Goal: Task Accomplishment & Management: Manage account settings

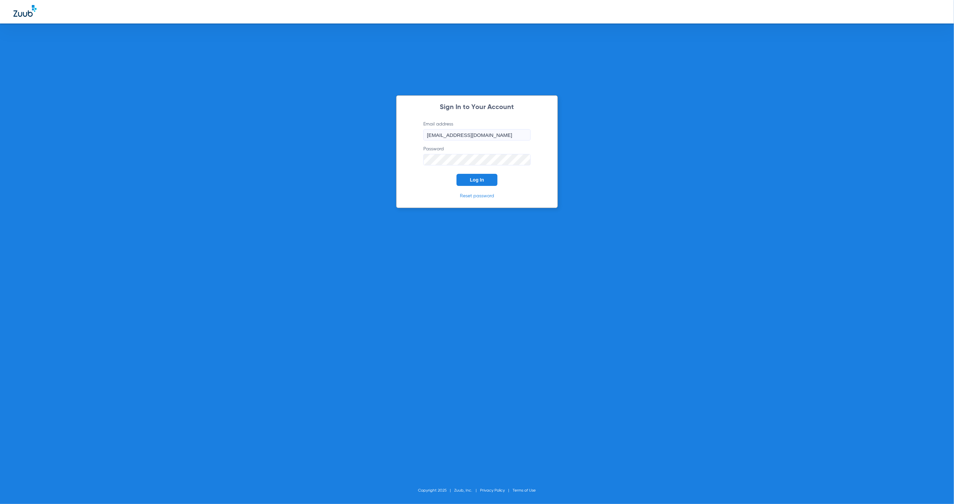
click at [483, 182] on span "Log In" at bounding box center [477, 179] width 14 height 5
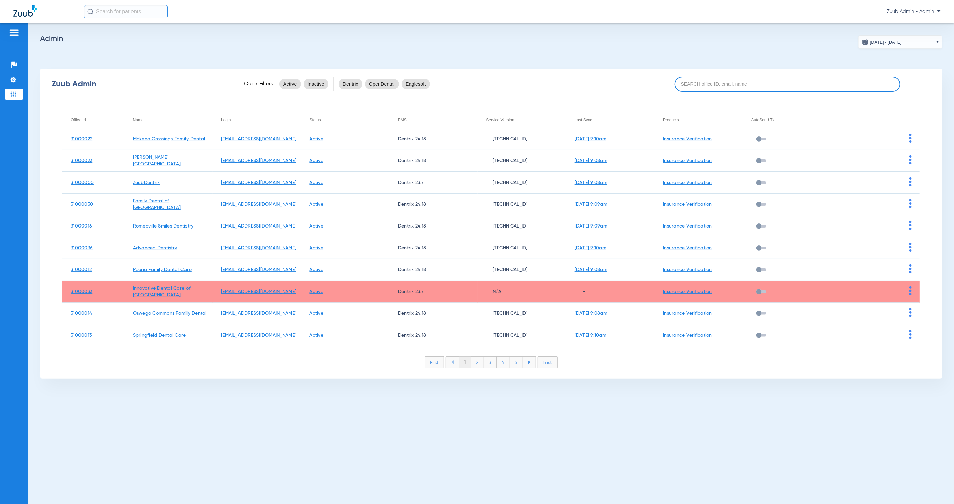
click at [689, 83] on input at bounding box center [788, 83] width 226 height 15
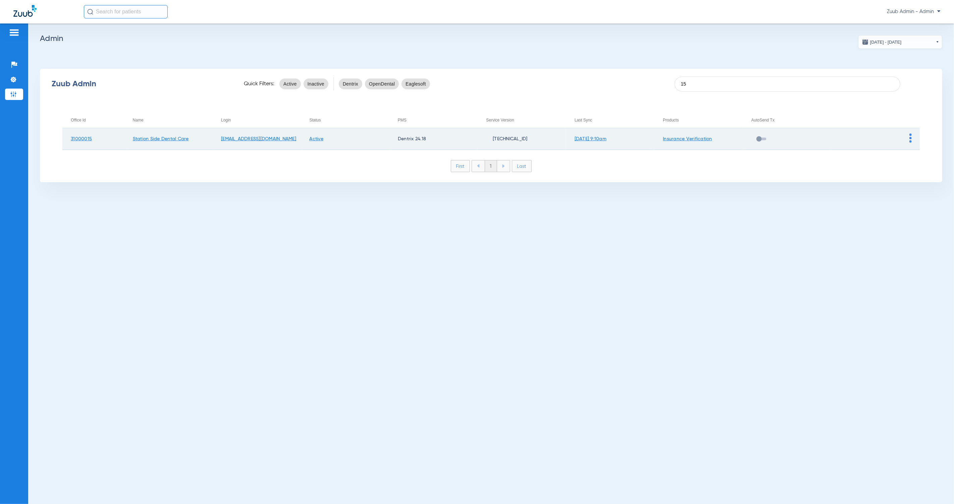
type input "15"
click at [911, 139] on img at bounding box center [910, 137] width 2 height 9
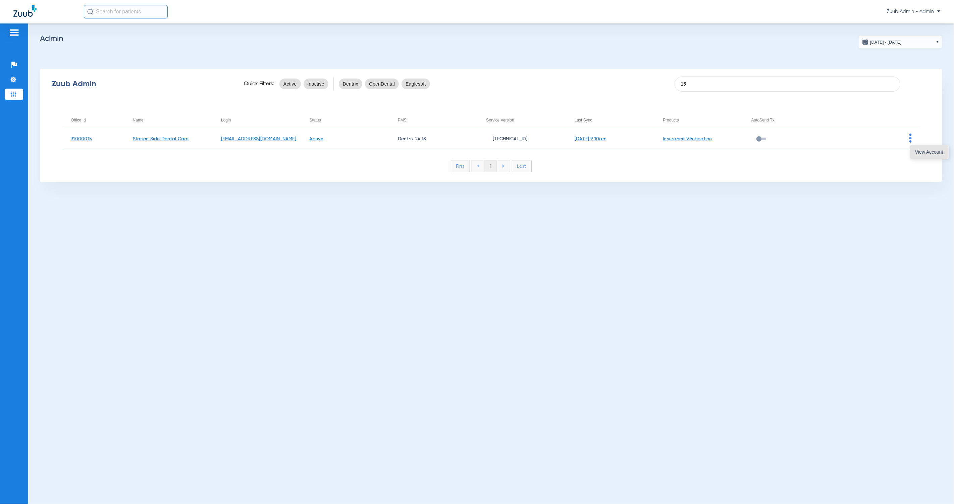
click at [916, 152] on span "View Account" at bounding box center [929, 152] width 28 height 5
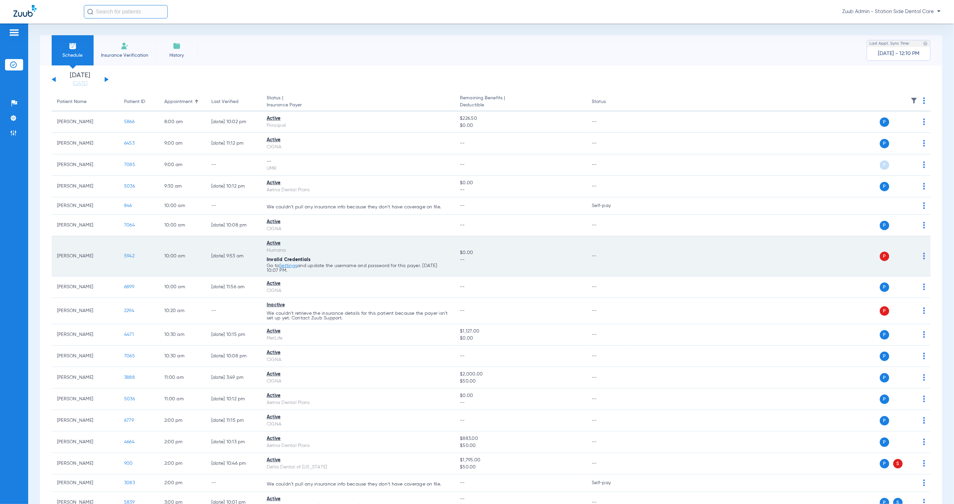
click at [923, 257] on img at bounding box center [924, 256] width 2 height 7
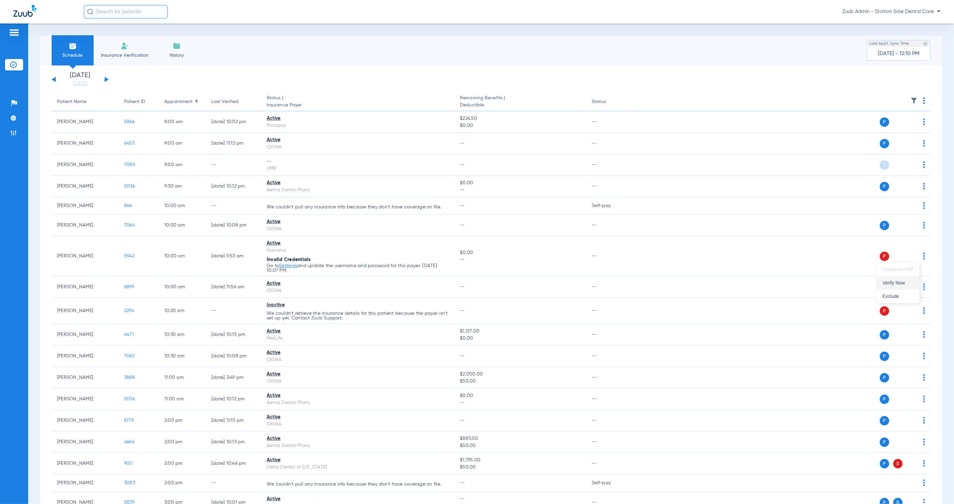
click at [903, 283] on span "Verify Now" at bounding box center [898, 282] width 32 height 5
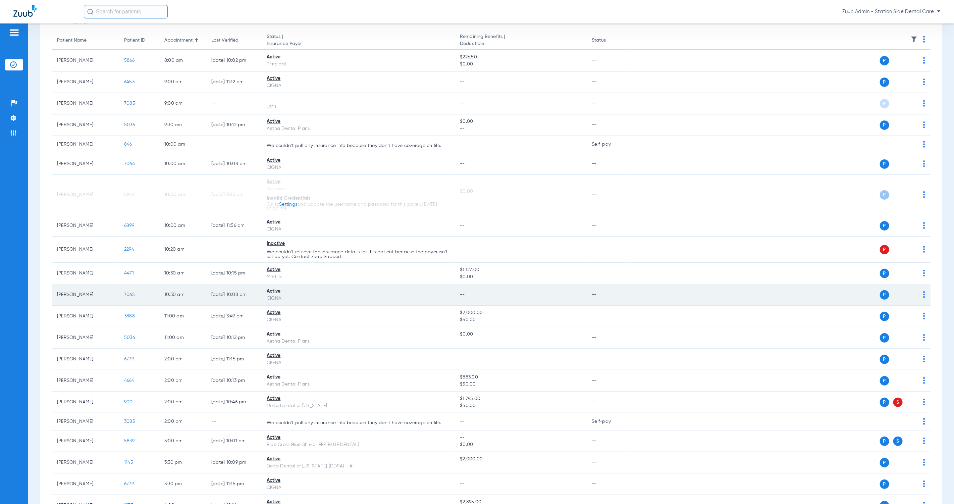
scroll to position [57, 0]
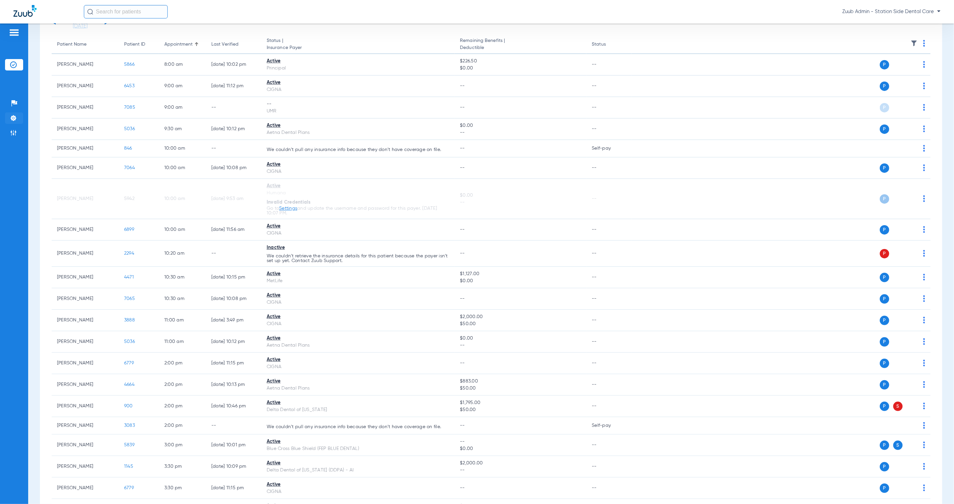
click at [17, 120] on li "Settings" at bounding box center [14, 117] width 18 height 11
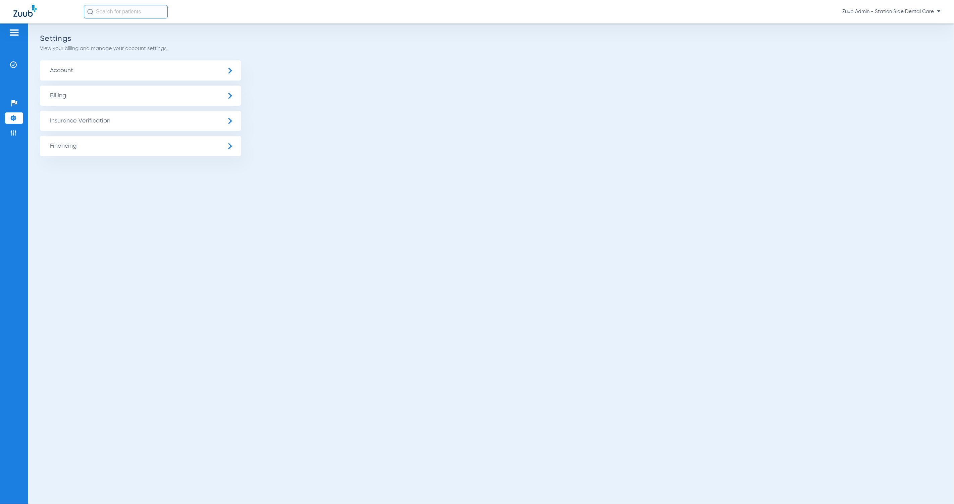
click at [71, 119] on span "Insurance Verification" at bounding box center [140, 121] width 201 height 20
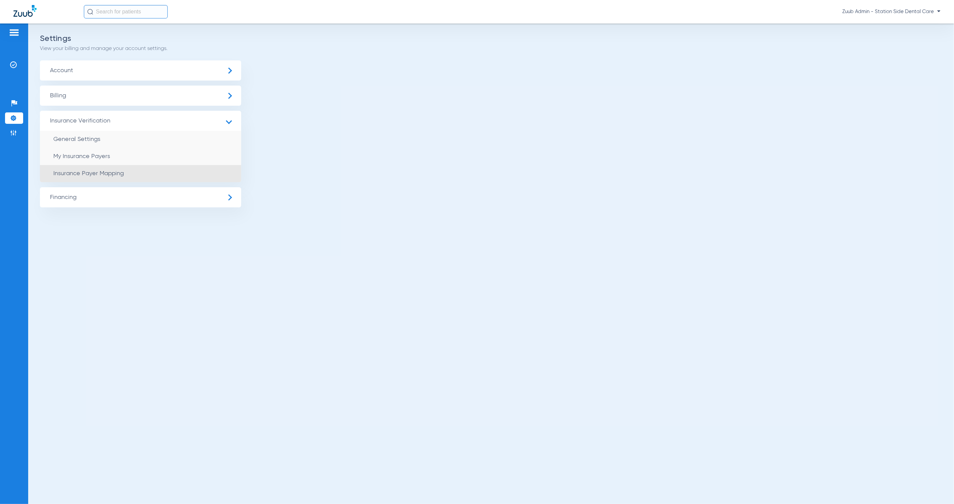
click at [147, 176] on li "Insurance Payer Mapping" at bounding box center [140, 173] width 201 height 17
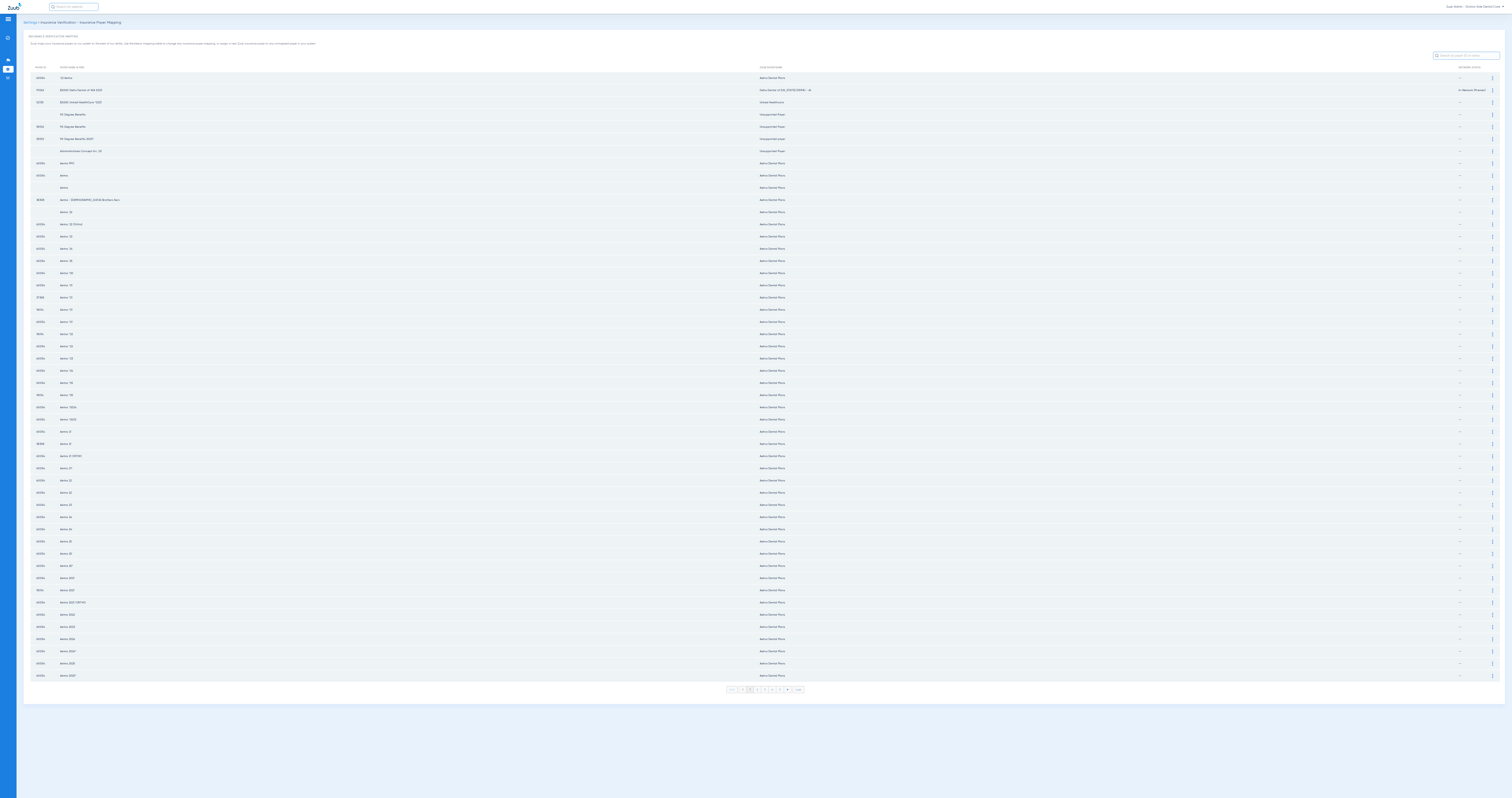
click at [560, 295] on li "2" at bounding box center [757, 689] width 8 height 6
click at [560, 295] on li "3" at bounding box center [765, 689] width 8 height 6
click at [560, 295] on li "4" at bounding box center [772, 689] width 8 height 6
click at [560, 295] on li "5" at bounding box center [780, 689] width 8 height 6
click at [560, 295] on li "6" at bounding box center [780, 689] width 8 height 6
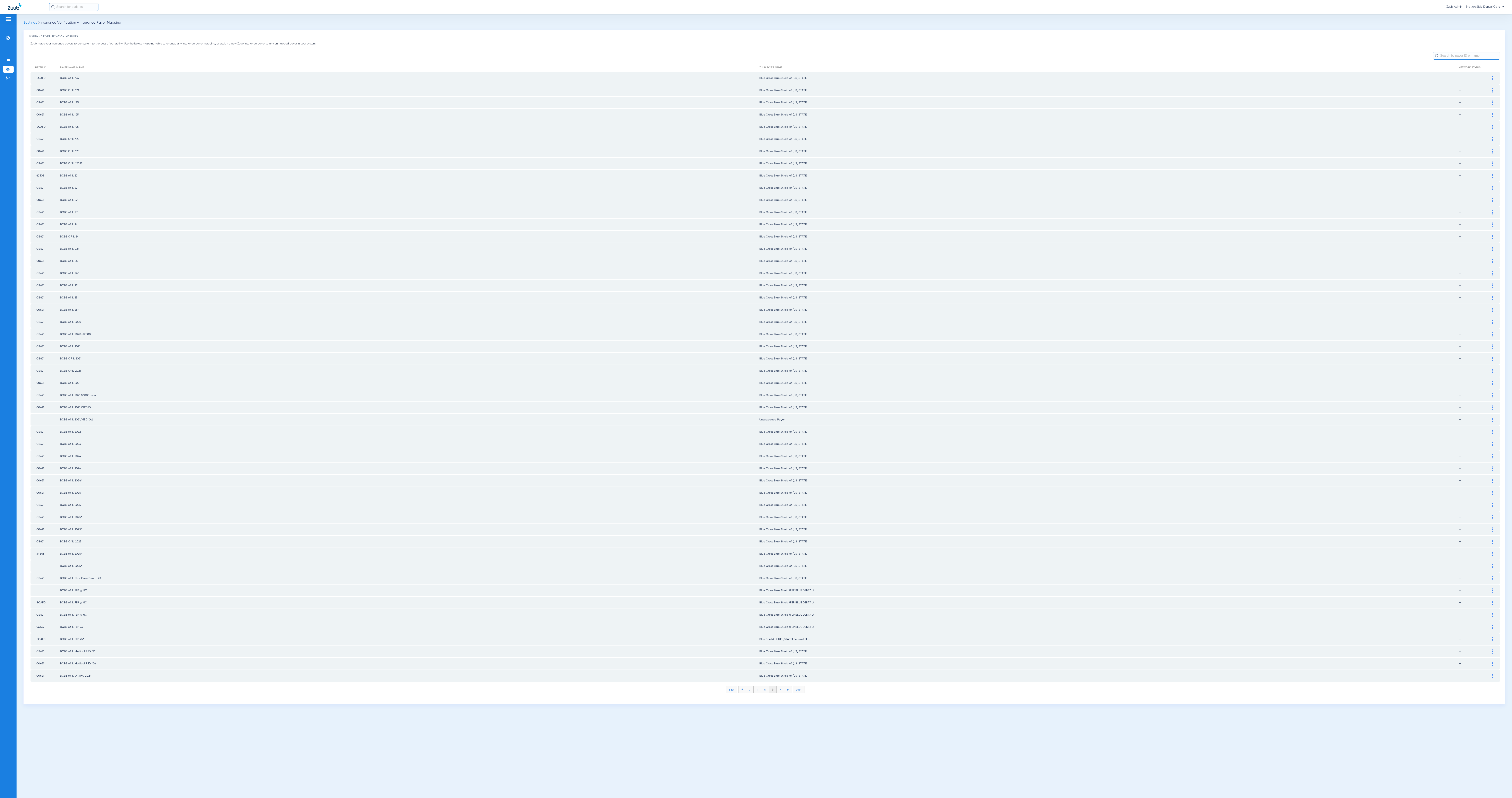
click at [560, 295] on li "7" at bounding box center [780, 689] width 8 height 6
click at [560, 295] on li "8" at bounding box center [780, 689] width 8 height 6
click at [560, 295] on li "9" at bounding box center [780, 689] width 8 height 6
click at [560, 295] on li "10" at bounding box center [780, 689] width 9 height 6
click at [560, 295] on li "11" at bounding box center [781, 689] width 8 height 6
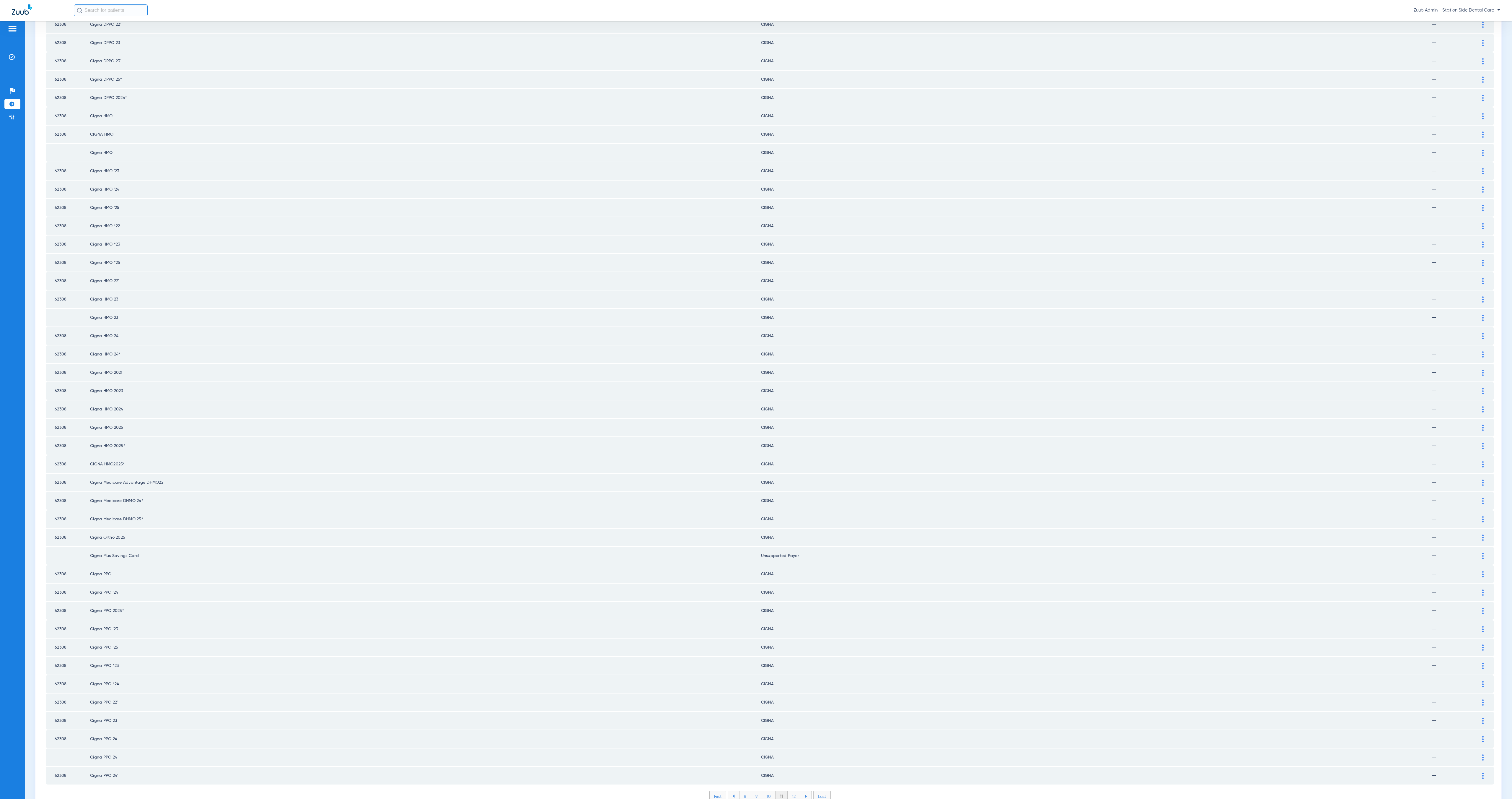
scroll to position [240, 0]
click at [790, 443] on li "12" at bounding box center [794, 795] width 12 height 10
click at [840, 258] on img at bounding box center [1483, 261] width 2 height 6
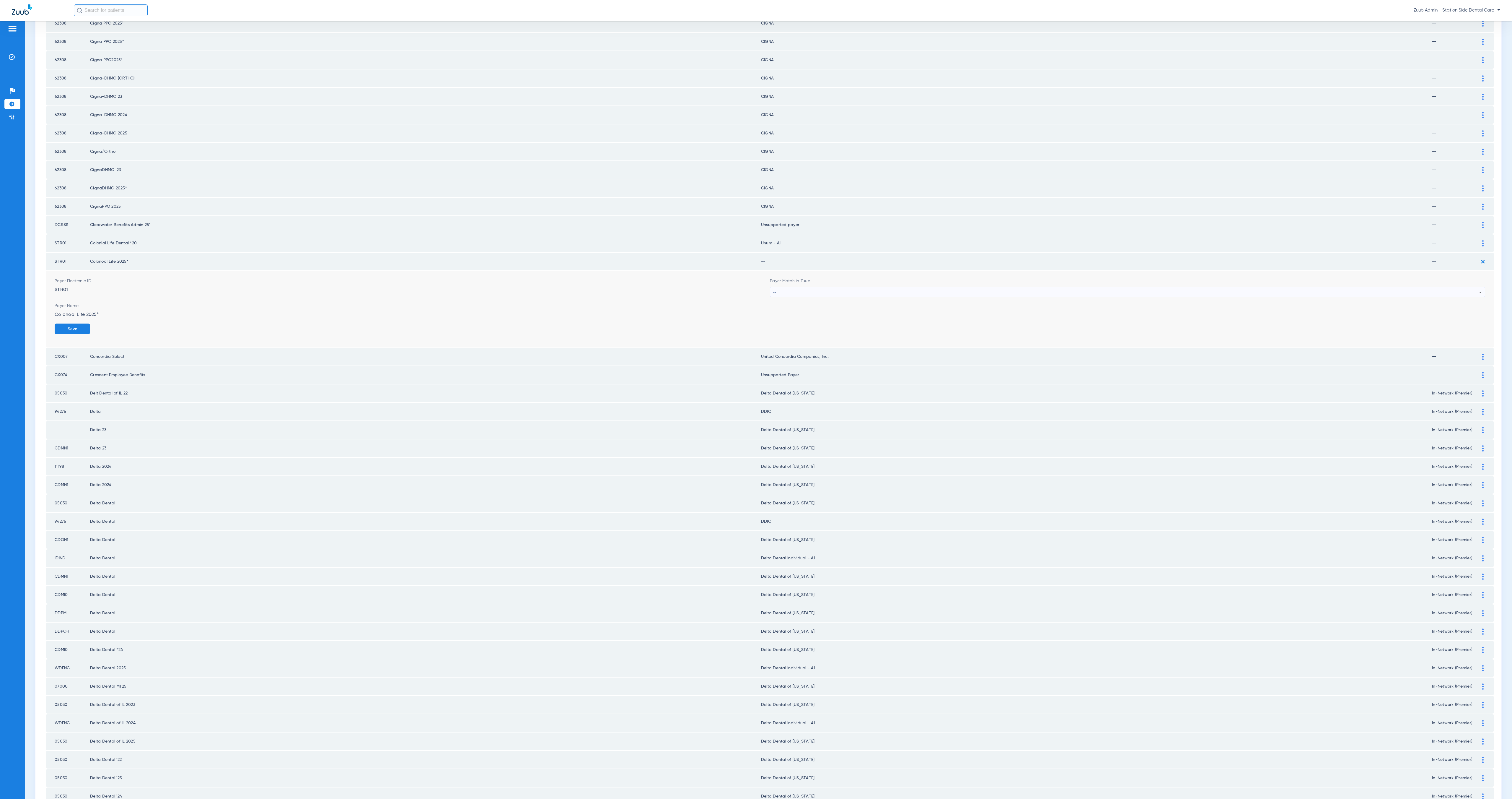
click at [840, 287] on div "--" at bounding box center [1126, 292] width 706 height 10
type input "unum"
click at [830, 309] on mat-option "Unum - AI" at bounding box center [1121, 312] width 711 height 10
click at [840, 323] on button "Save" at bounding box center [1468, 329] width 35 height 11
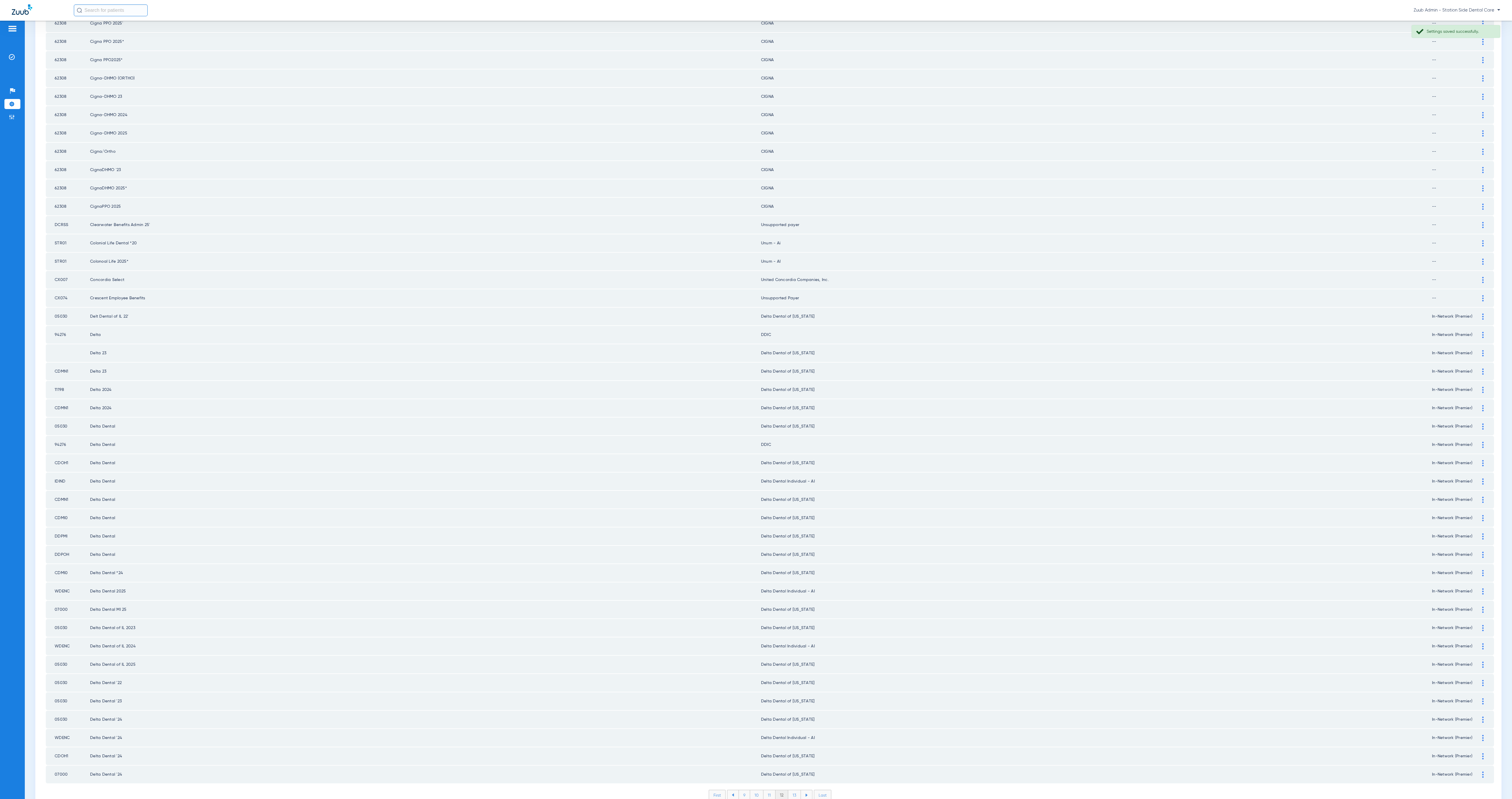
click at [791, 443] on li "13" at bounding box center [794, 795] width 12 height 10
drag, startPoint x: 995, startPoint y: 532, endPoint x: 1009, endPoint y: 514, distance: 22.8
click at [840, 443] on tbody "07000 Delta Dental '25 Delta Dental of [US_STATE] In-Network (Premier) Payer El…" at bounding box center [770, 325] width 1449 height 915
click at [840, 443] on td "Delta Dental of [US_STATE]" at bounding box center [1096, 536] width 671 height 18
click at [792, 443] on li "14" at bounding box center [795, 795] width 13 height 10
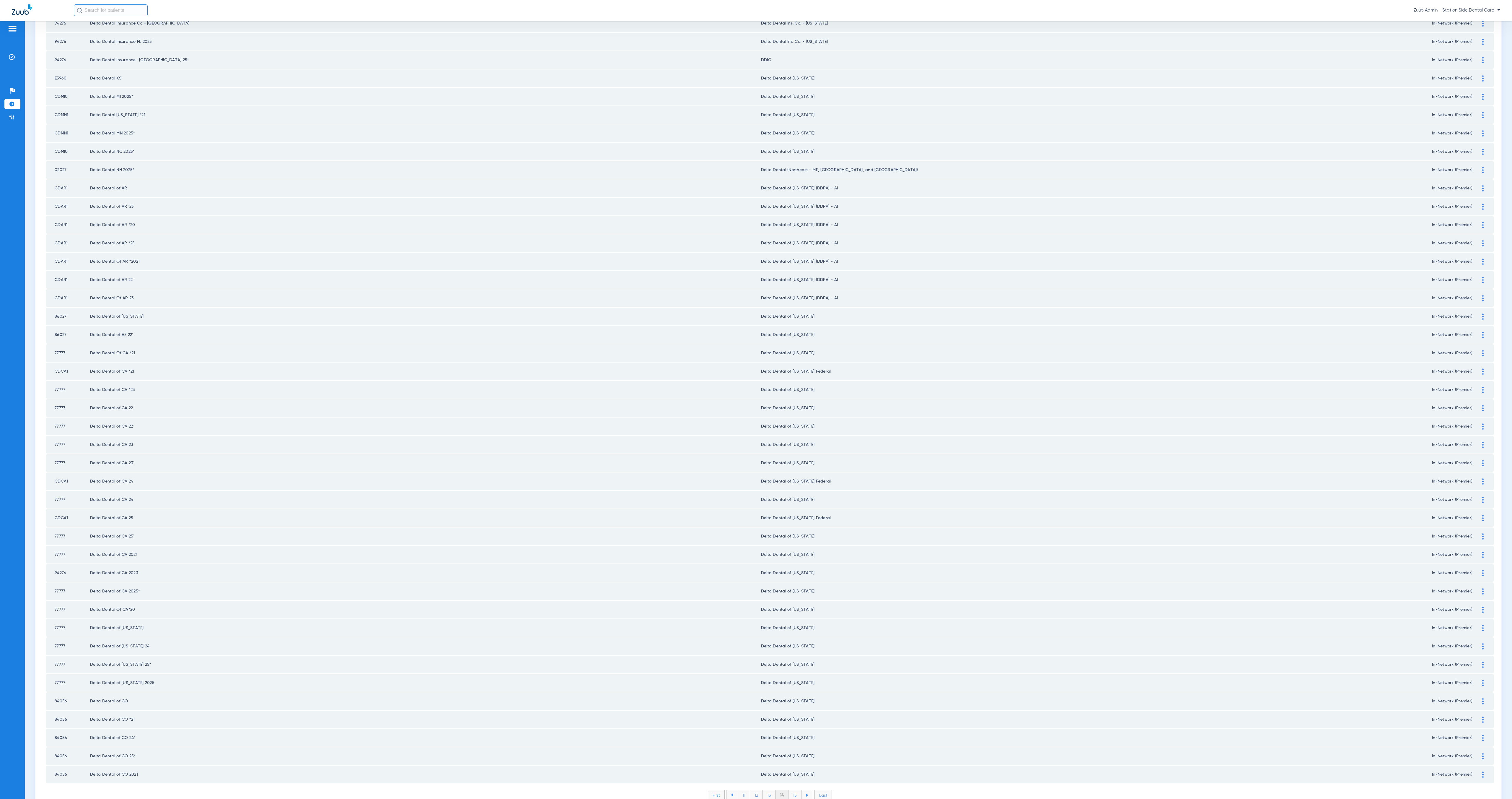
click at [793, 443] on li "15" at bounding box center [795, 795] width 13 height 10
click at [790, 443] on li "16" at bounding box center [795, 795] width 12 height 10
click at [792, 443] on li "17" at bounding box center [796, 795] width 12 height 10
click at [791, 443] on li "18" at bounding box center [795, 795] width 13 height 10
click at [789, 443] on li "19" at bounding box center [795, 795] width 12 height 10
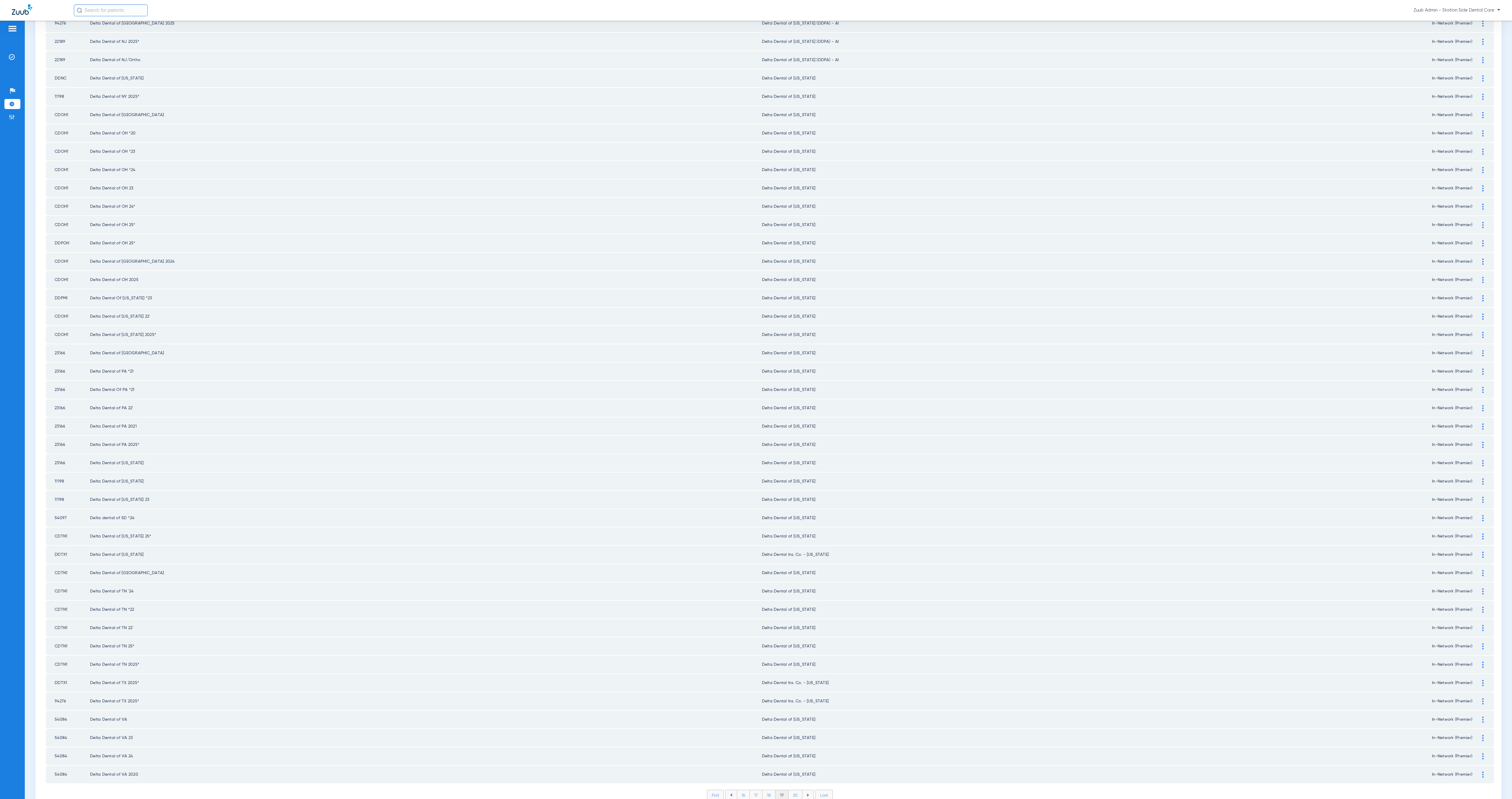
drag, startPoint x: 793, startPoint y: 769, endPoint x: 800, endPoint y: 764, distance: 8.6
click at [793, 443] on li "20" at bounding box center [796, 795] width 14 height 10
click at [793, 443] on li "21" at bounding box center [796, 795] width 12 height 10
click at [792, 443] on li "22" at bounding box center [796, 795] width 13 height 10
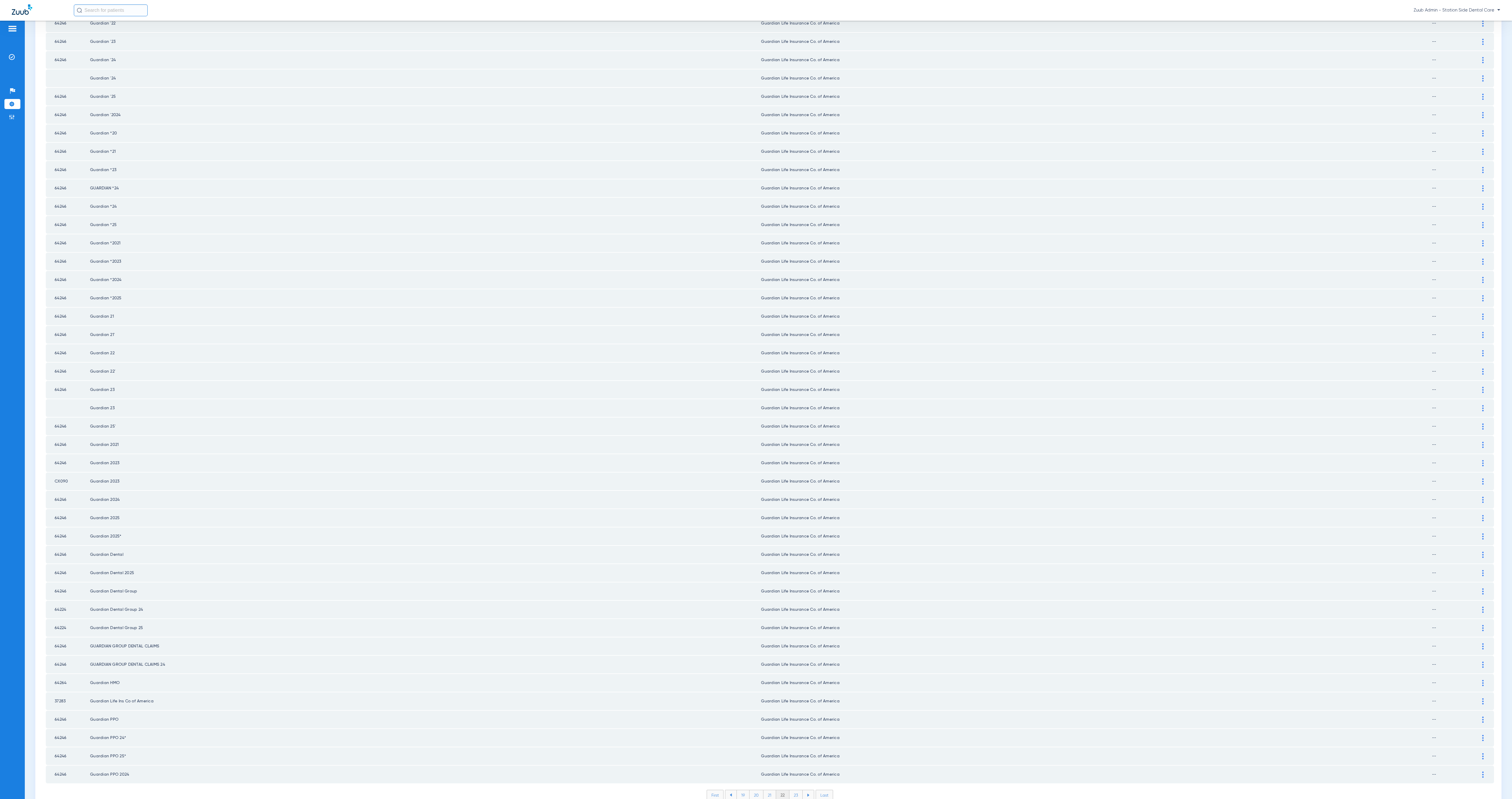
click at [795, 443] on li "23" at bounding box center [796, 795] width 13 height 10
click at [794, 443] on li "24" at bounding box center [796, 795] width 13 height 10
click at [796, 443] on li "25" at bounding box center [796, 795] width 13 height 10
click at [792, 443] on li "26" at bounding box center [796, 795] width 13 height 10
click at [795, 443] on li "27" at bounding box center [797, 795] width 13 height 10
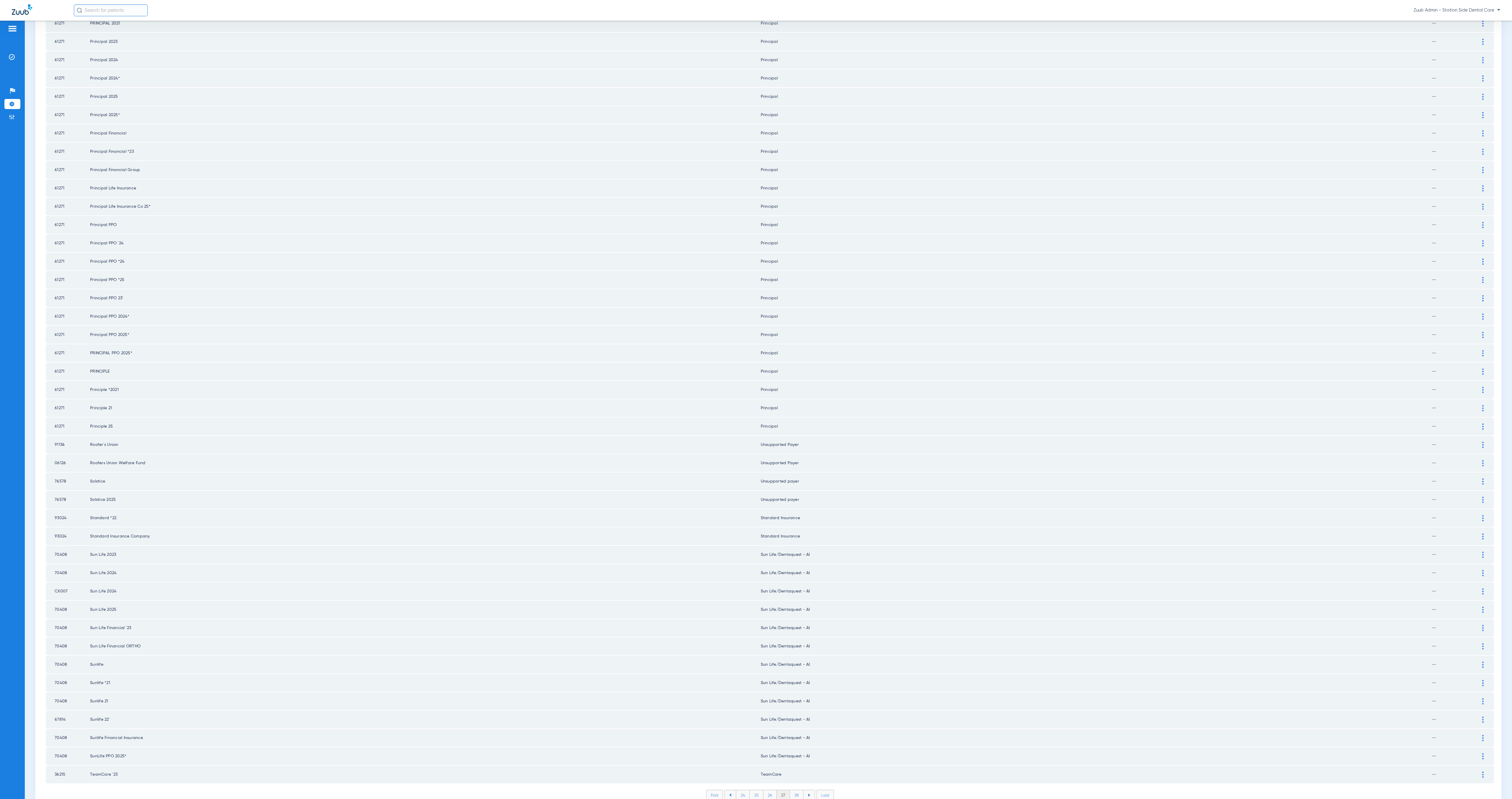
click at [795, 443] on li "28" at bounding box center [796, 795] width 13 height 10
click at [793, 443] on li "29" at bounding box center [796, 795] width 13 height 10
click at [791, 443] on li "30" at bounding box center [797, 795] width 14 height 10
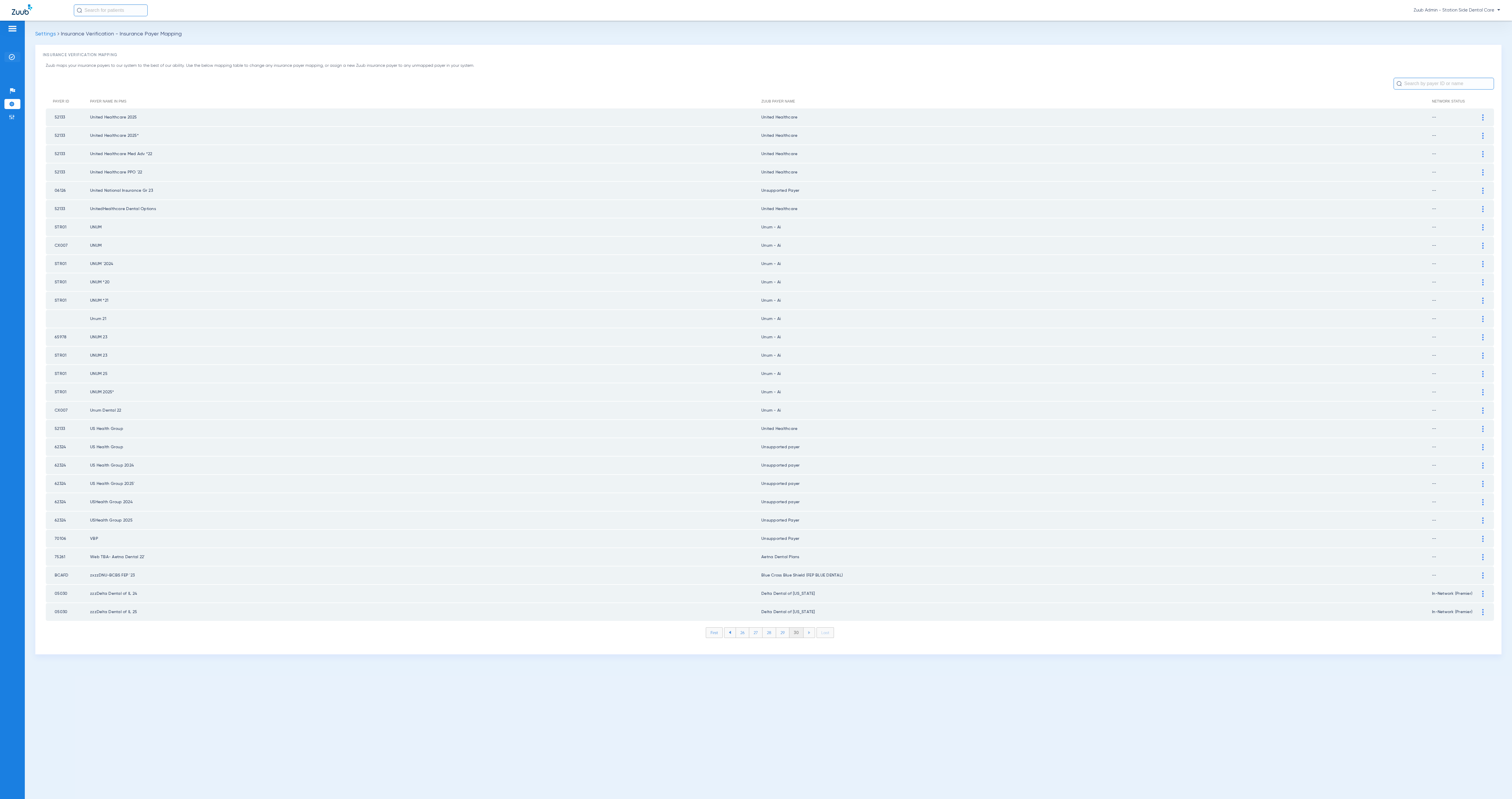
click at [11, 61] on li "Insurance Verification" at bounding box center [12, 56] width 16 height 10
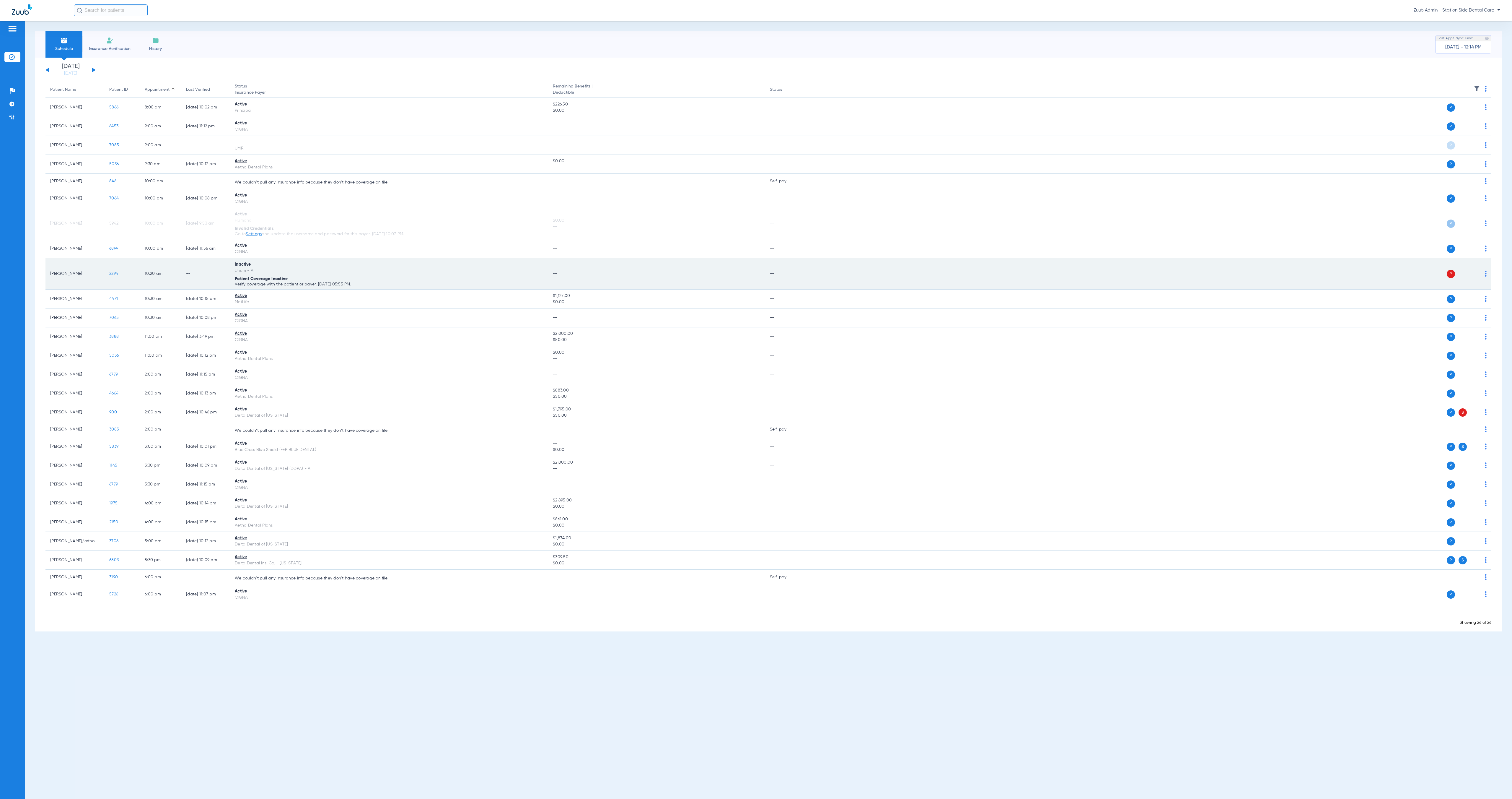
click at [840, 277] on img at bounding box center [1486, 273] width 2 height 6
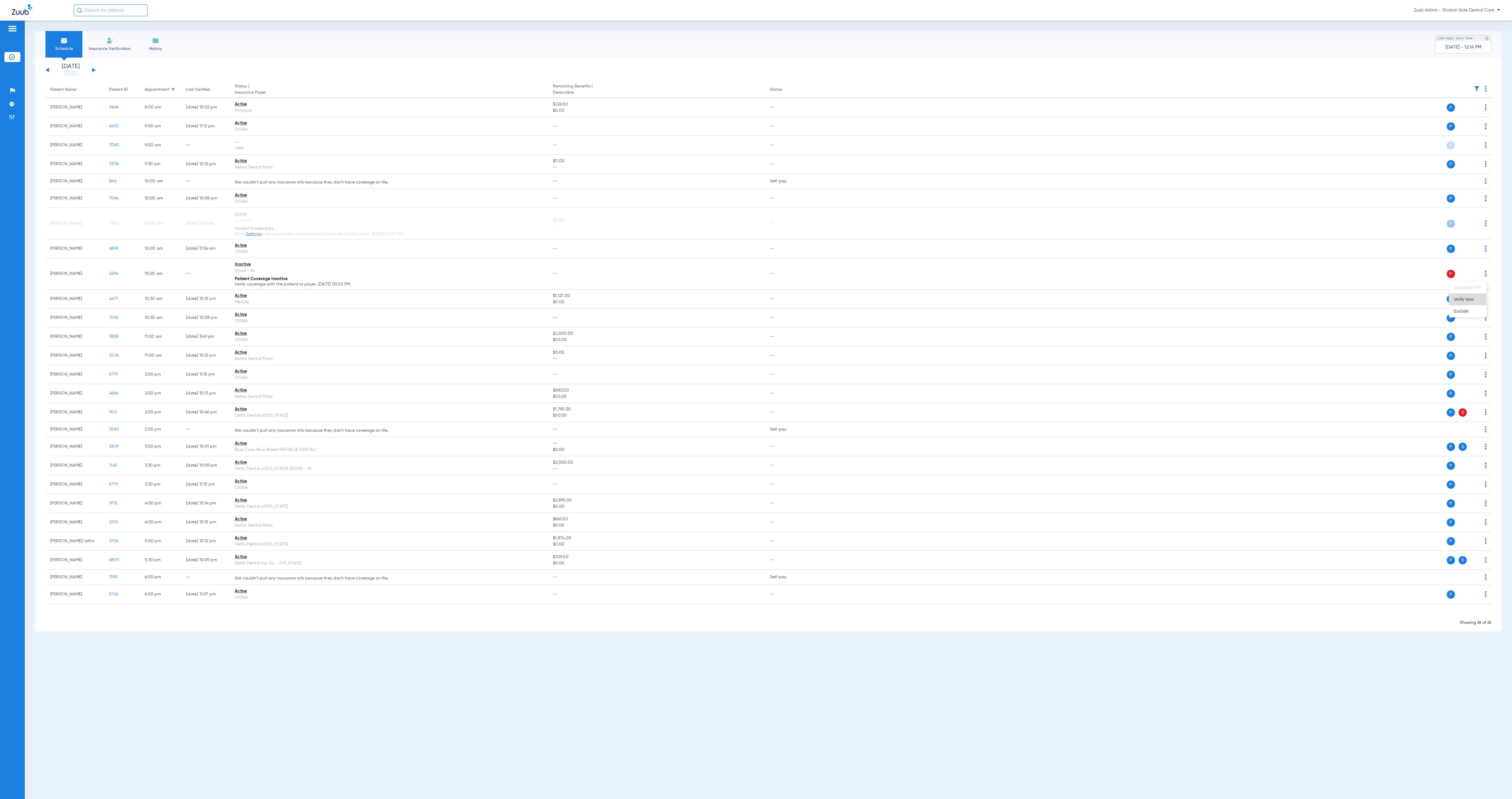
click at [840, 301] on span "Verify Now" at bounding box center [1468, 299] width 28 height 4
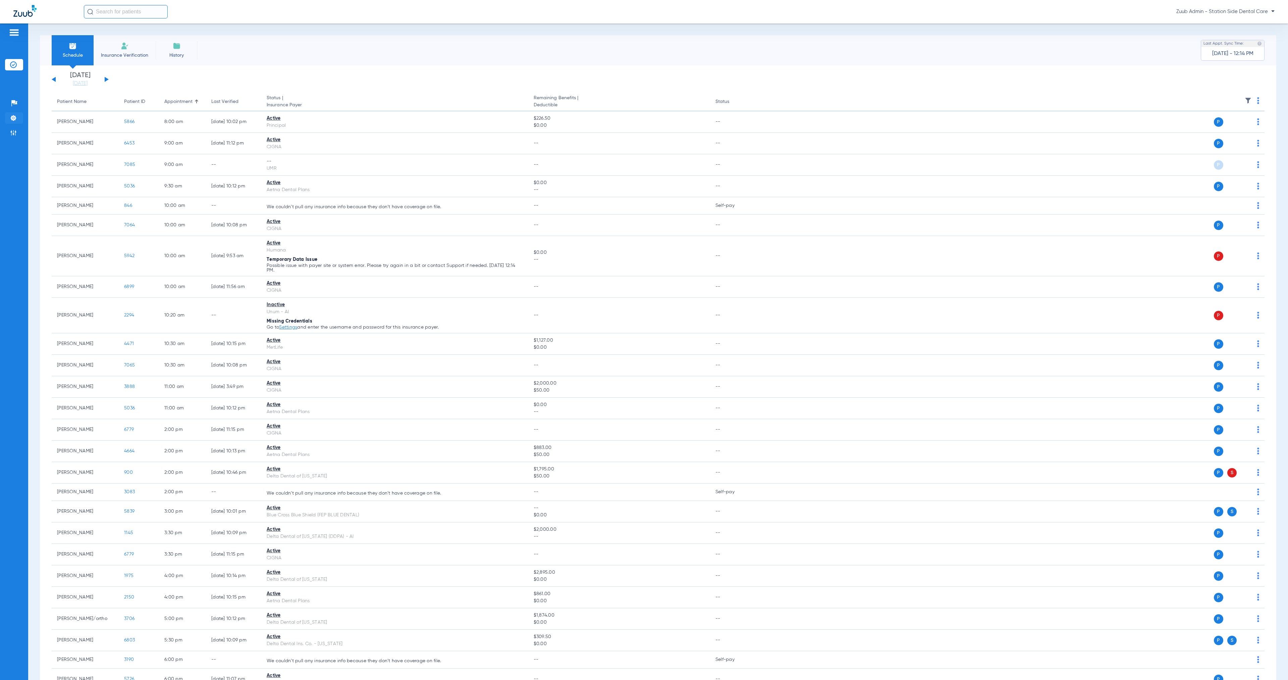
click at [13, 120] on img at bounding box center [13, 118] width 7 height 7
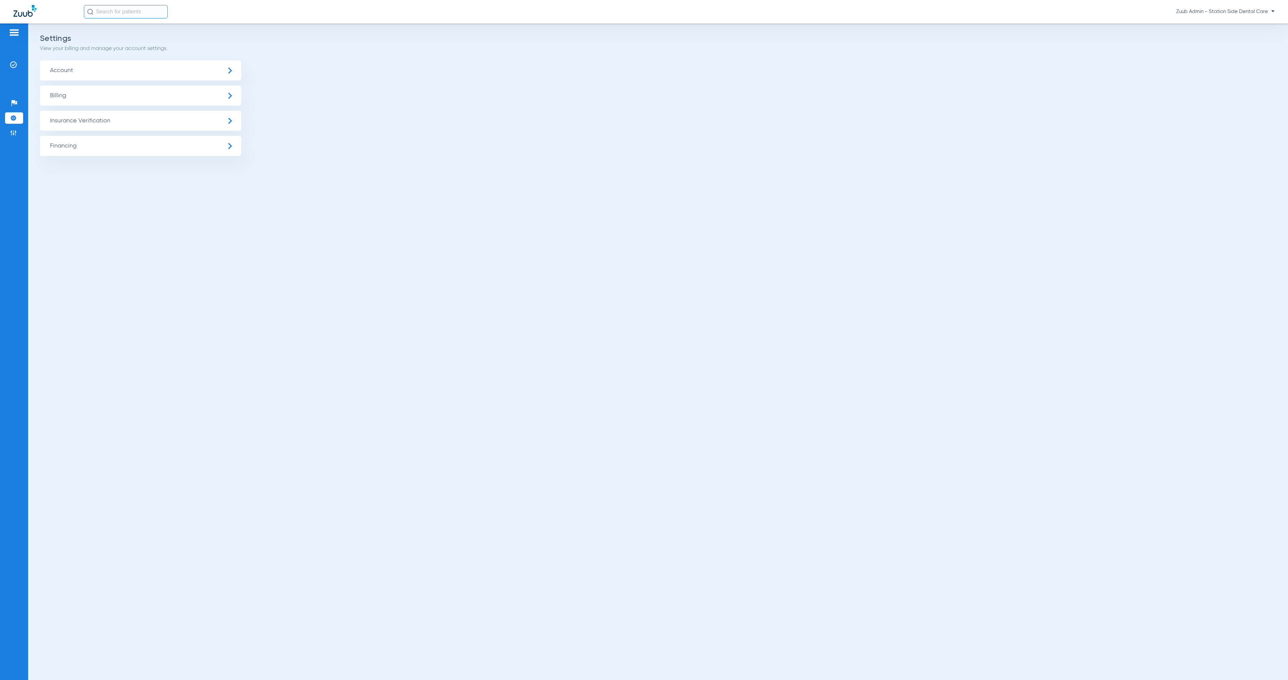
click at [126, 129] on span "Insurance Verification" at bounding box center [140, 121] width 201 height 20
click at [150, 173] on li "Insurance Payer Mapping" at bounding box center [140, 173] width 201 height 17
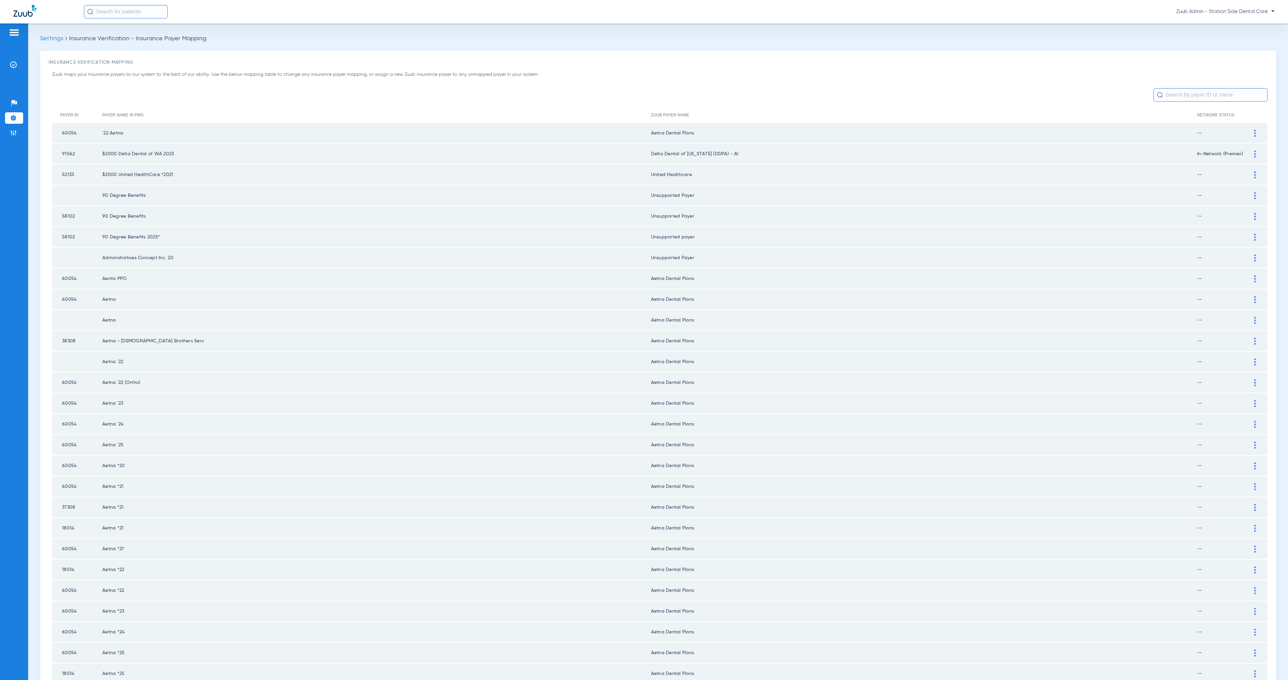
click at [954, 94] on input "text" at bounding box center [1210, 94] width 114 height 13
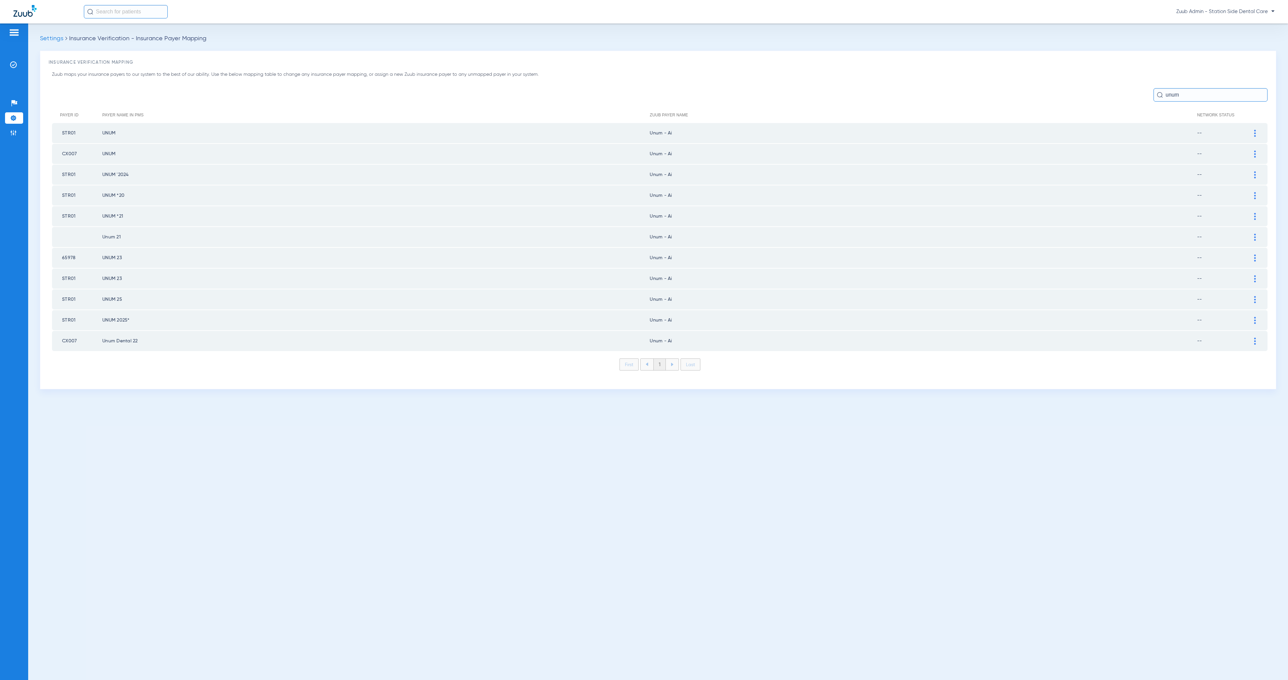
type input "unum"
click at [954, 133] on div at bounding box center [1255, 133] width 12 height 7
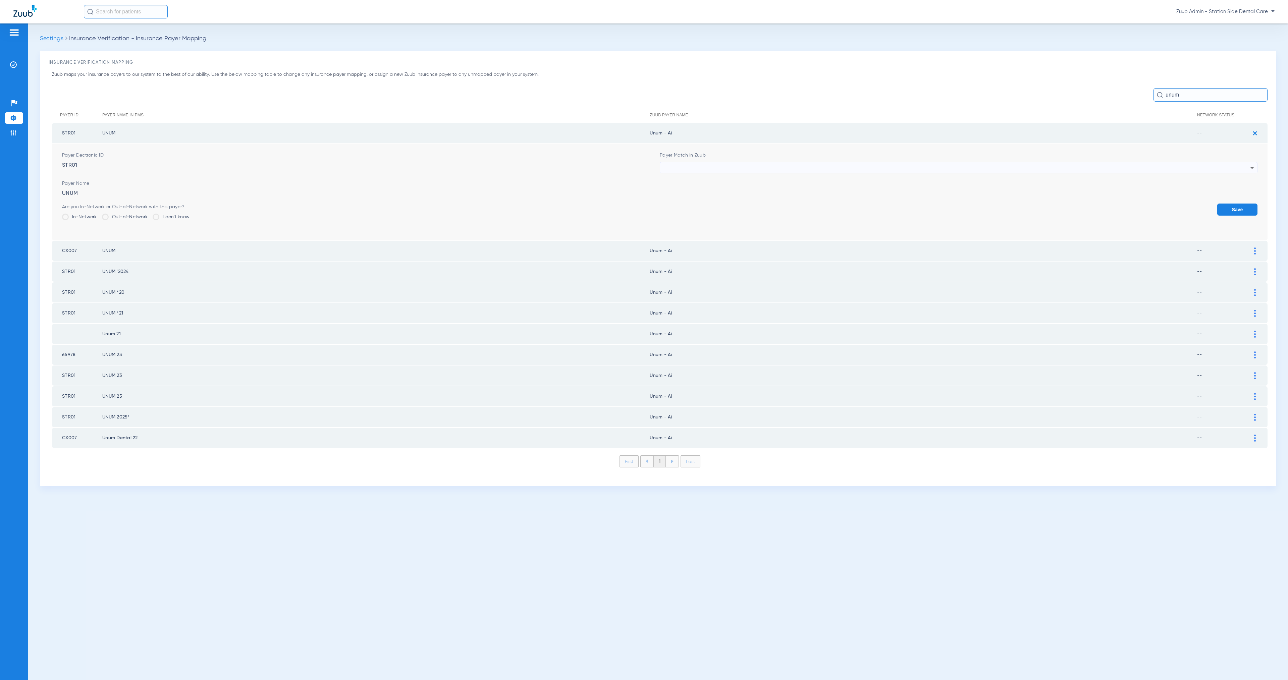
click at [787, 166] on div at bounding box center [956, 167] width 587 height 11
type input "uns"
click at [767, 207] on mat-option "Unsupported Payer" at bounding box center [959, 203] width 598 height 11
drag, startPoint x: 661, startPoint y: 132, endPoint x: 680, endPoint y: 133, distance: 18.8
click at [680, 133] on td "Unsupported Payer" at bounding box center [923, 133] width 548 height 20
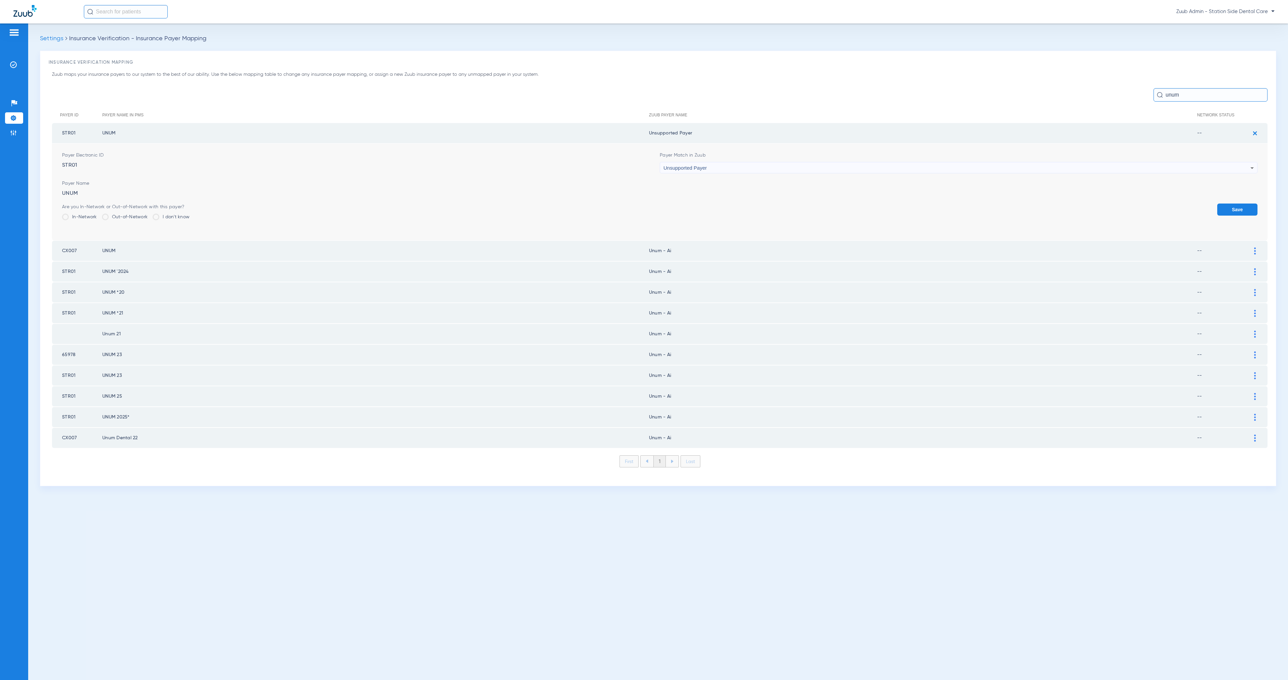
drag, startPoint x: 696, startPoint y: 133, endPoint x: 650, endPoint y: 132, distance: 46.3
click at [650, 132] on td "Unsupported Payer" at bounding box center [923, 133] width 548 height 20
copy td "Unsupported Payer"
drag, startPoint x: 1232, startPoint y: 206, endPoint x: 1244, endPoint y: 195, distance: 15.9
click at [954, 206] on button "Save" at bounding box center [1237, 210] width 40 height 12
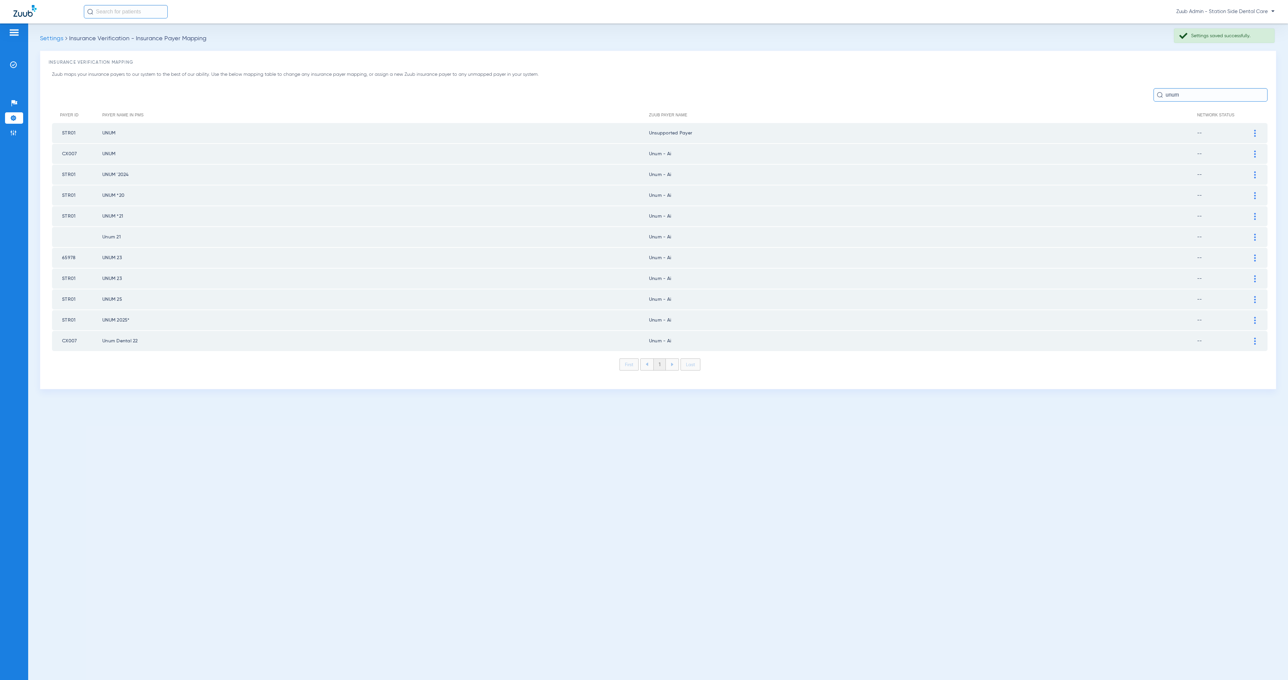
click at [954, 154] on div at bounding box center [1255, 154] width 12 height 7
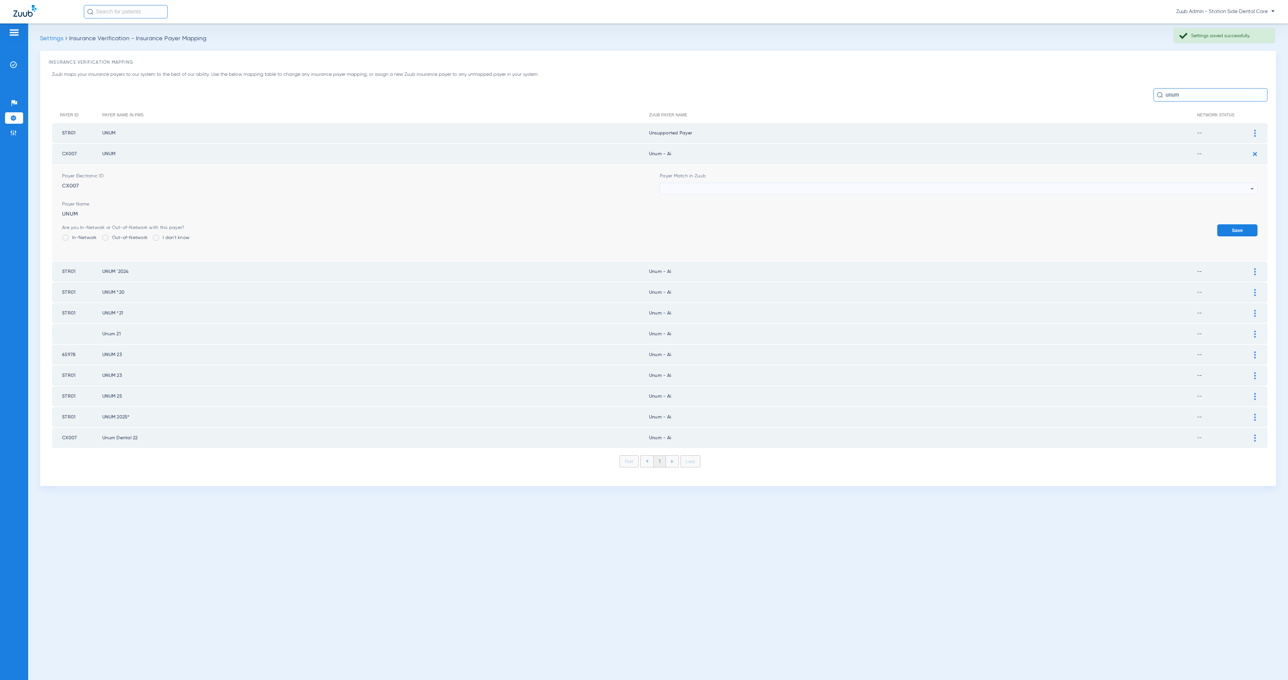
click at [749, 190] on div at bounding box center [956, 188] width 587 height 11
type input "Unsupported Payer"
click at [800, 226] on mat-option "Unsupported Payer" at bounding box center [959, 223] width 598 height 11
click at [954, 226] on button "Save" at bounding box center [1237, 230] width 40 height 12
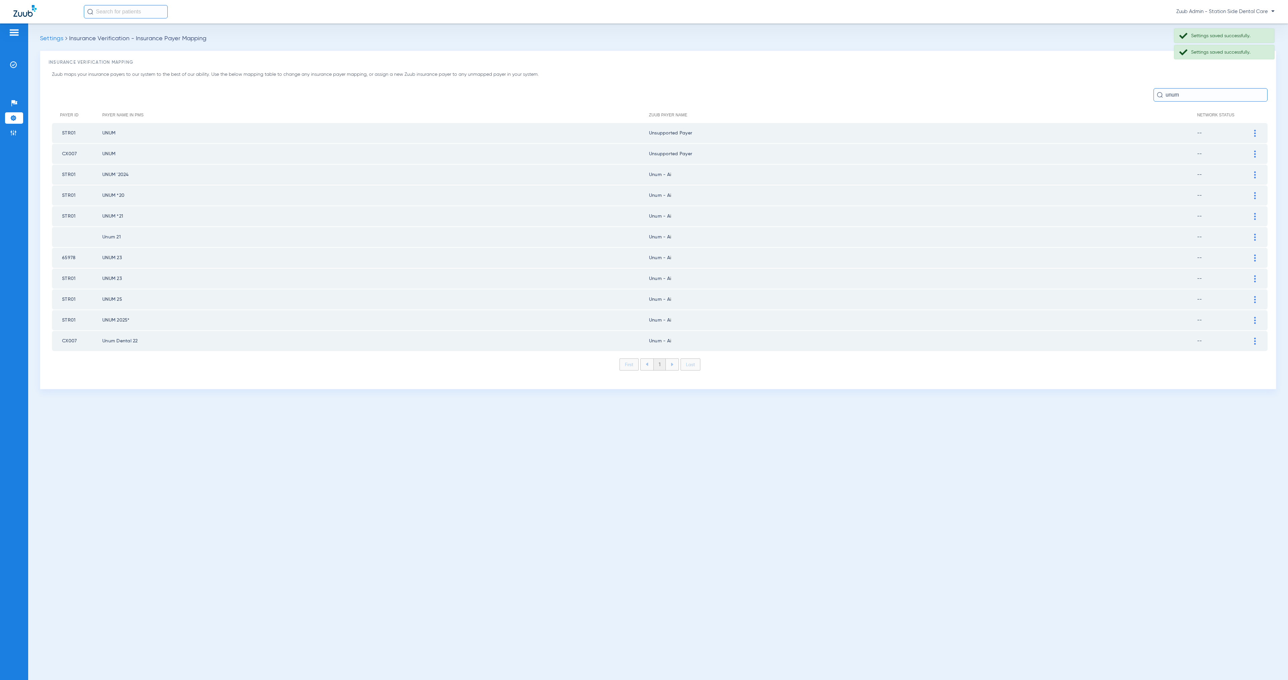
click at [954, 172] on div at bounding box center [1255, 174] width 12 height 7
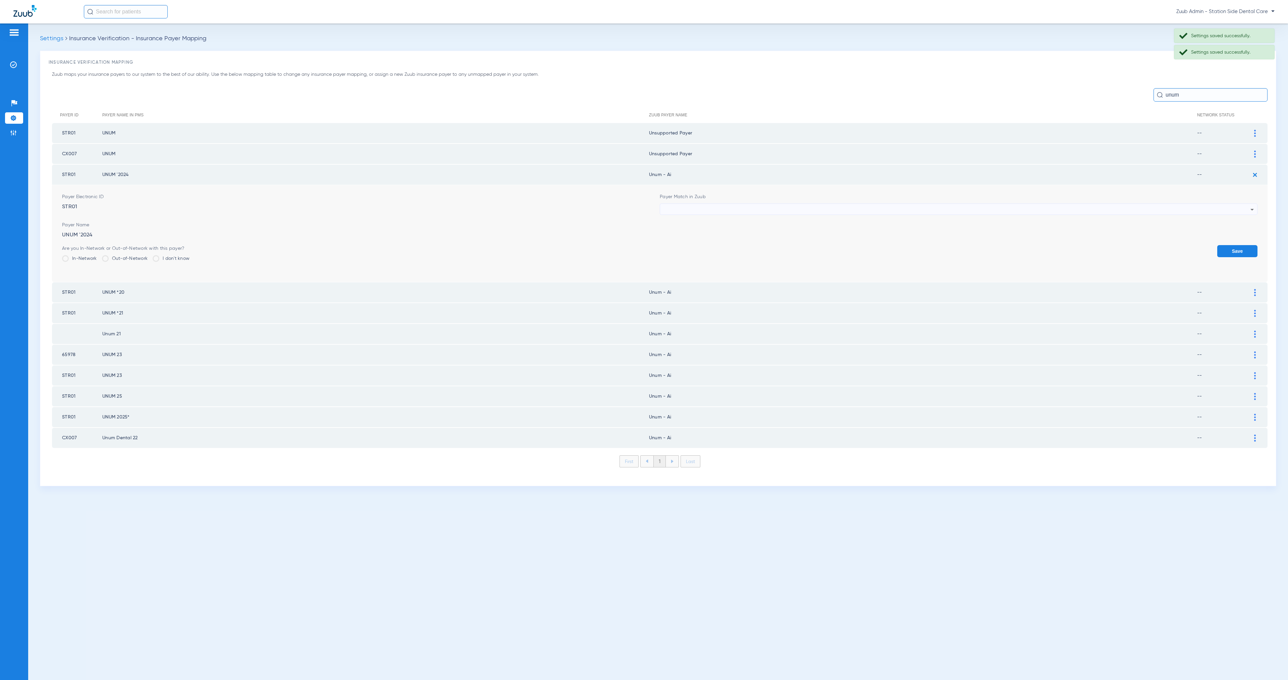
click at [683, 205] on div at bounding box center [956, 209] width 587 height 11
type input "Unsupported Payer"
click at [732, 245] on mat-option "Unsupported Payer" at bounding box center [959, 243] width 598 height 11
drag, startPoint x: 1229, startPoint y: 243, endPoint x: 1226, endPoint y: 249, distance: 6.8
click at [954, 245] on button "Save" at bounding box center [1237, 251] width 40 height 12
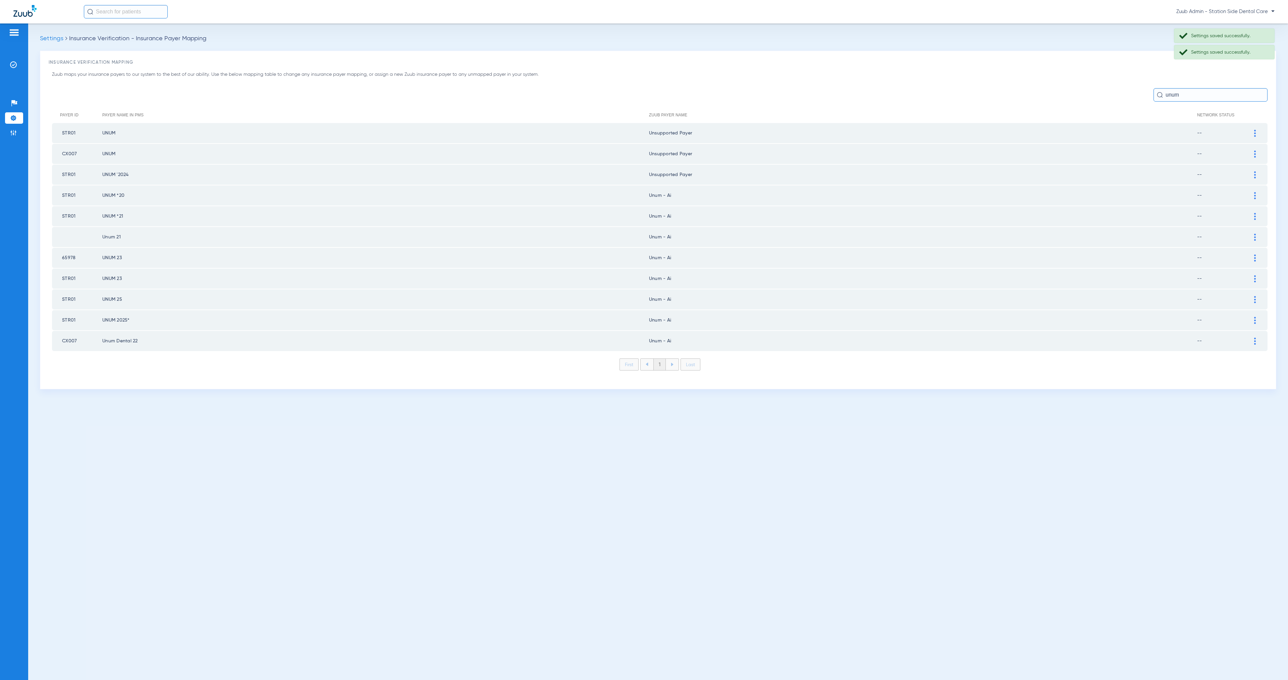
click at [954, 192] on img at bounding box center [1255, 195] width 2 height 7
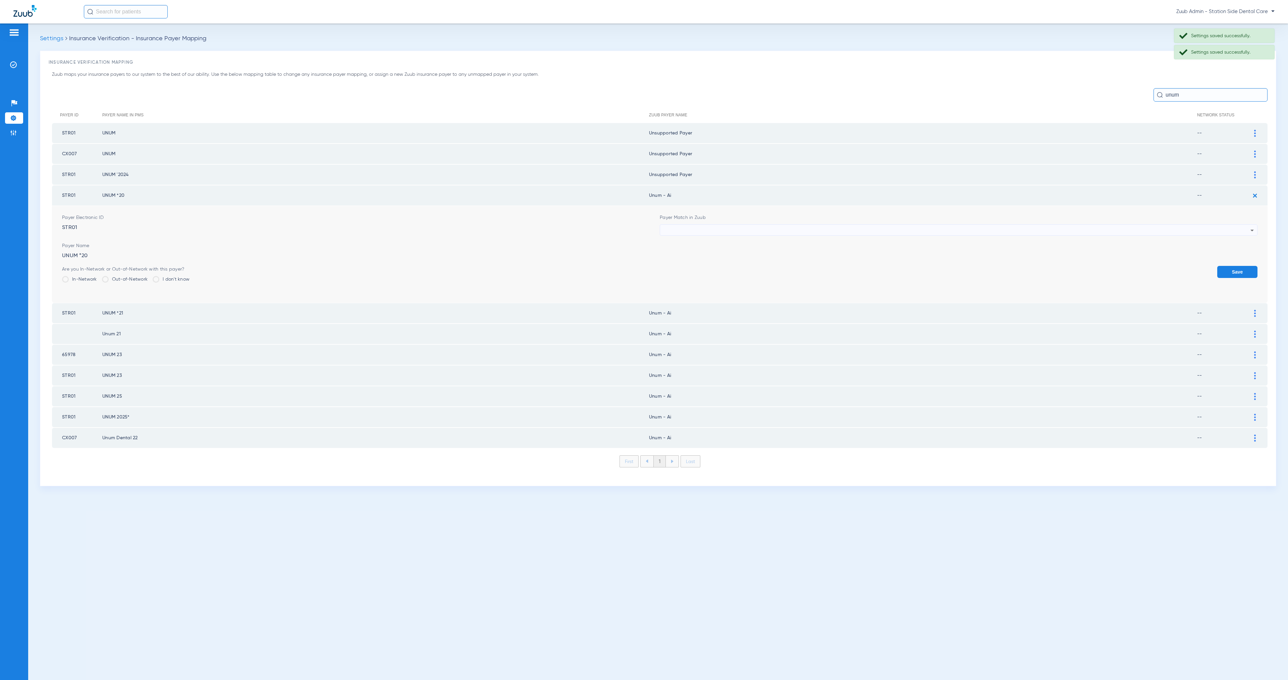
click at [753, 225] on div at bounding box center [956, 230] width 587 height 11
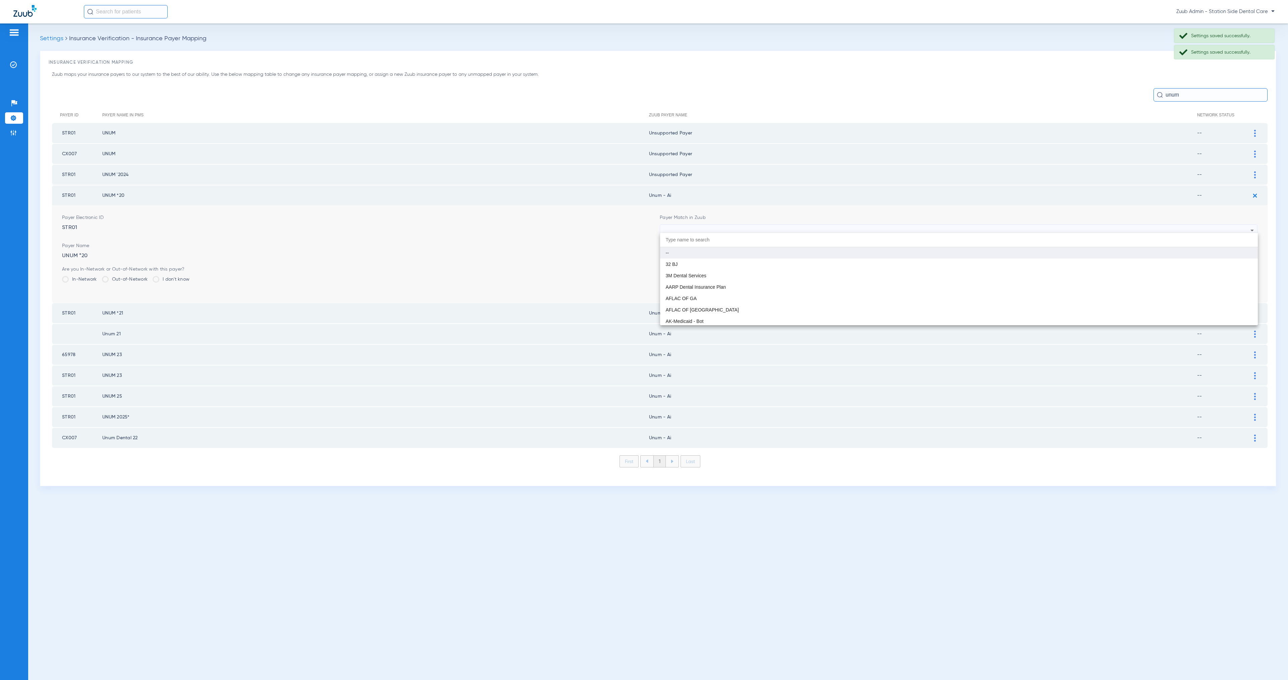
paste input "Unsupported Payer"
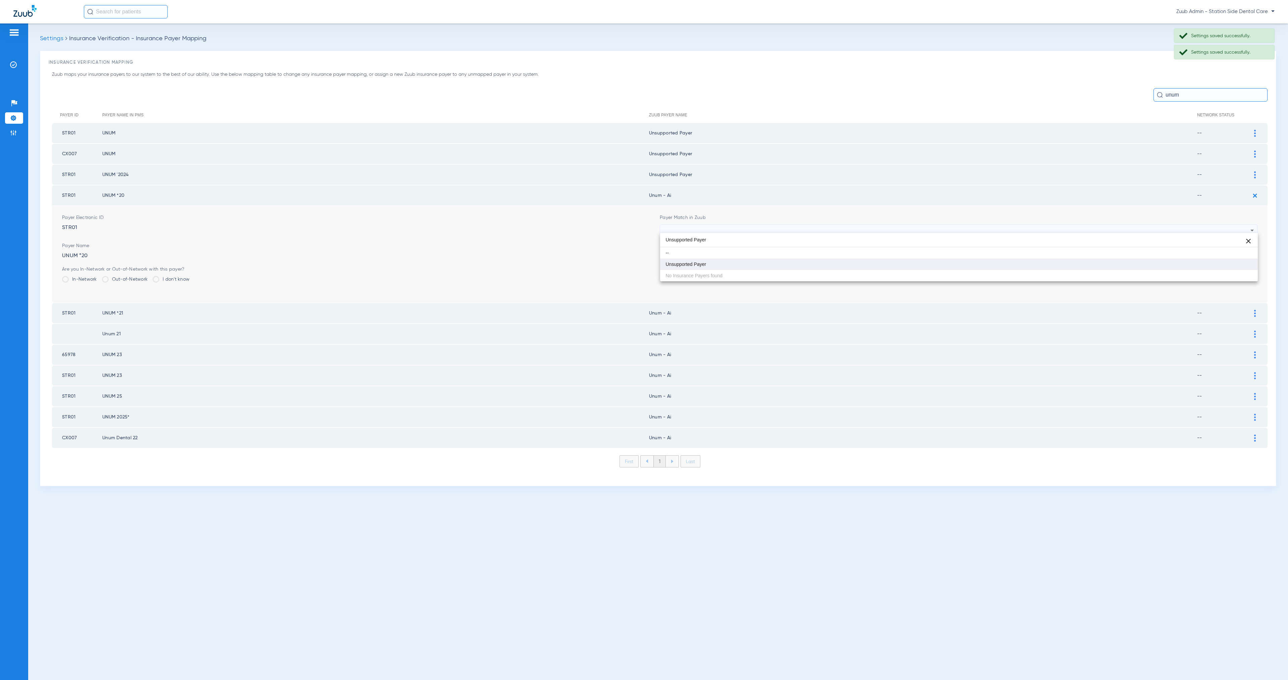
type input "Unsupported Payer"
click at [762, 265] on mat-option "Unsupported Payer" at bounding box center [959, 264] width 598 height 11
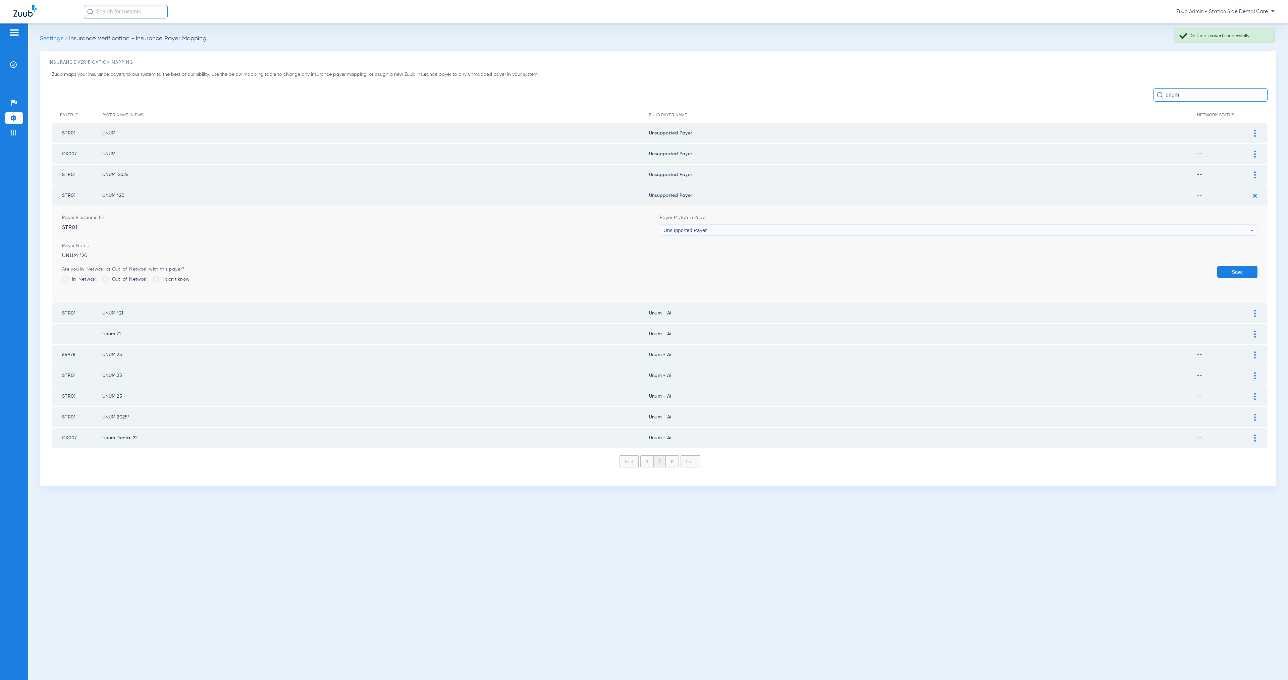
click at [954, 267] on button "Save" at bounding box center [1237, 272] width 40 height 12
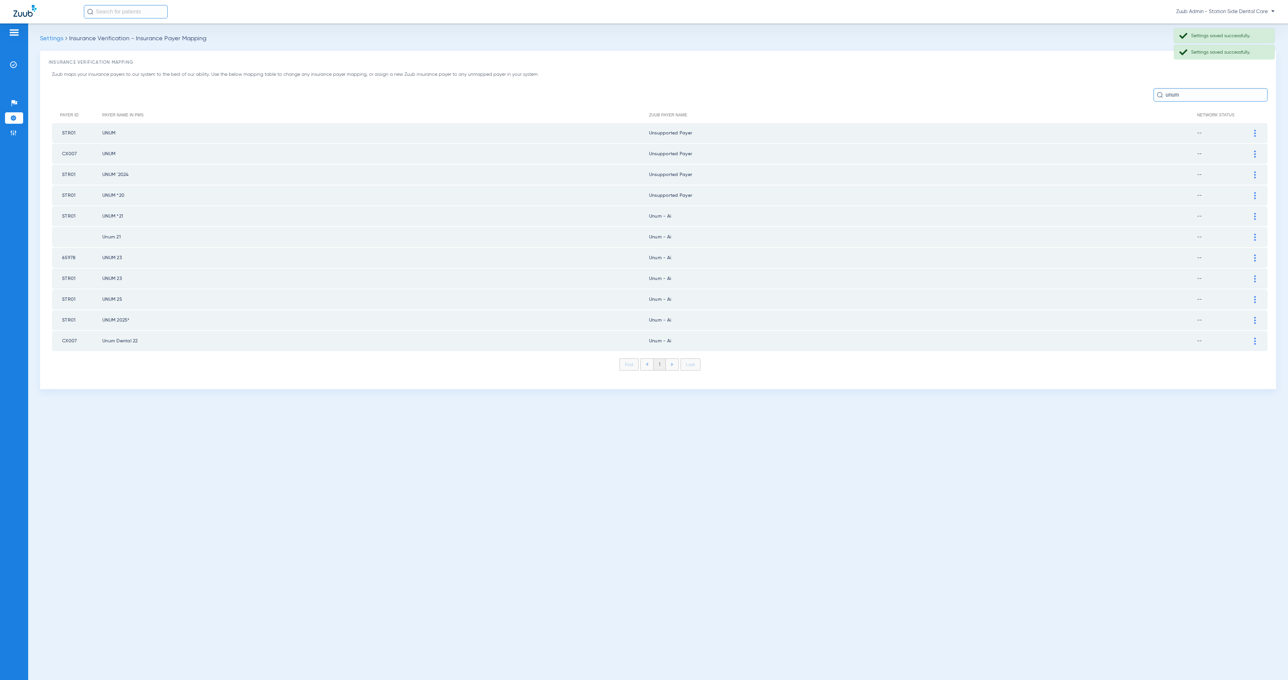
click at [954, 213] on img at bounding box center [1255, 216] width 2 height 7
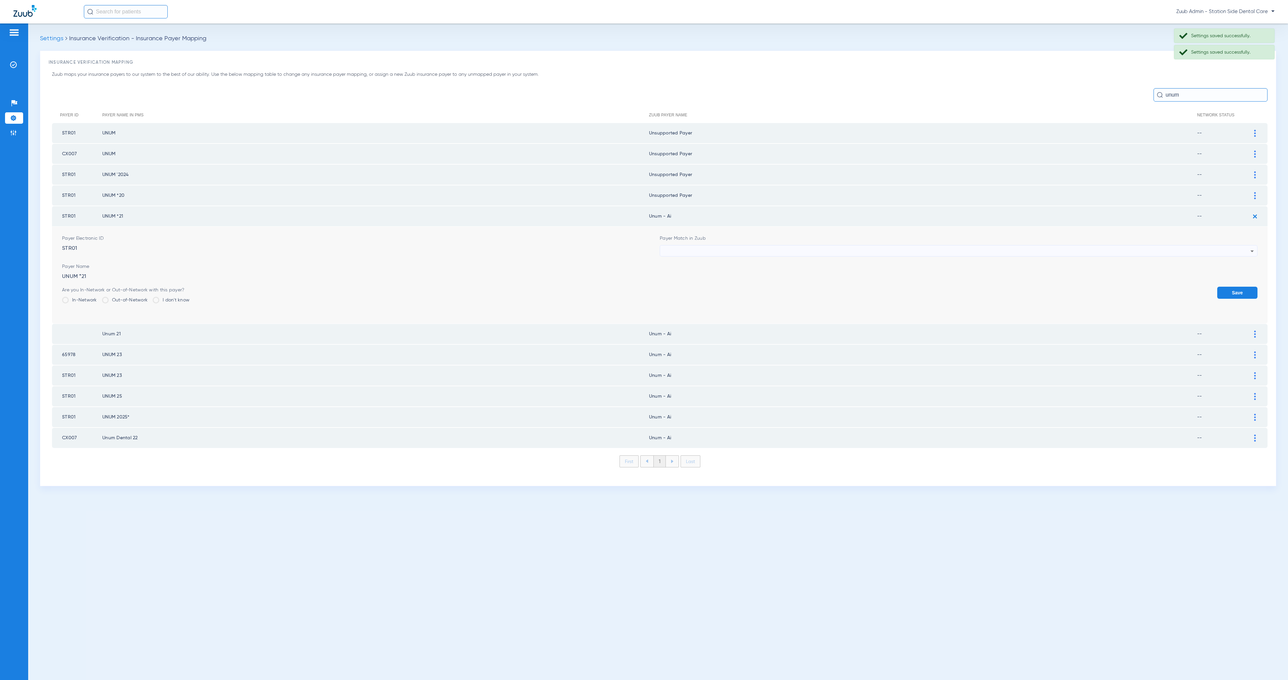
click at [728, 246] on div at bounding box center [956, 251] width 587 height 11
paste input "Unsupported Payer"
type input "Unsupported Payer"
drag, startPoint x: 746, startPoint y: 287, endPoint x: 755, endPoint y: 287, distance: 8.7
click at [747, 287] on mat-option "Unsupported Payer" at bounding box center [959, 284] width 598 height 11
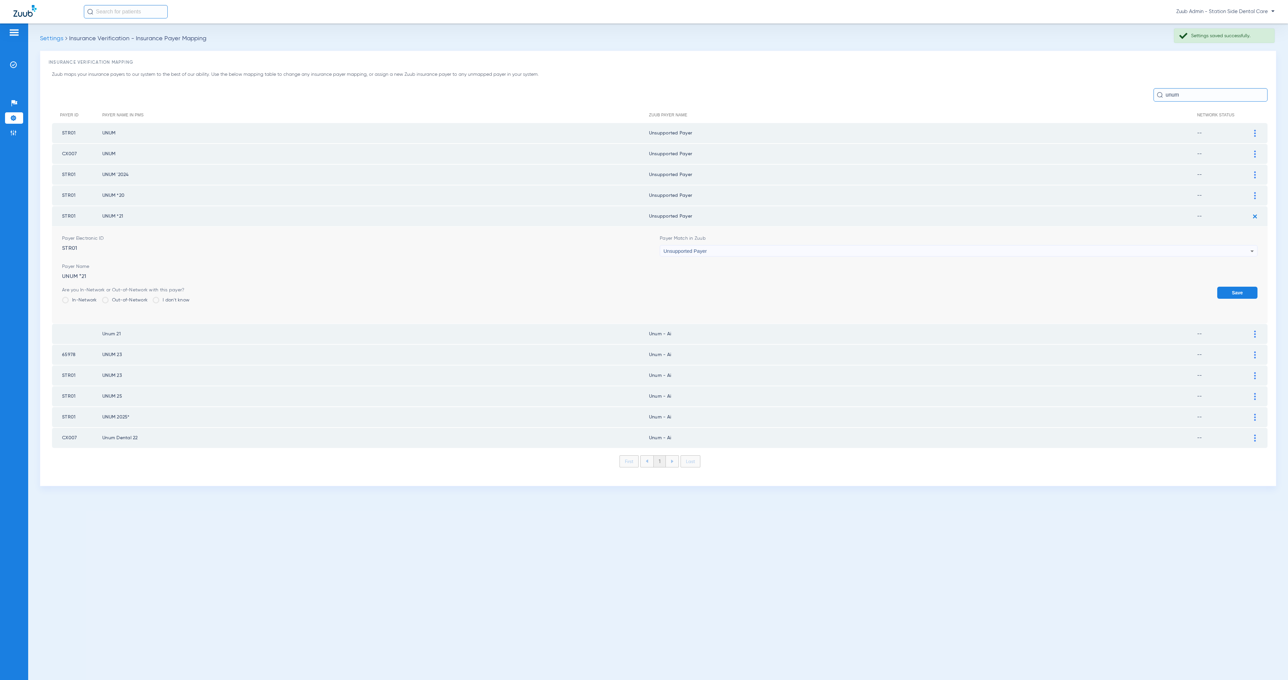
click at [954, 289] on button "Save" at bounding box center [1237, 293] width 40 height 12
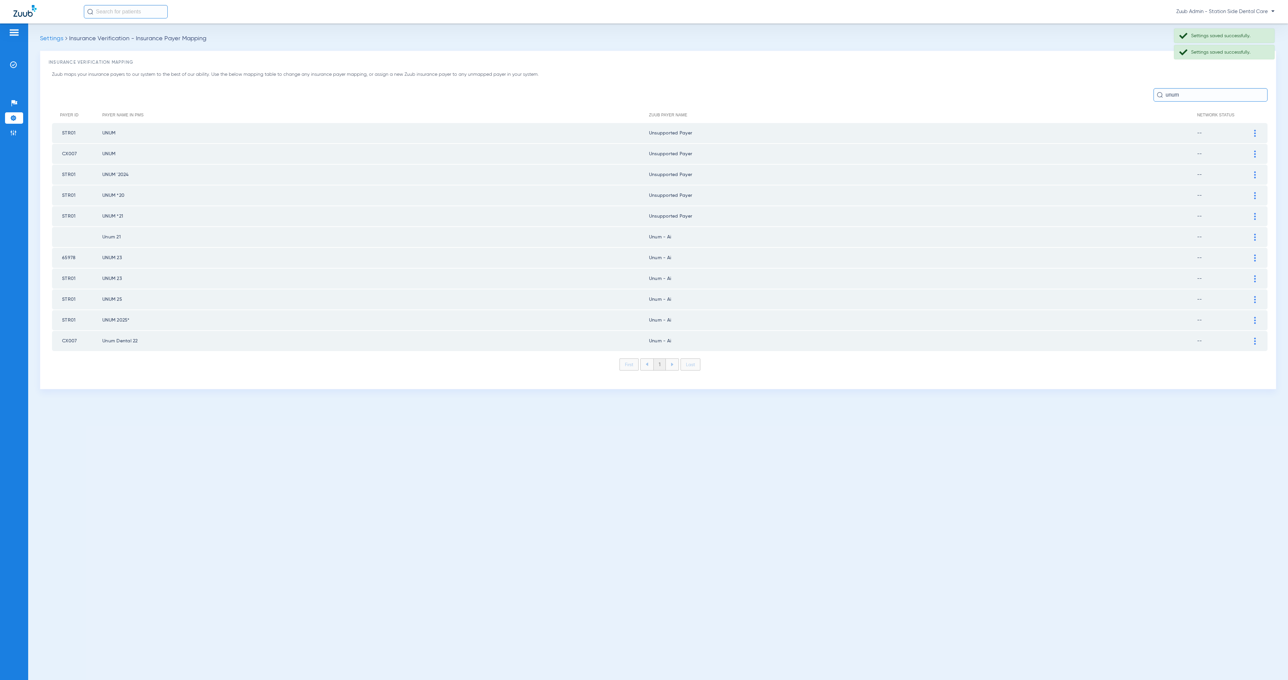
click at [954, 234] on div at bounding box center [1255, 237] width 12 height 7
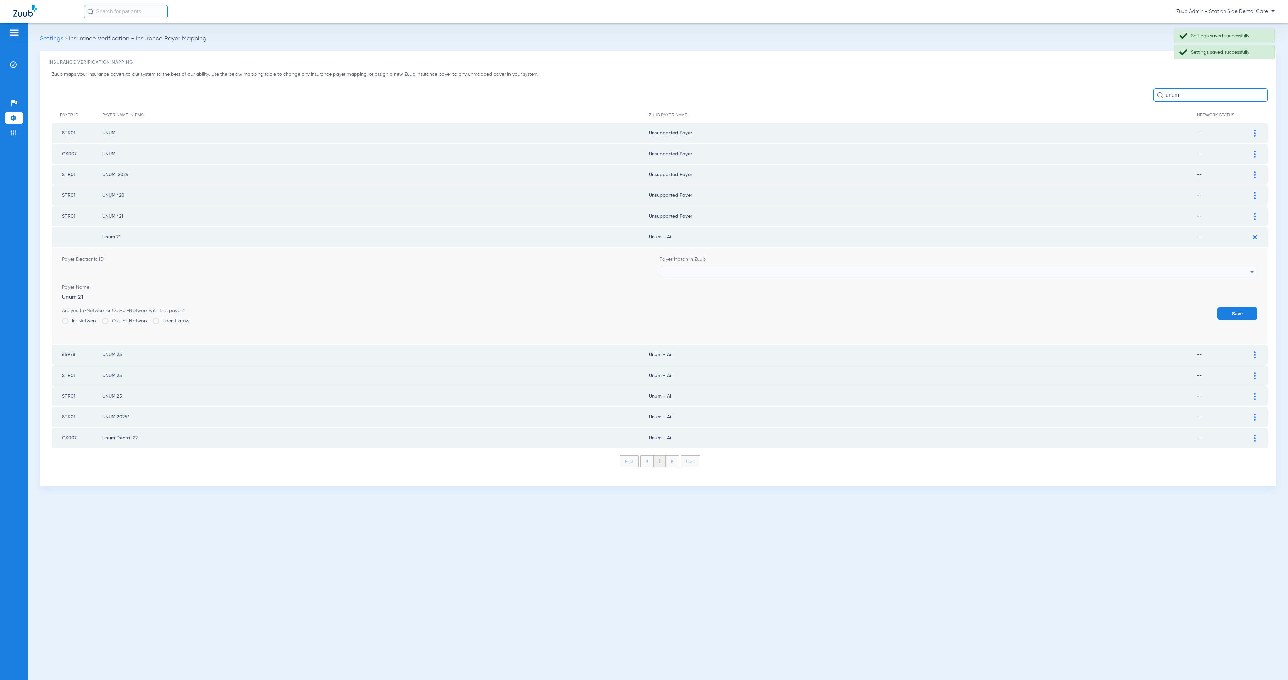
drag, startPoint x: 677, startPoint y: 270, endPoint x: 681, endPoint y: 271, distance: 4.0
click at [677, 270] on div at bounding box center [956, 271] width 587 height 11
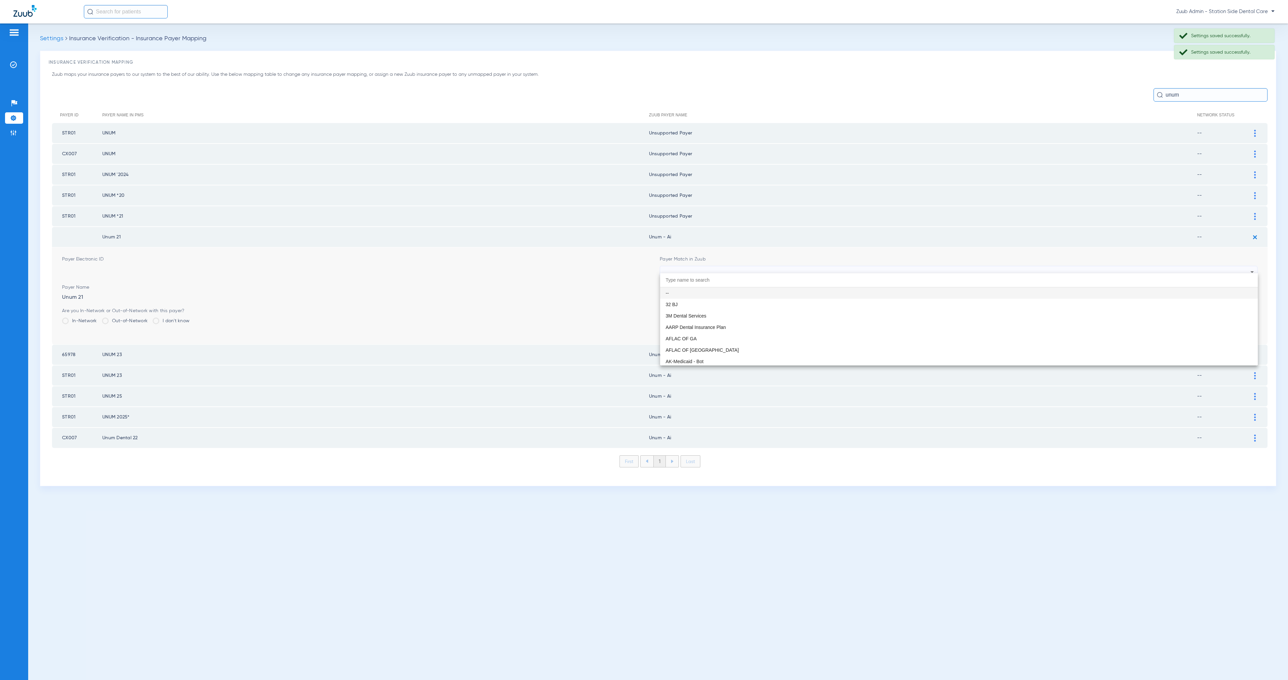
paste input "Unsupported Payer"
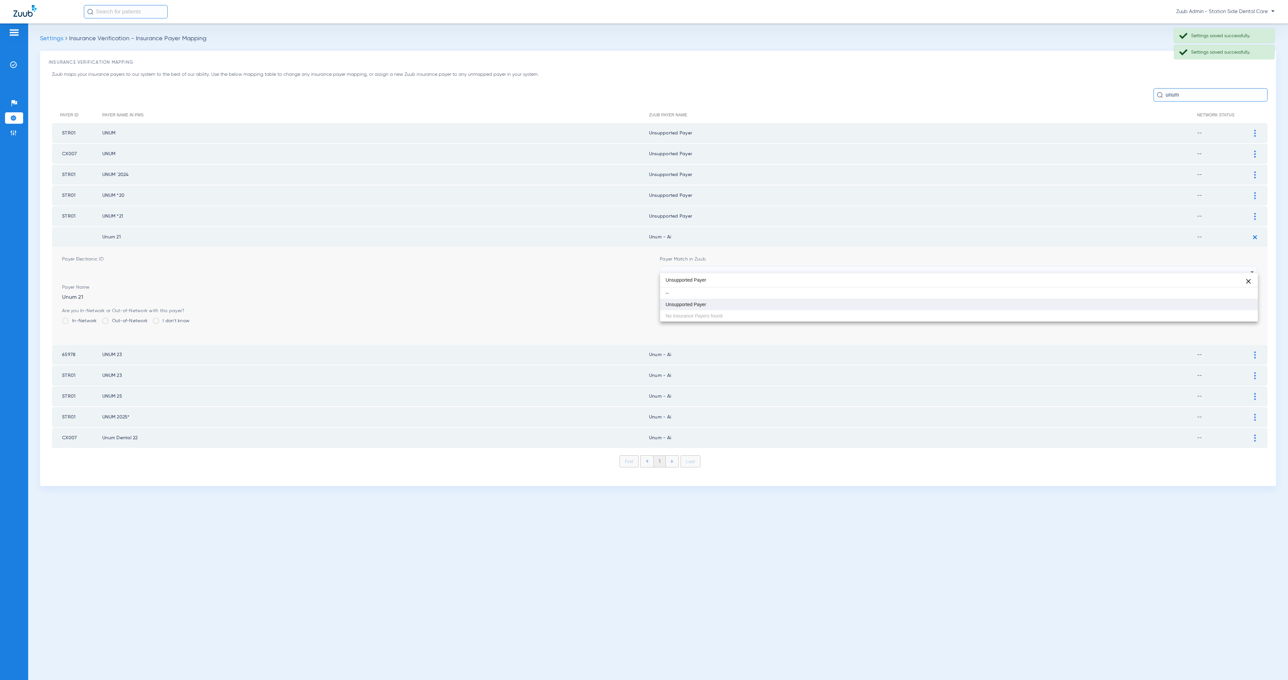
type input "Unsupported Payer"
drag, startPoint x: 820, startPoint y: 306, endPoint x: 831, endPoint y: 309, distance: 11.2
click at [820, 306] on mat-option "Unsupported Payer" at bounding box center [959, 304] width 598 height 11
click at [954, 308] on button "Save" at bounding box center [1237, 314] width 40 height 12
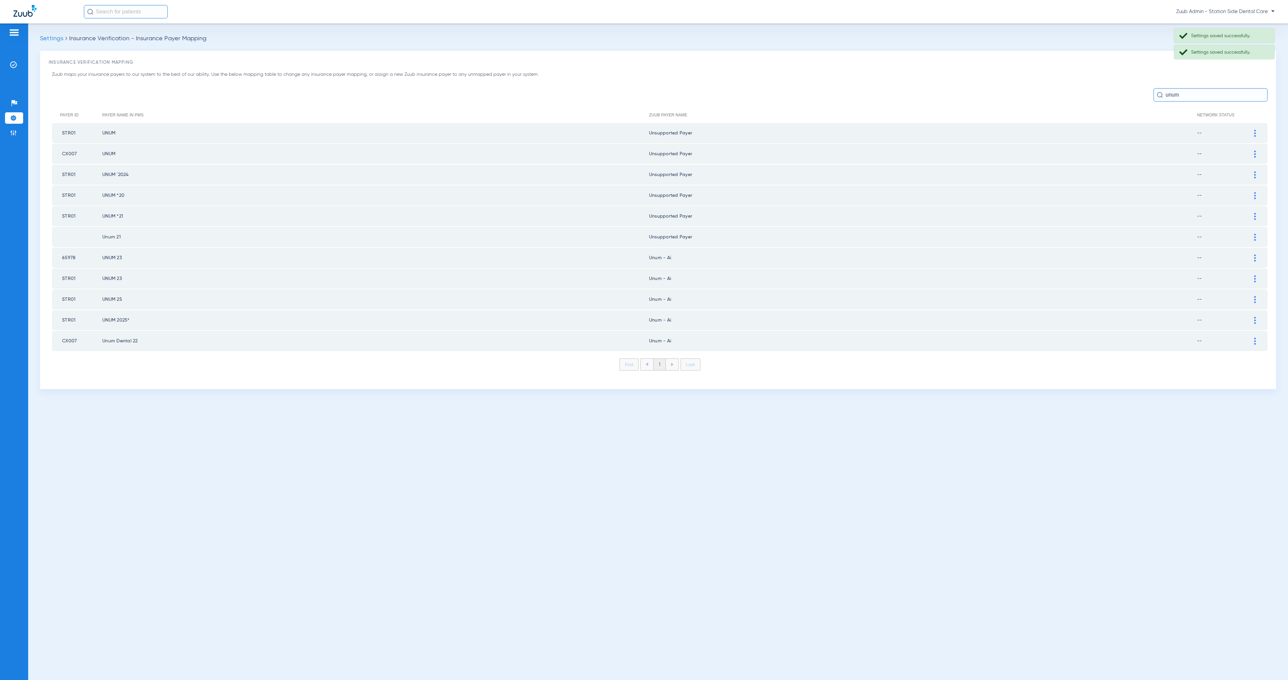
drag, startPoint x: 1255, startPoint y: 253, endPoint x: 1114, endPoint y: 257, distance: 140.9
click at [954, 255] on img at bounding box center [1255, 258] width 2 height 7
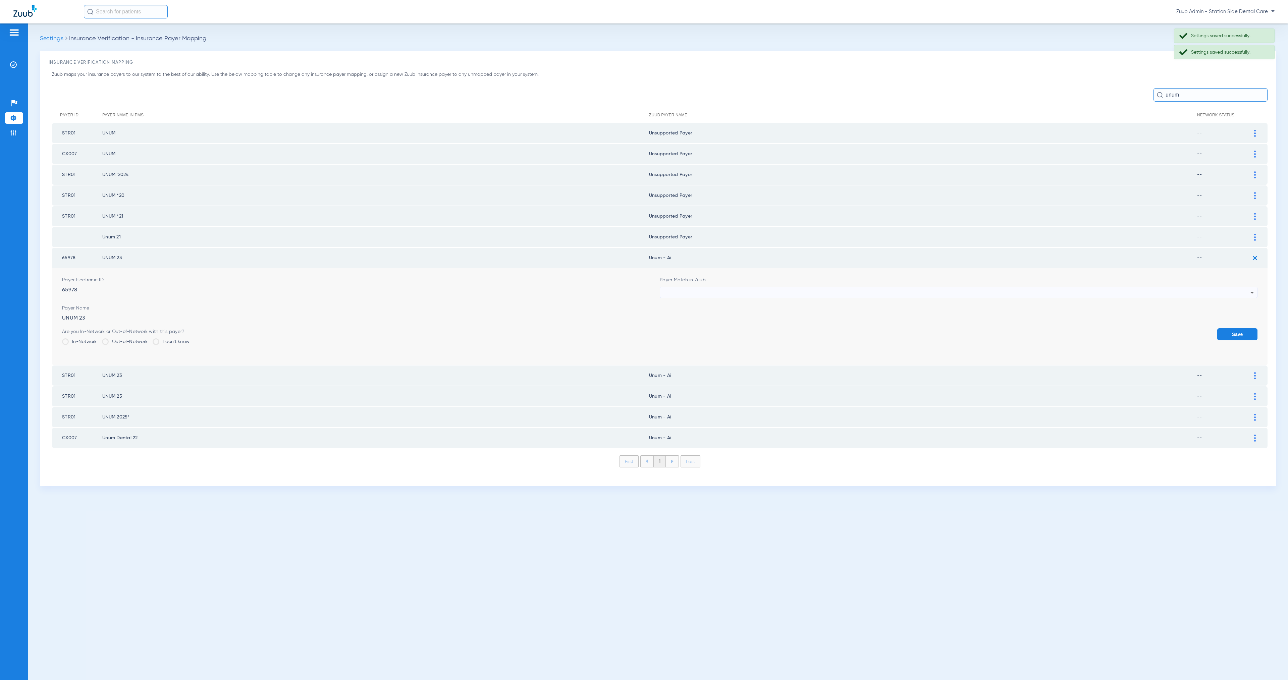
click at [710, 281] on div "Payer Match in Zuub" at bounding box center [959, 287] width 598 height 21
click at [708, 287] on div at bounding box center [956, 292] width 587 height 11
paste input "Unsupported Payer"
type input "Unsupported Payer"
click at [729, 325] on mat-option "Unsupported Payer" at bounding box center [959, 324] width 598 height 11
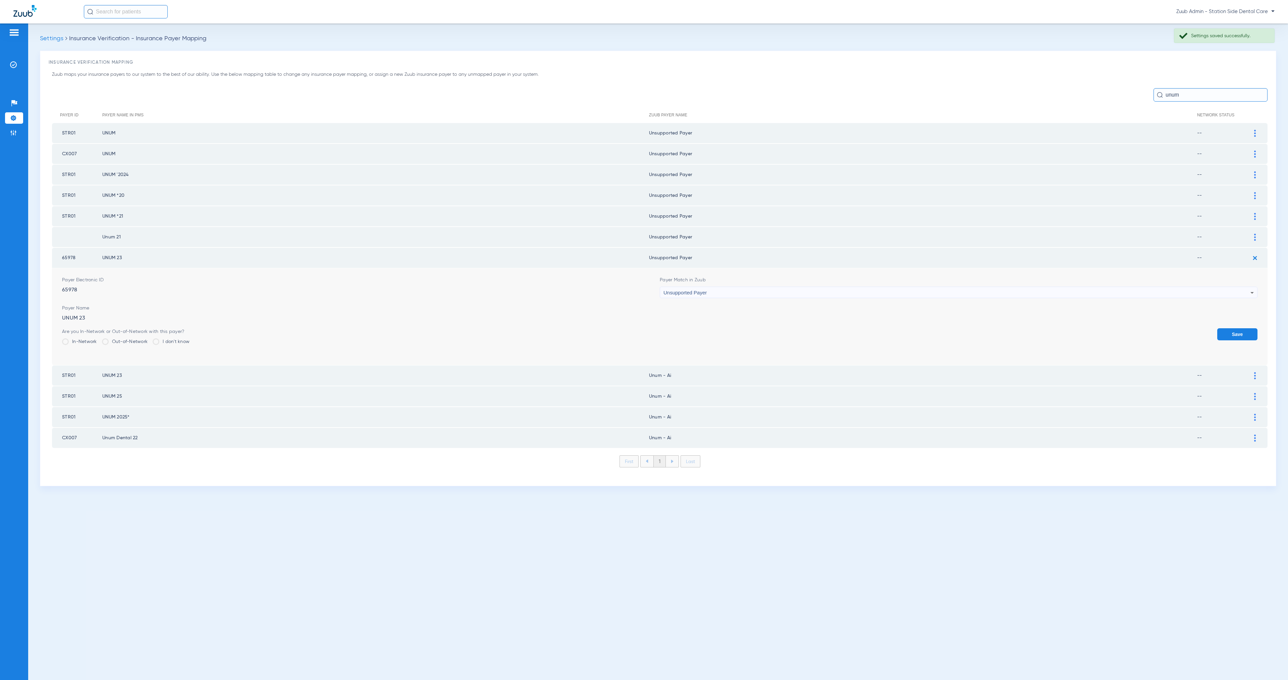
click at [954, 329] on button "Save" at bounding box center [1237, 334] width 40 height 12
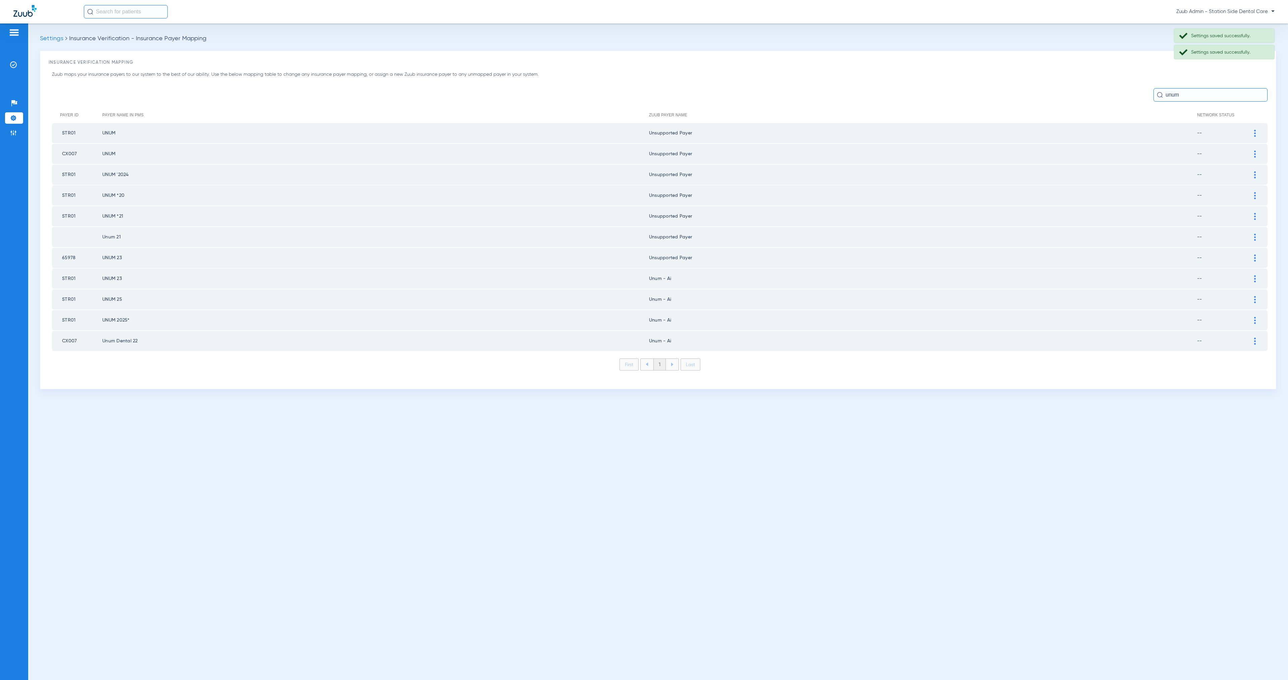
click at [954, 275] on img at bounding box center [1255, 278] width 2 height 7
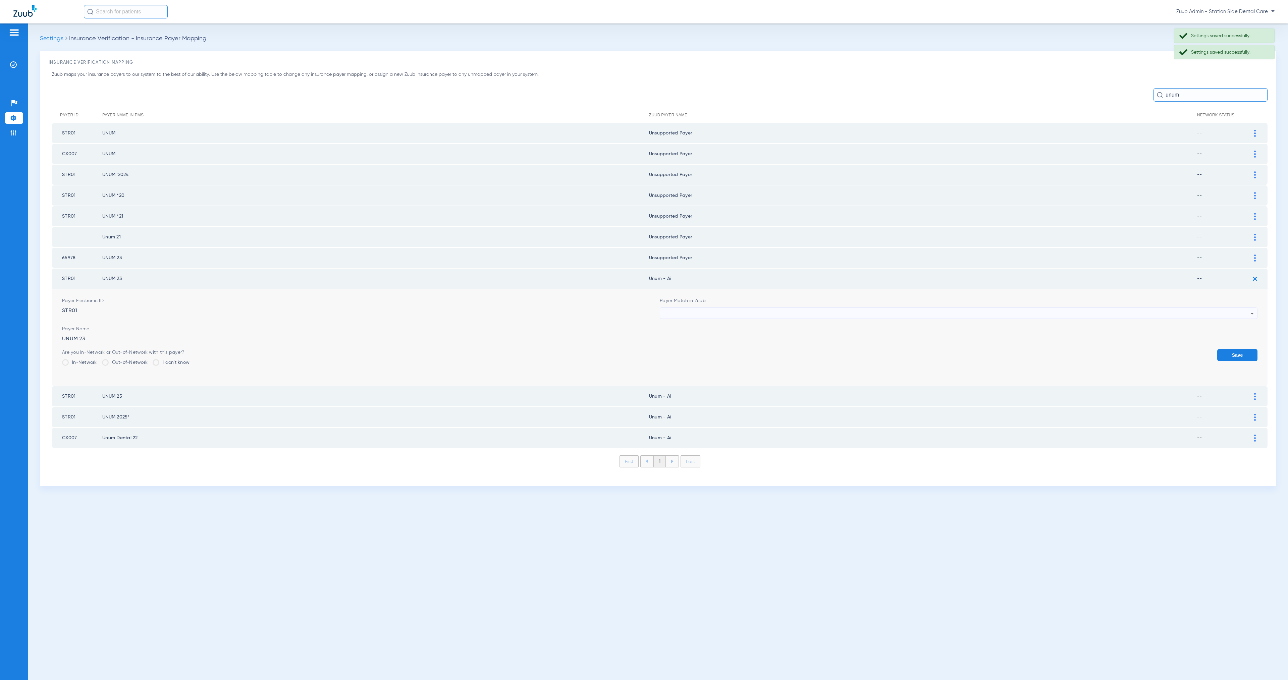
click at [747, 308] on div at bounding box center [956, 313] width 587 height 11
paste input "Unsupported Payer"
type input "Unsupported Payer"
drag, startPoint x: 764, startPoint y: 343, endPoint x: 1134, endPoint y: 361, distance: 370.0
click at [765, 343] on mat-option "Unsupported Payer" at bounding box center [959, 344] width 598 height 11
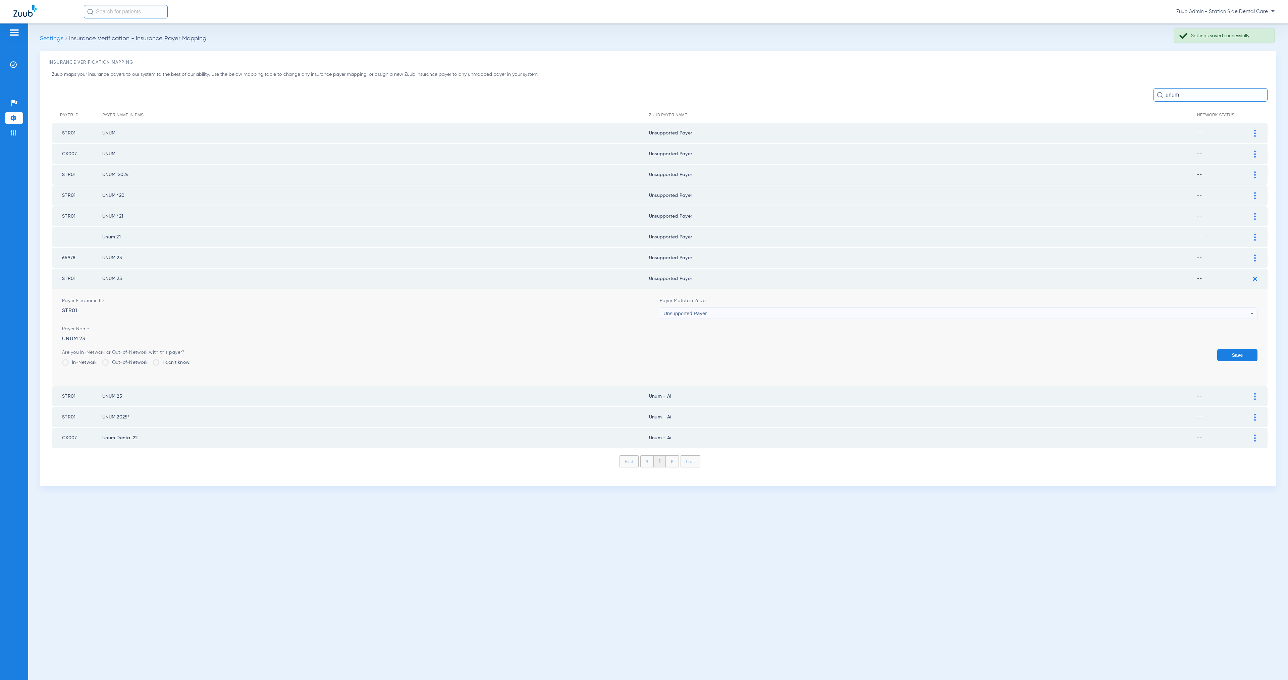
drag, startPoint x: 1230, startPoint y: 345, endPoint x: 1256, endPoint y: 309, distance: 45.0
click at [954, 349] on button "Save" at bounding box center [1237, 355] width 40 height 12
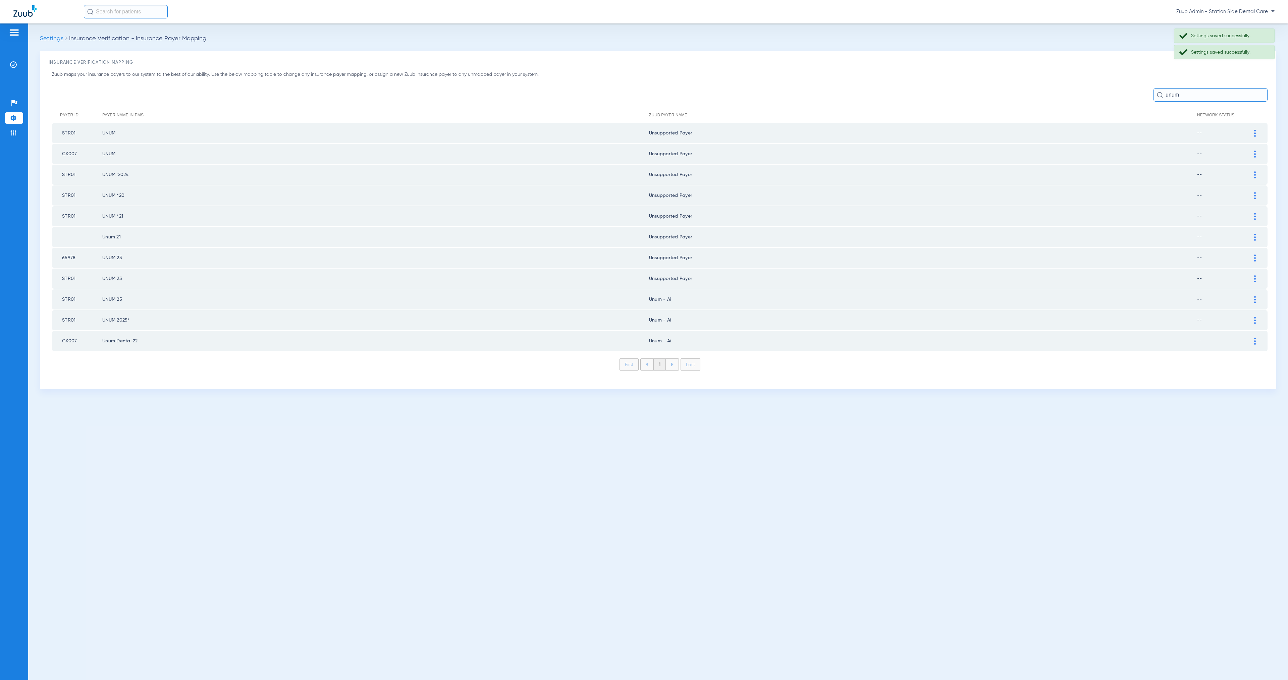
click at [954, 296] on div at bounding box center [1255, 299] width 12 height 7
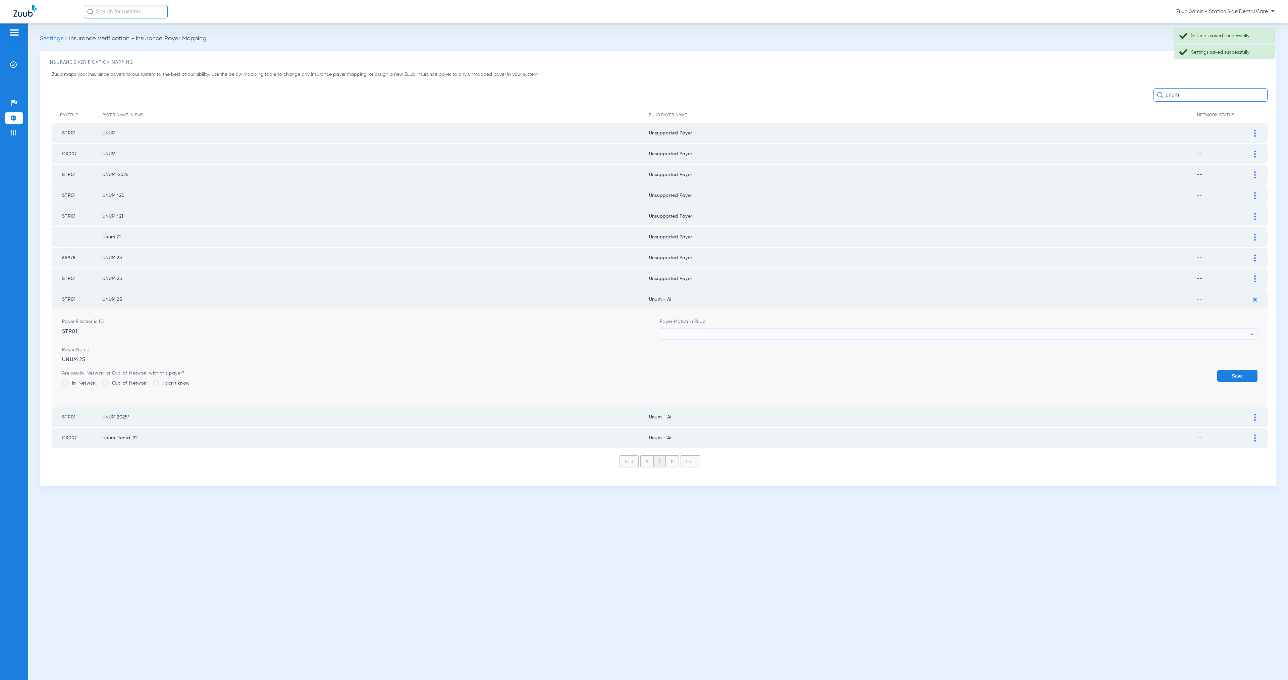
click at [724, 329] on div at bounding box center [956, 334] width 587 height 11
paste input "Unsupported Payer"
type input "Unsupported Payer"
click at [725, 363] on mat-option "Unsupported Payer" at bounding box center [959, 364] width 598 height 11
click at [954, 370] on button "Save" at bounding box center [1237, 376] width 40 height 12
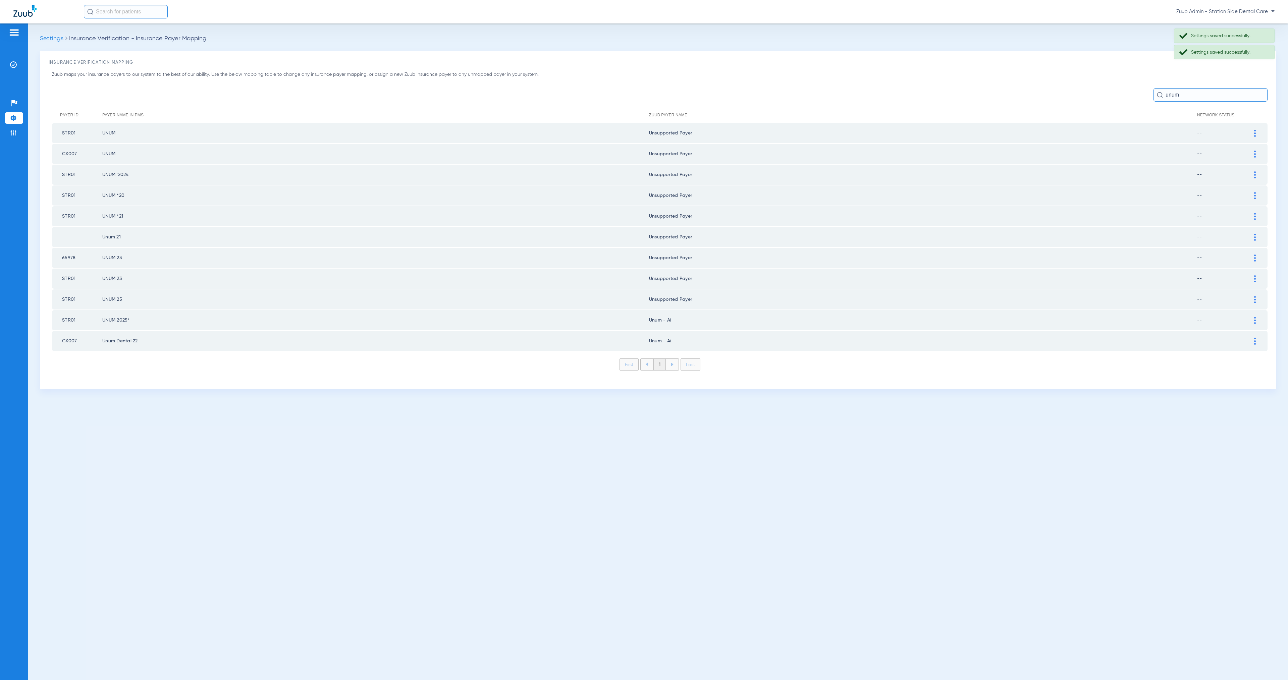
click at [954, 317] on img at bounding box center [1255, 320] width 2 height 7
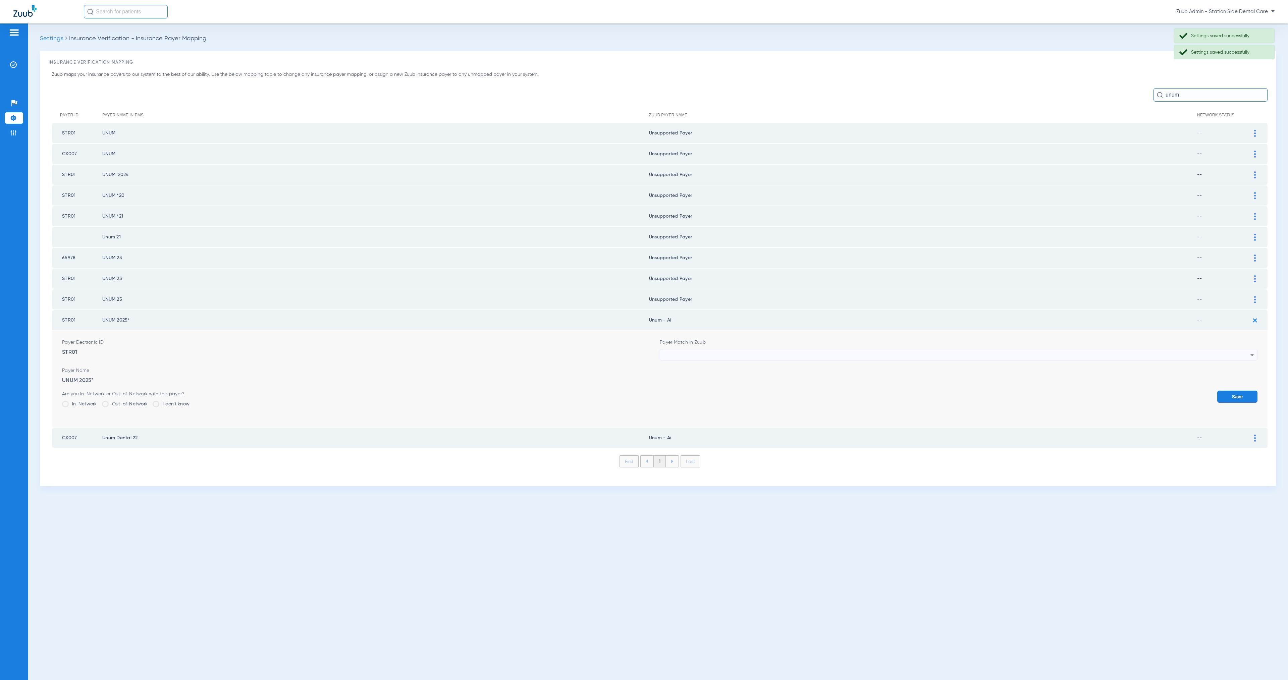
click at [707, 350] on div at bounding box center [956, 355] width 587 height 11
type input "Unsupported Payer"
drag, startPoint x: 728, startPoint y: 386, endPoint x: 739, endPoint y: 390, distance: 11.5
click at [728, 386] on mat-option "Unsupported Payer" at bounding box center [959, 384] width 598 height 11
click at [954, 391] on button "Save" at bounding box center [1237, 397] width 40 height 12
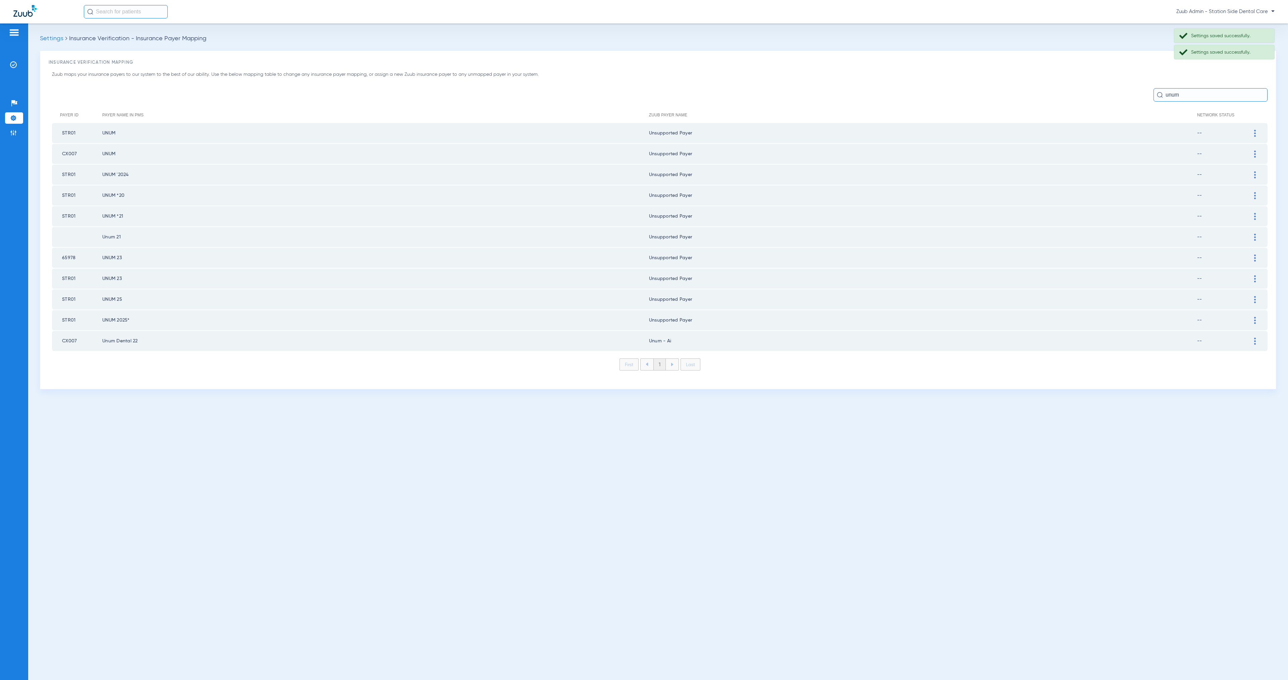
click at [954, 338] on div at bounding box center [1255, 341] width 12 height 7
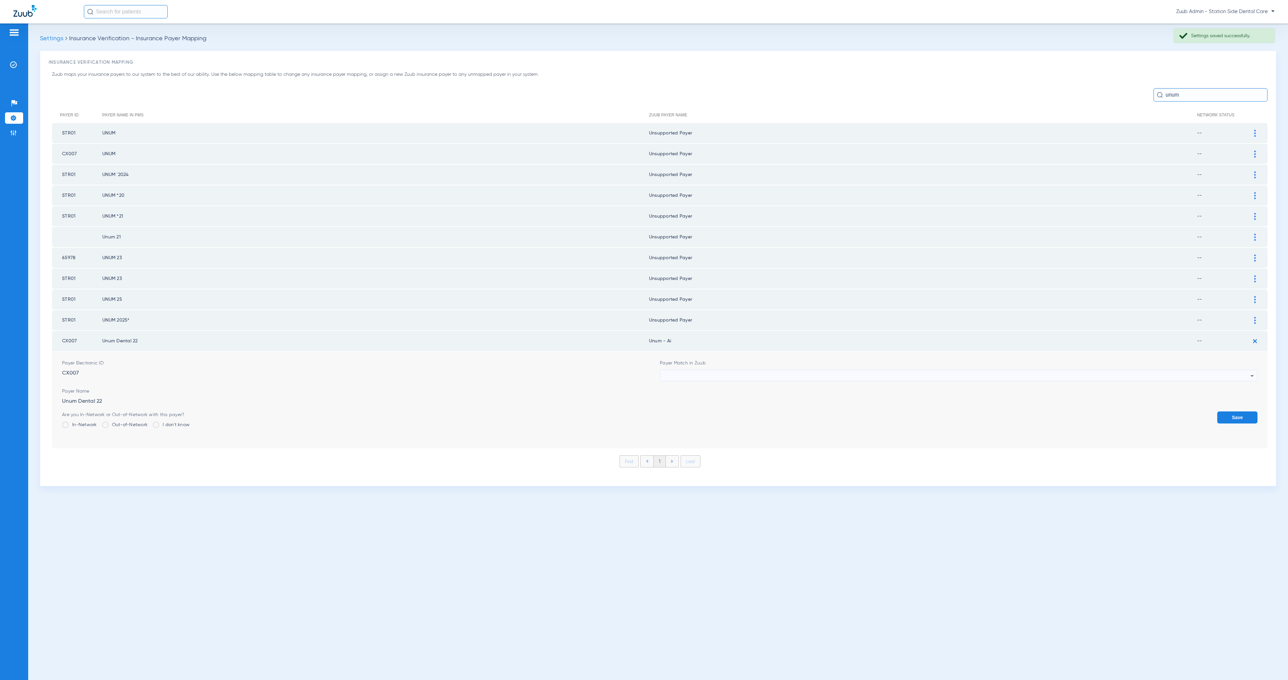
click at [706, 370] on div at bounding box center [956, 375] width 587 height 11
paste input "Unsupported Payer"
type input "Unsupported Payer"
click at [735, 401] on mat-option "Unsupported Payer" at bounding box center [959, 404] width 598 height 11
click at [954, 412] on button "Save" at bounding box center [1237, 418] width 40 height 12
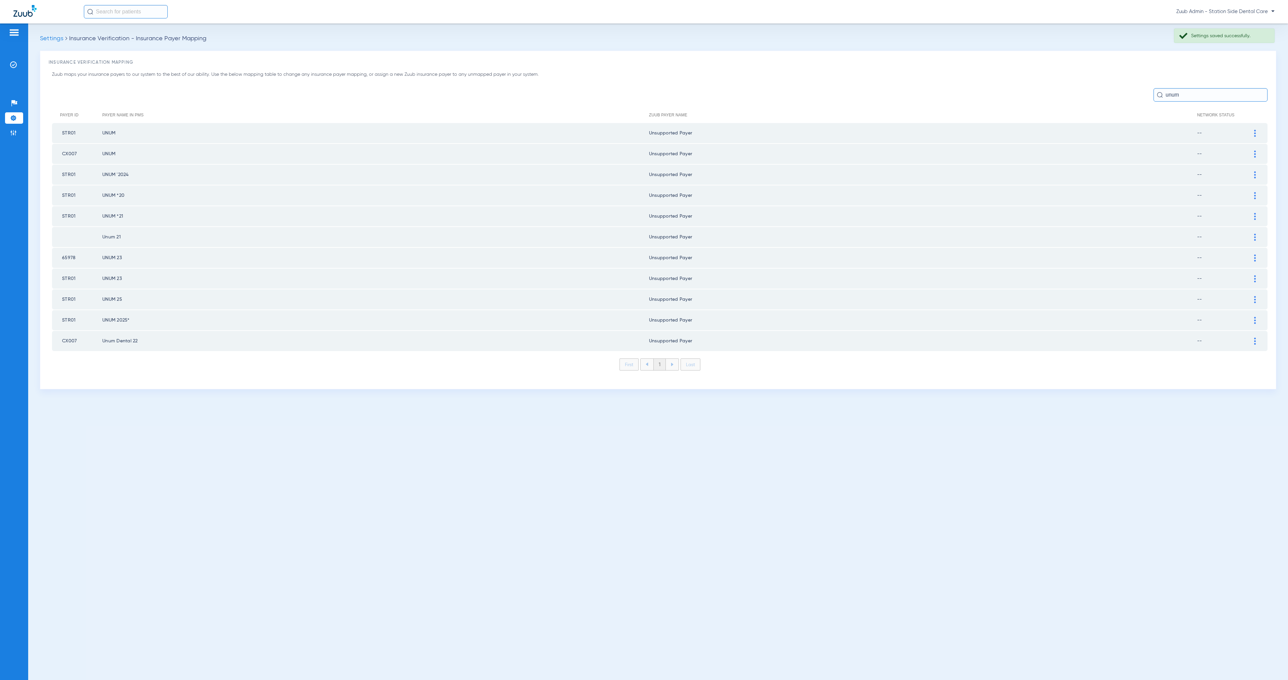
drag, startPoint x: 1180, startPoint y: 96, endPoint x: 1159, endPoint y: 92, distance: 21.6
click at [954, 92] on div "unum" at bounding box center [1210, 94] width 114 height 13
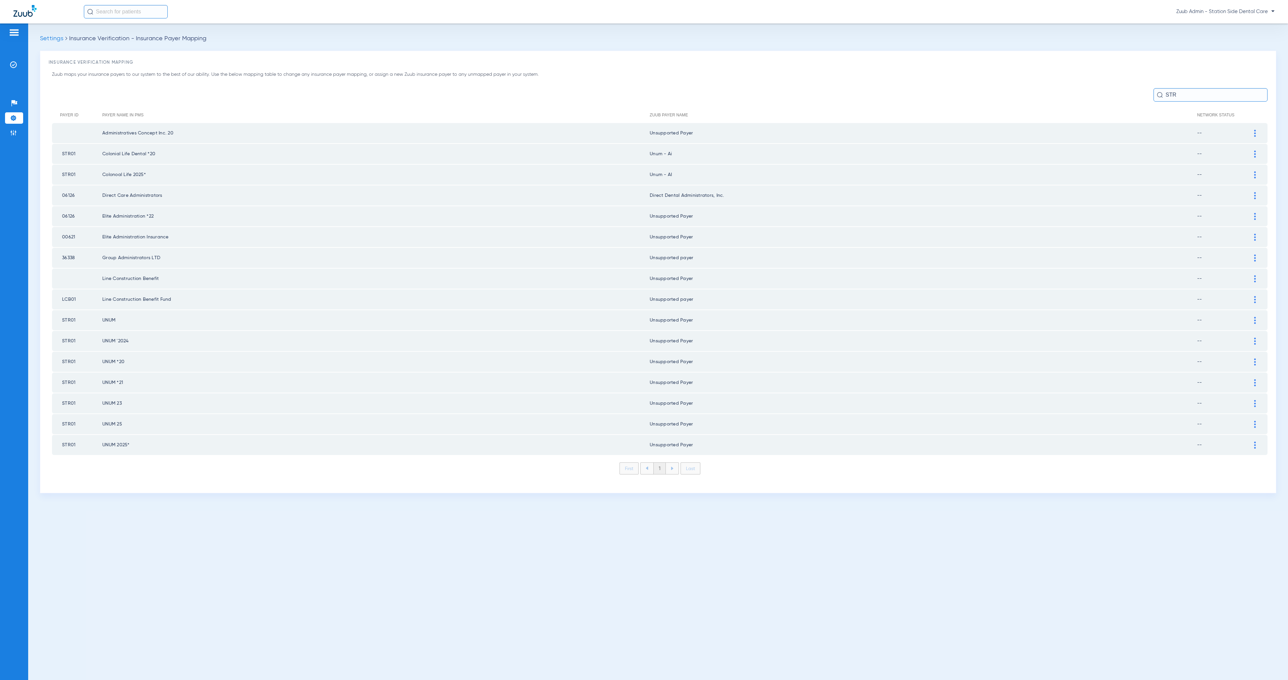
type input "STR"
click at [954, 151] on div at bounding box center [1255, 154] width 12 height 7
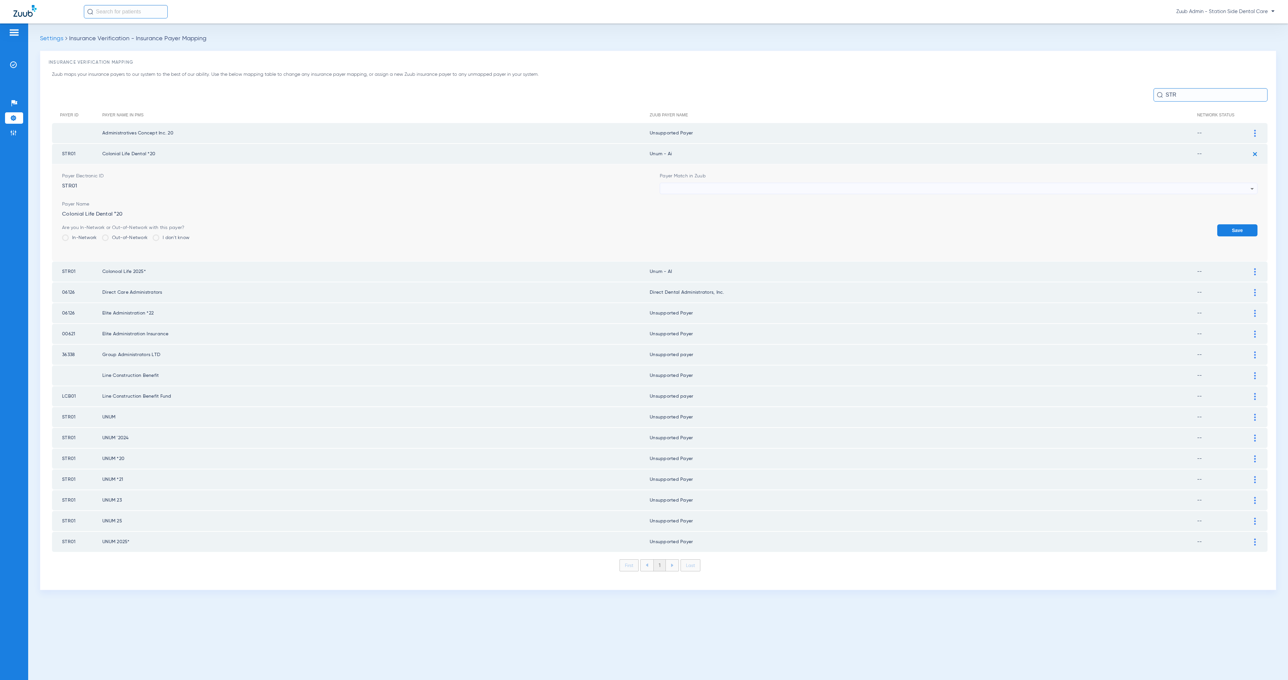
click at [695, 193] on form "Payer Electronic ID STR01 Payer Match in Zuub Payer Name Colonial Life Dental *…" at bounding box center [659, 212] width 1195 height 97
click at [693, 186] on div at bounding box center [956, 188] width 587 height 11
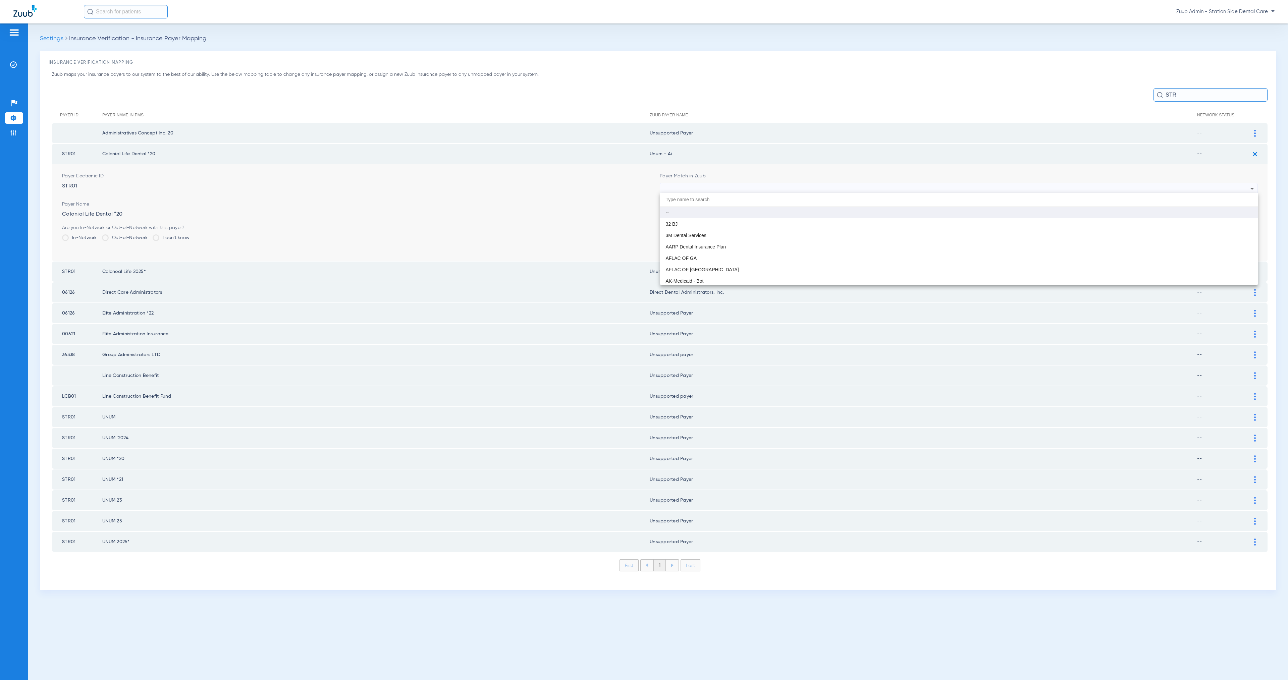
paste input "Unsupported Payer"
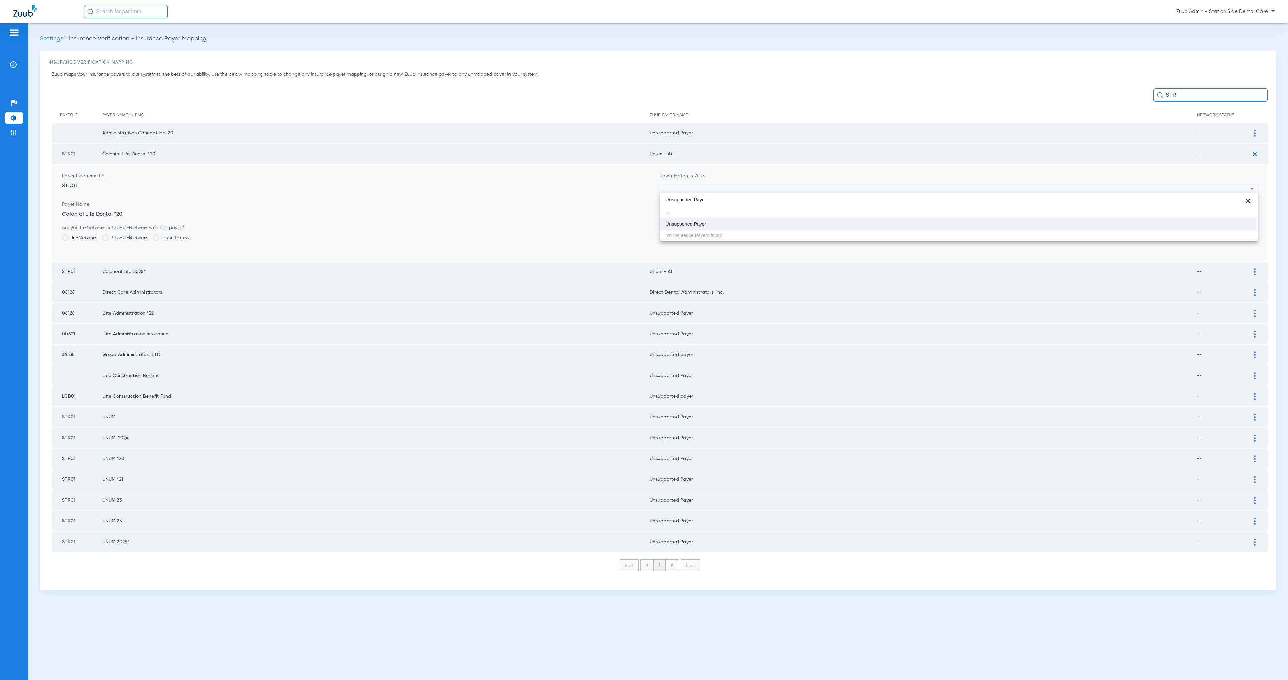
type input "Unsupported Payer"
click at [712, 220] on mat-option "Unsupported Payer" at bounding box center [959, 223] width 598 height 11
click at [954, 225] on button "Save" at bounding box center [1237, 230] width 40 height 12
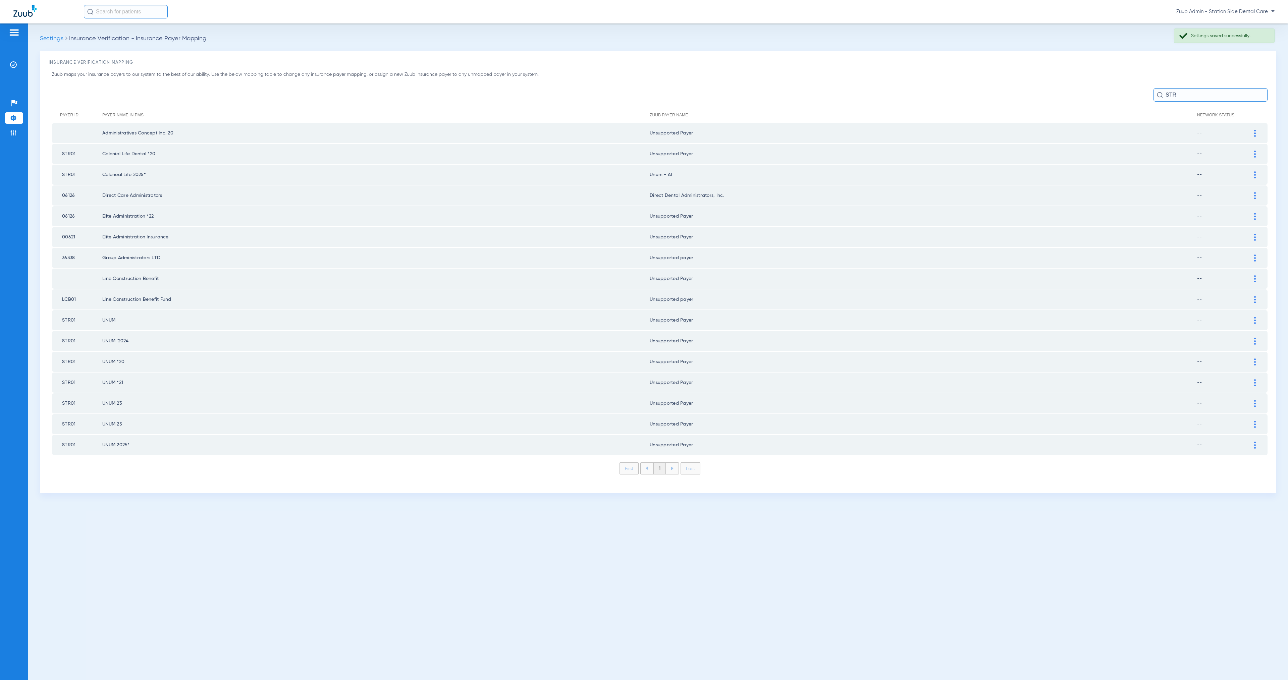
click at [954, 172] on div at bounding box center [1255, 174] width 12 height 7
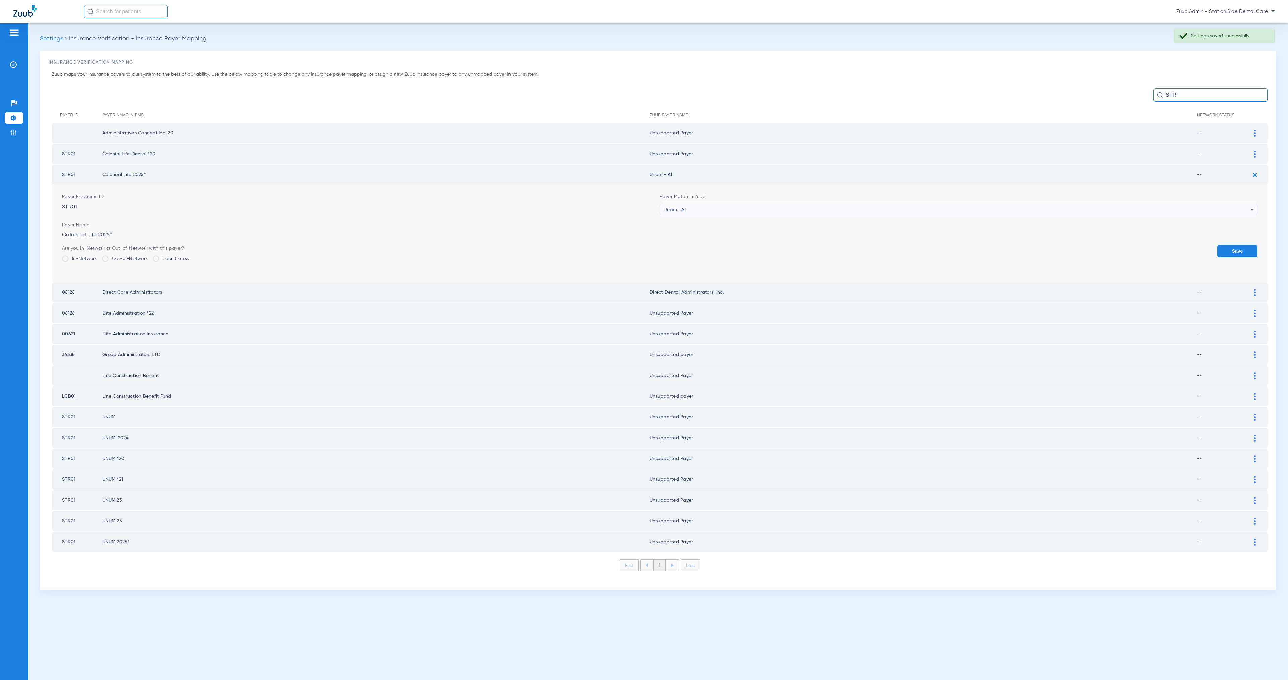
click at [733, 208] on div "Unum - AI" at bounding box center [956, 209] width 587 height 11
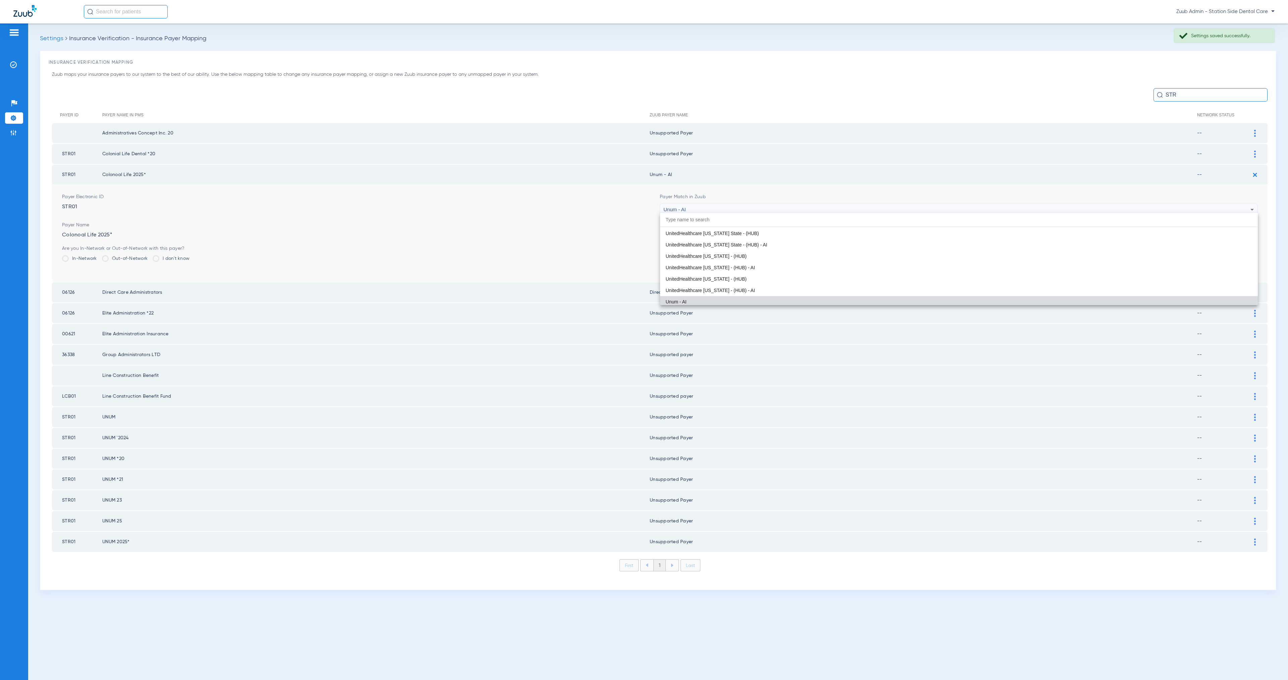
paste input "Unsupported Payer"
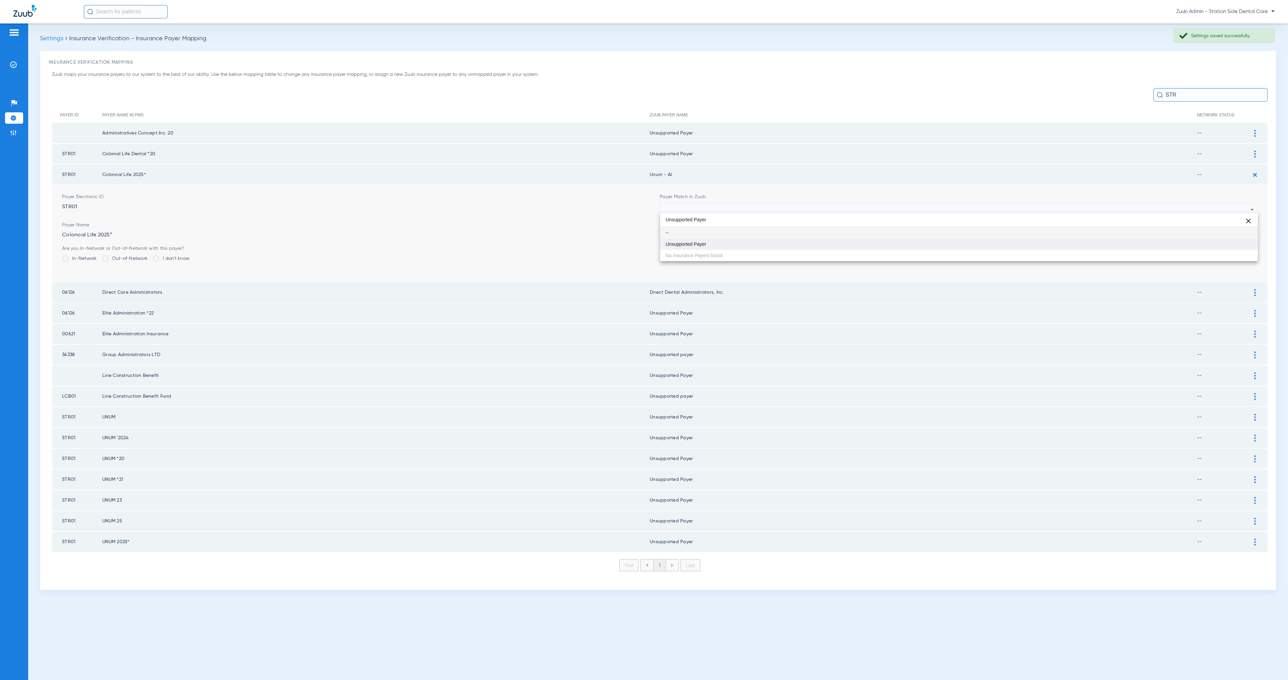
scroll to position [0, 0]
type input "Unsupported Payer"
click at [745, 245] on mat-option "Unsupported Payer" at bounding box center [959, 243] width 598 height 11
click at [954, 246] on button "Save" at bounding box center [1237, 251] width 40 height 12
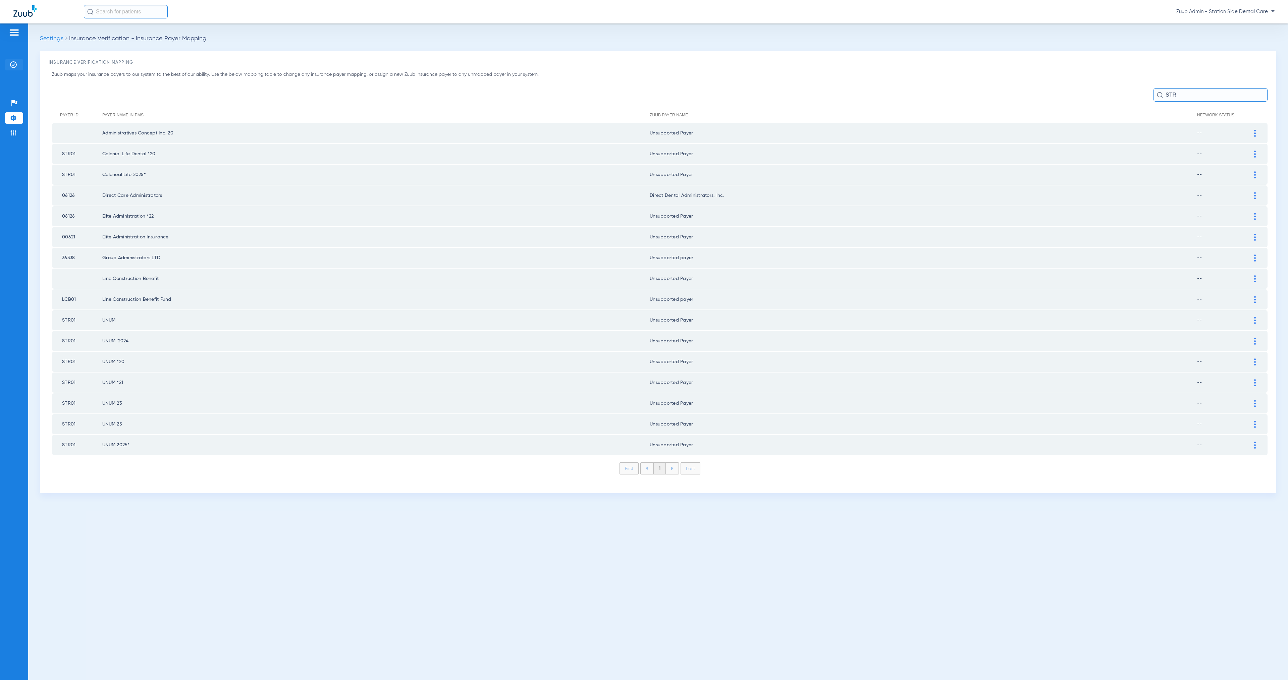
click at [8, 64] on li "Insurance Verification" at bounding box center [14, 64] width 18 height 11
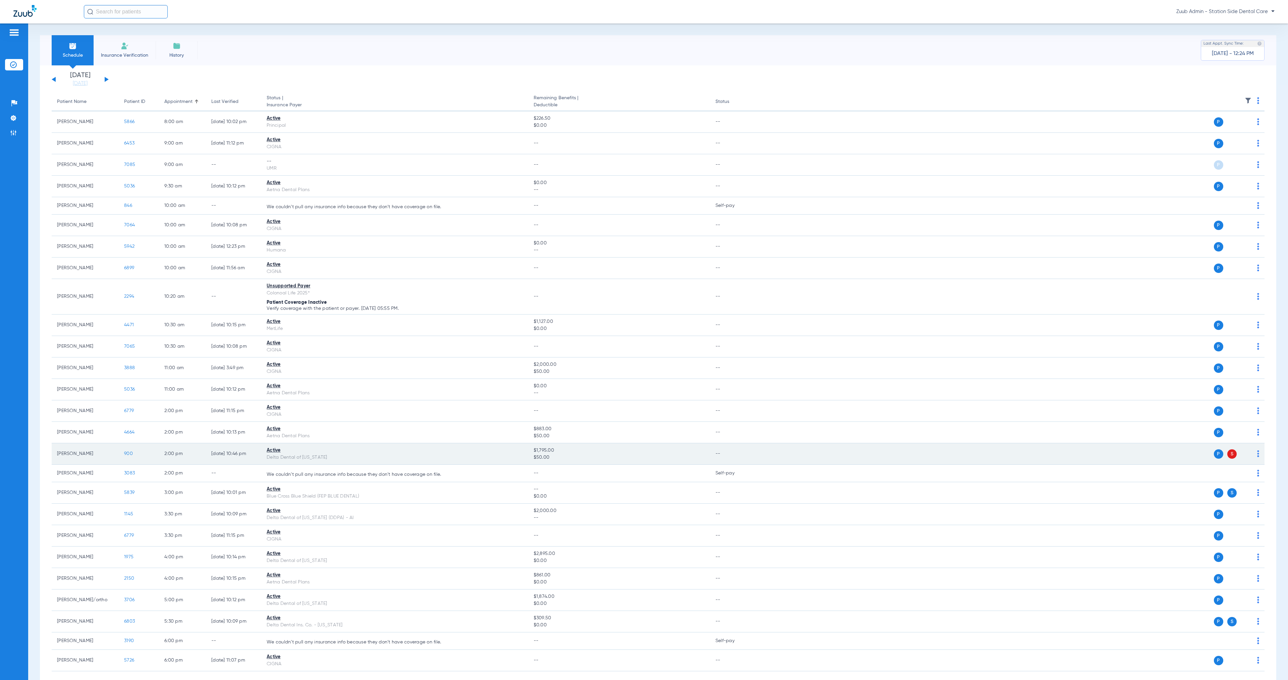
click at [127, 456] on span "900" at bounding box center [128, 453] width 9 height 5
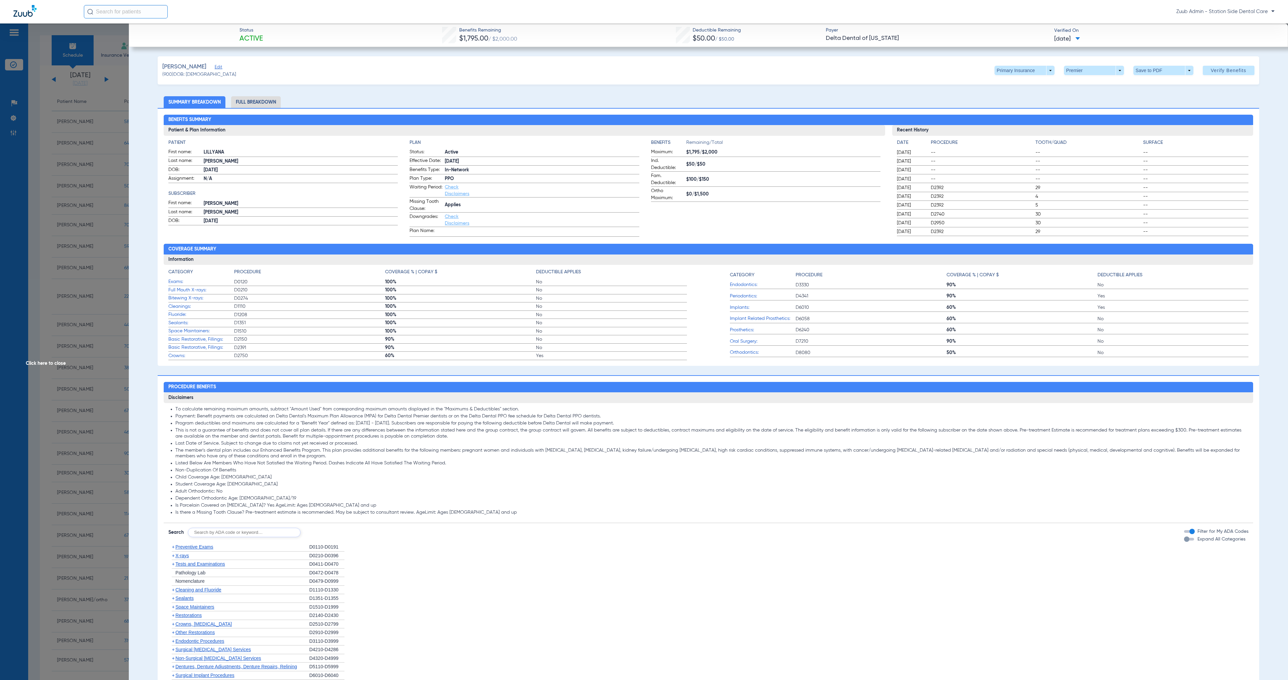
click at [260, 101] on li "Full Breakdown" at bounding box center [256, 102] width 50 height 12
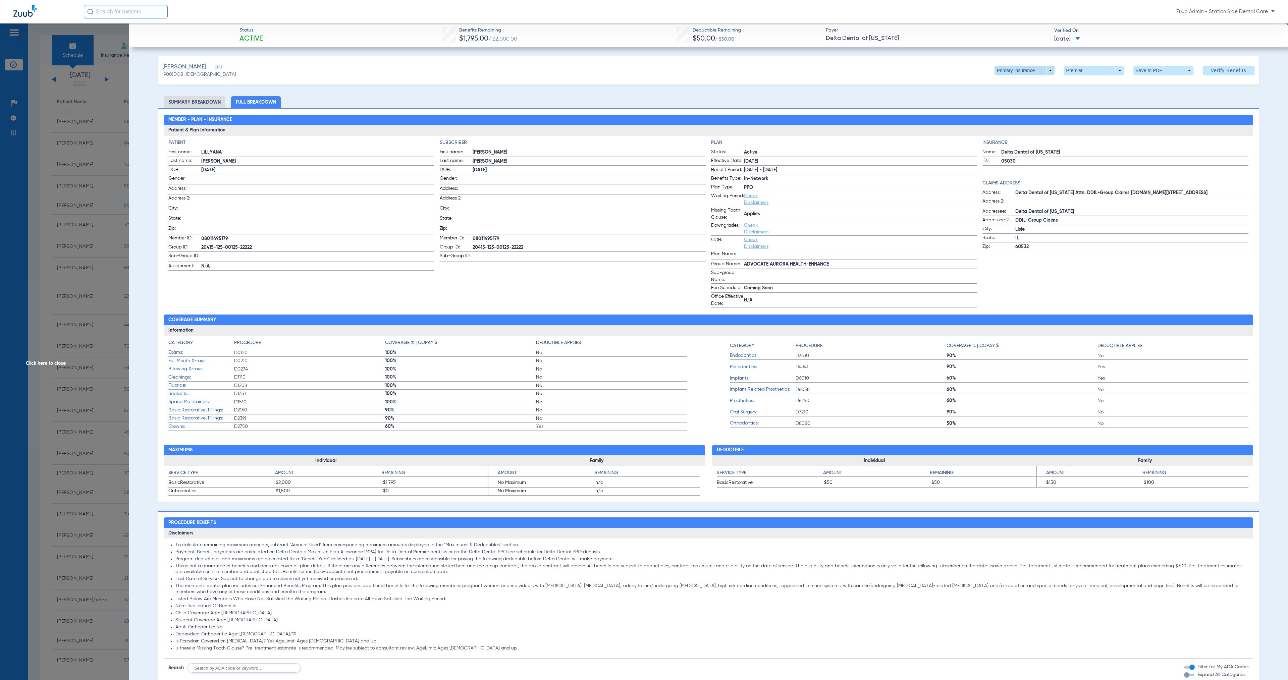
click at [954, 70] on span at bounding box center [1025, 70] width 60 height 9
click at [954, 100] on button "Secondary Insurance" at bounding box center [1014, 97] width 55 height 13
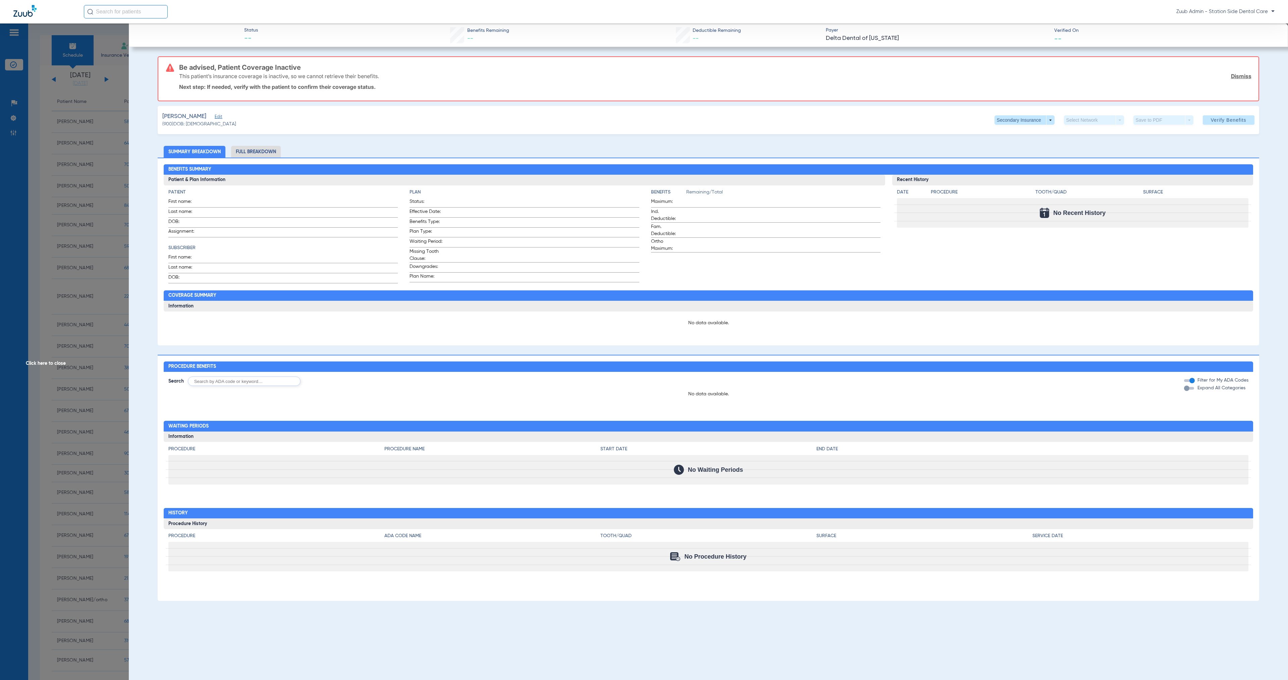
click at [221, 114] on span "Edit" at bounding box center [218, 117] width 6 height 6
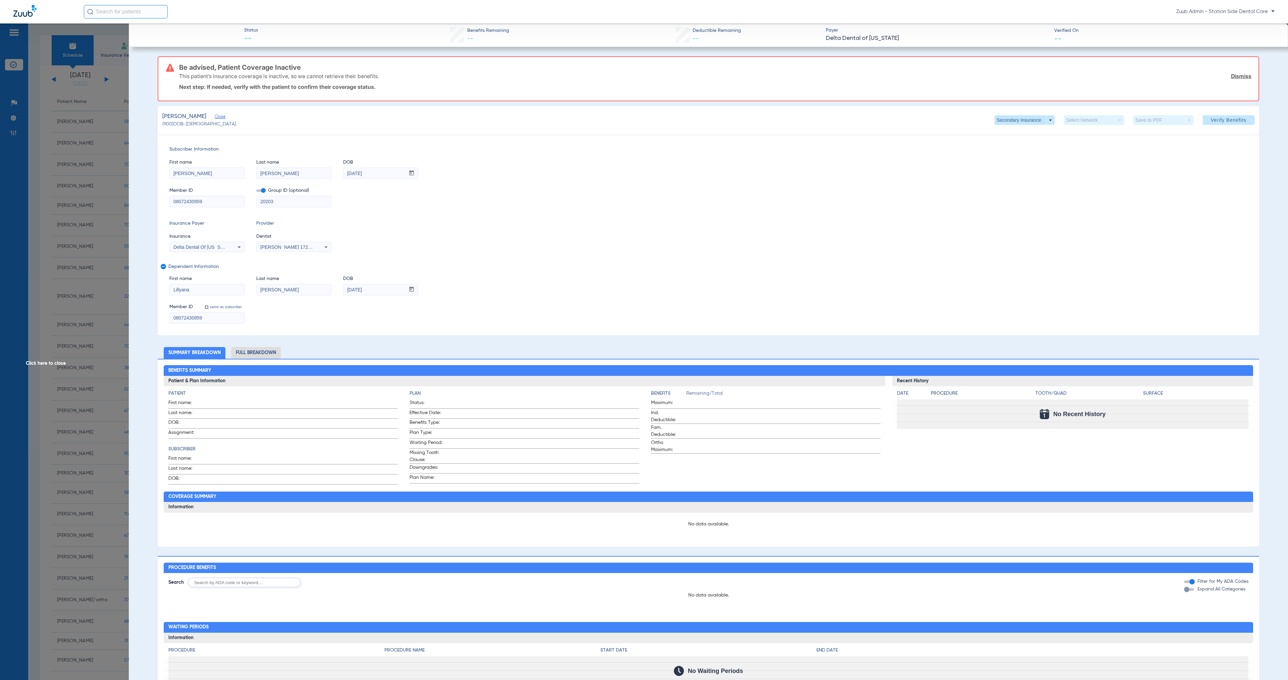
click at [48, 361] on span "Click here to close" at bounding box center [64, 363] width 129 height 680
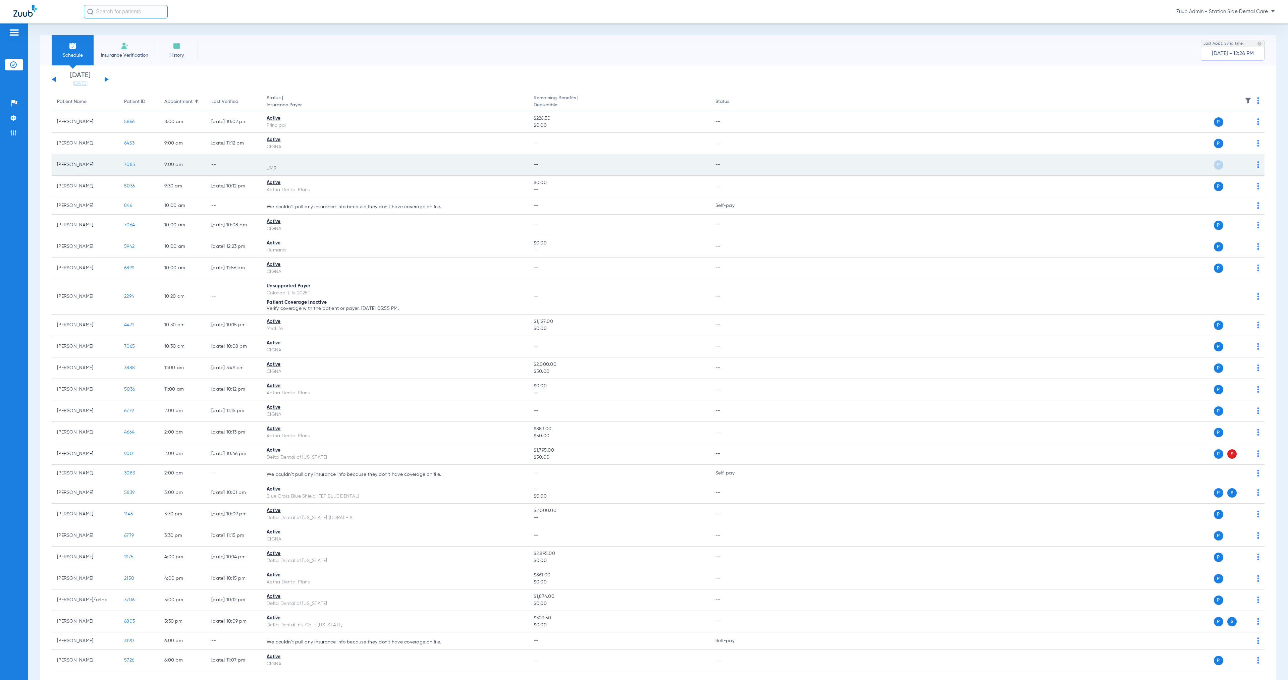
click at [954, 165] on td "P S" at bounding box center [1009, 164] width 509 height 21
drag, startPoint x: 1252, startPoint y: 166, endPoint x: 1251, endPoint y: 170, distance: 4.1
click at [954, 166] on td "P S" at bounding box center [1009, 164] width 509 height 21
click at [954, 166] on img at bounding box center [1258, 164] width 2 height 7
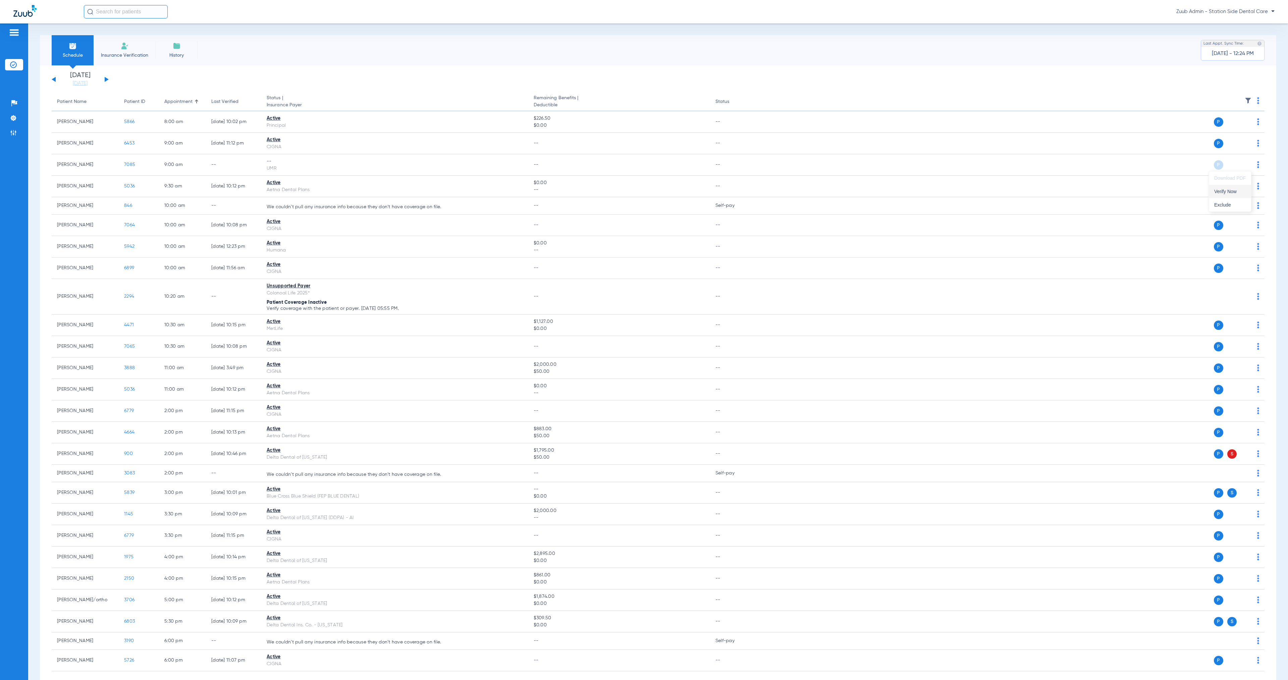
click at [954, 189] on span "Verify Now" at bounding box center [1230, 191] width 32 height 5
click at [14, 117] on img at bounding box center [13, 118] width 7 height 7
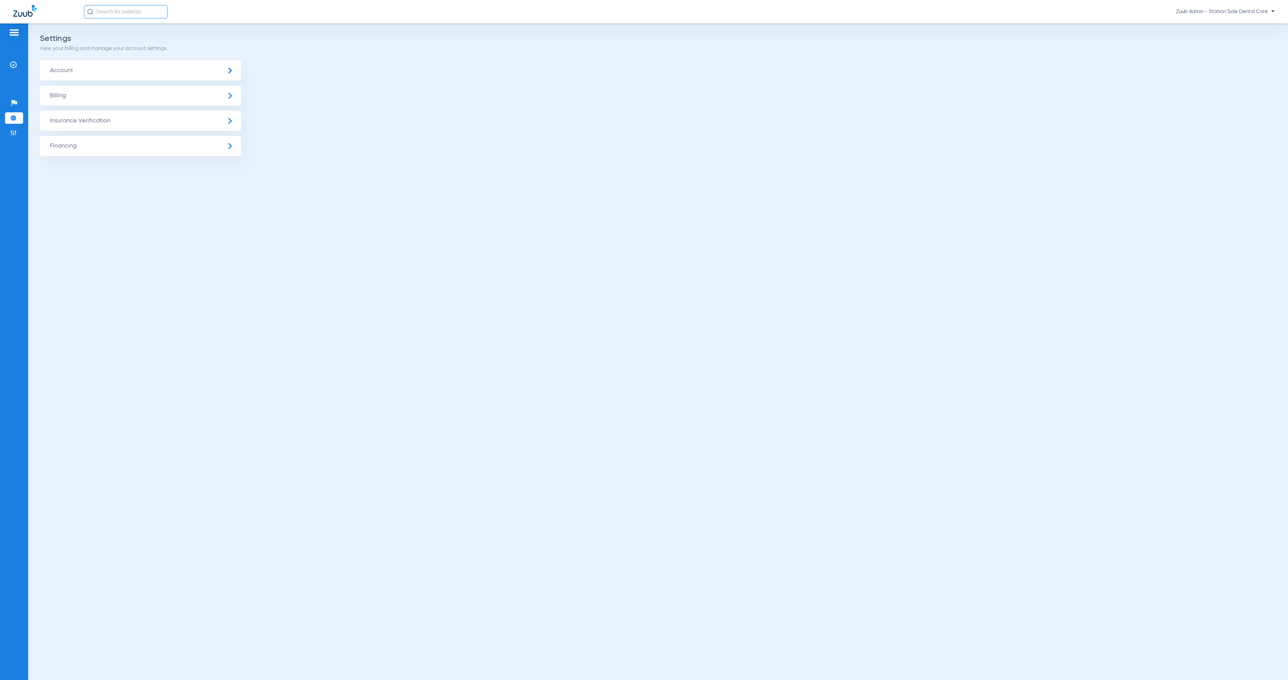
click at [111, 122] on span "Insurance Verification" at bounding box center [140, 121] width 201 height 20
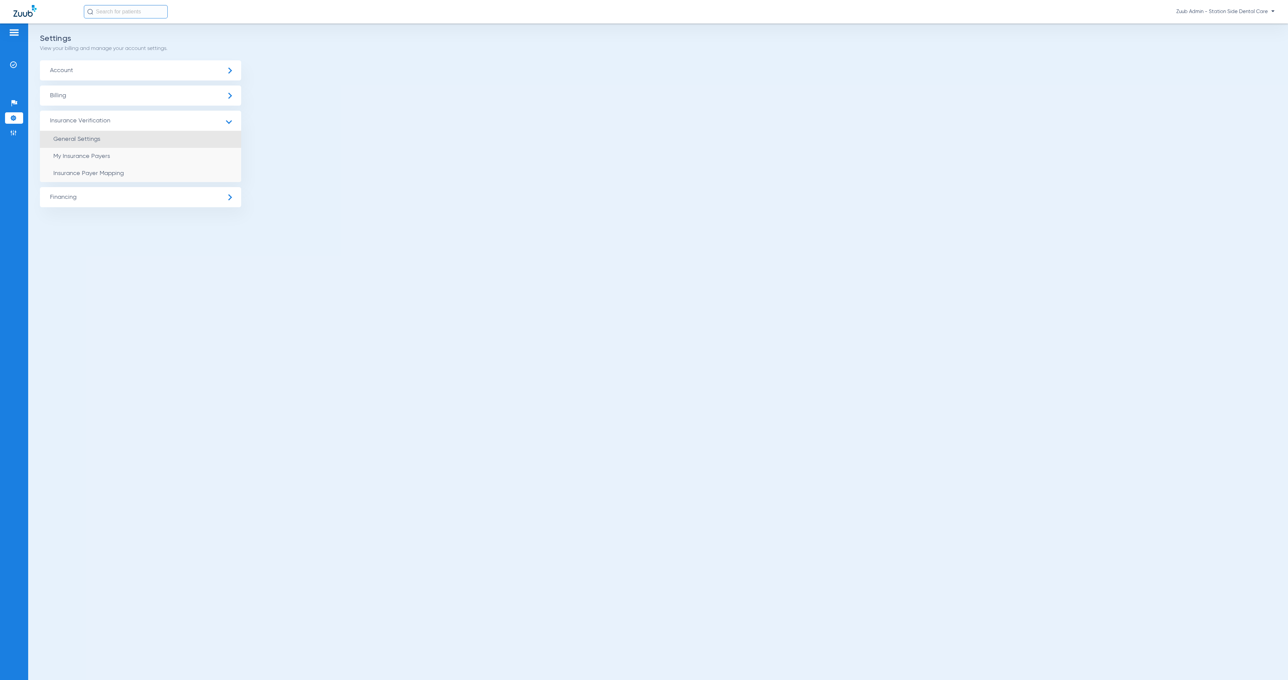
click at [120, 143] on li "General Settings" at bounding box center [140, 139] width 201 height 17
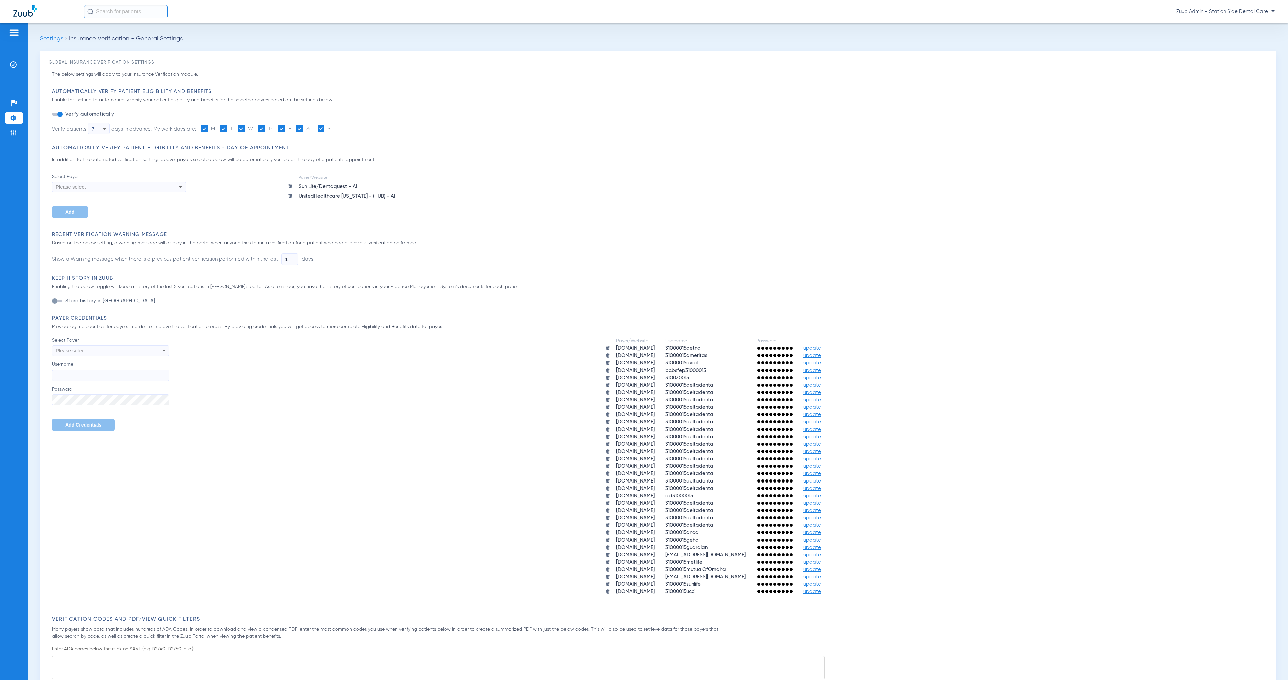
click at [121, 348] on div "Please select" at bounding box center [100, 350] width 88 height 11
drag, startPoint x: 298, startPoint y: 205, endPoint x: 294, endPoint y: 197, distance: 9.0
click at [298, 205] on div at bounding box center [644, 340] width 1288 height 680
click at [291, 195] on img at bounding box center [290, 196] width 5 height 5
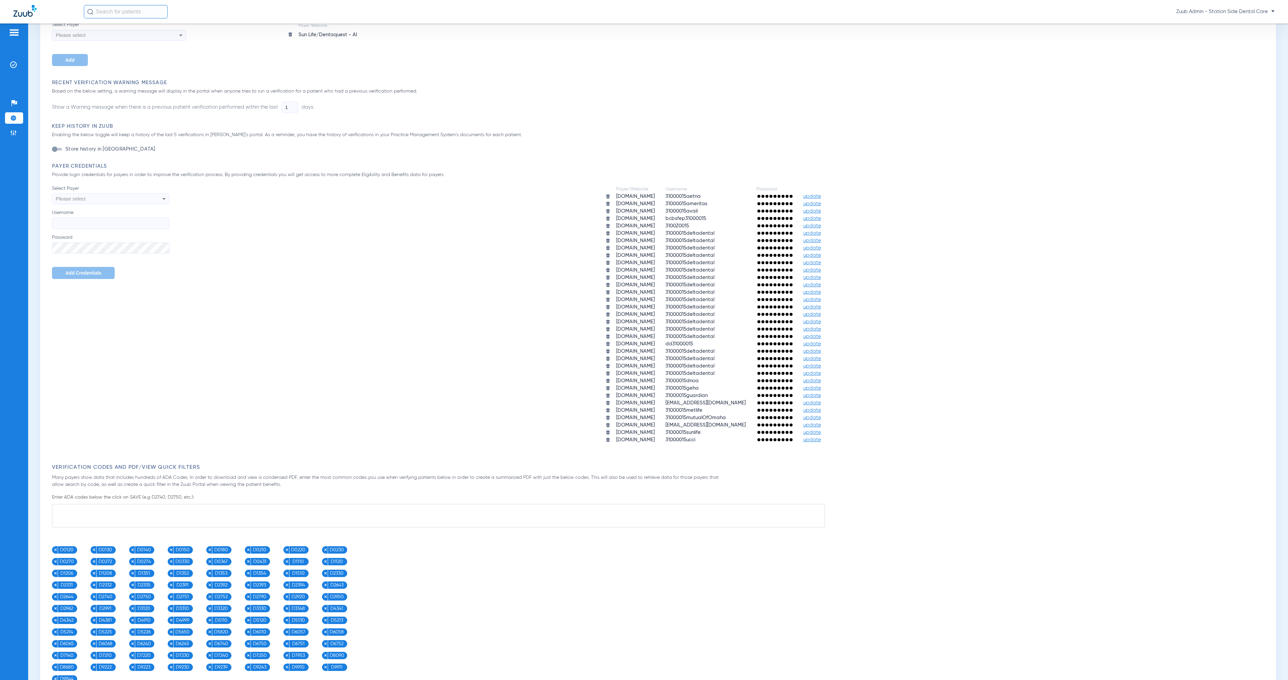
scroll to position [0, 0]
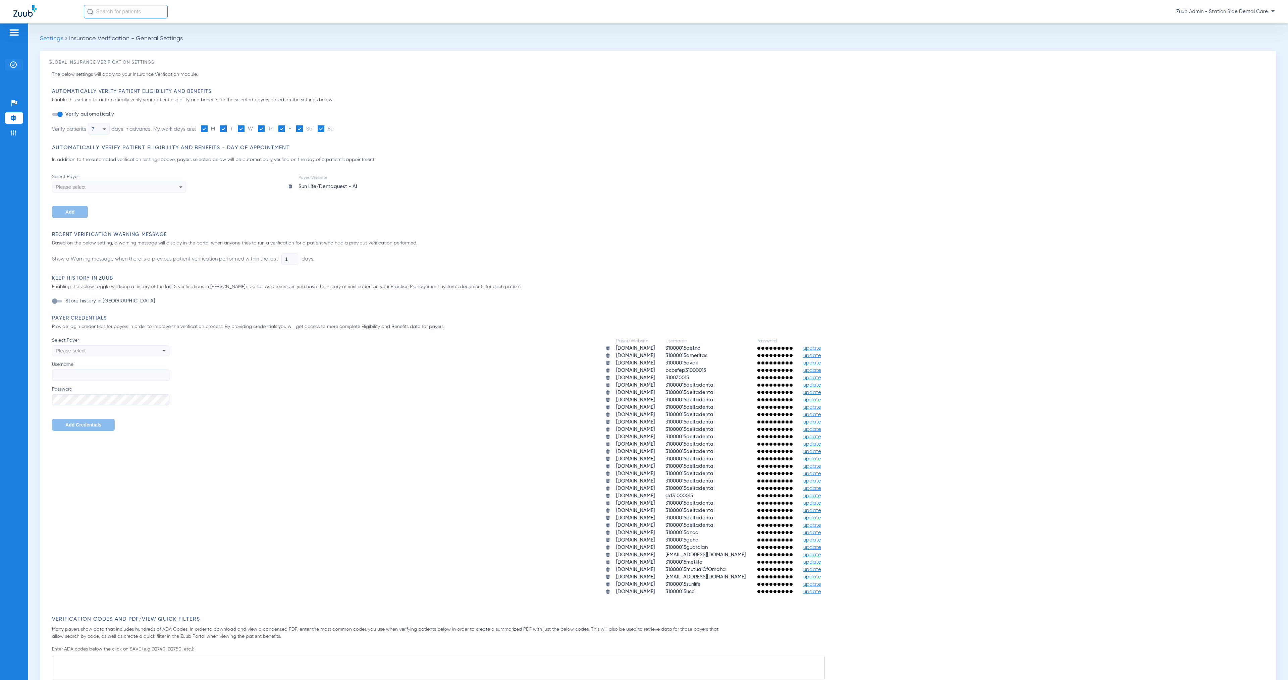
click at [13, 65] on img at bounding box center [13, 64] width 7 height 7
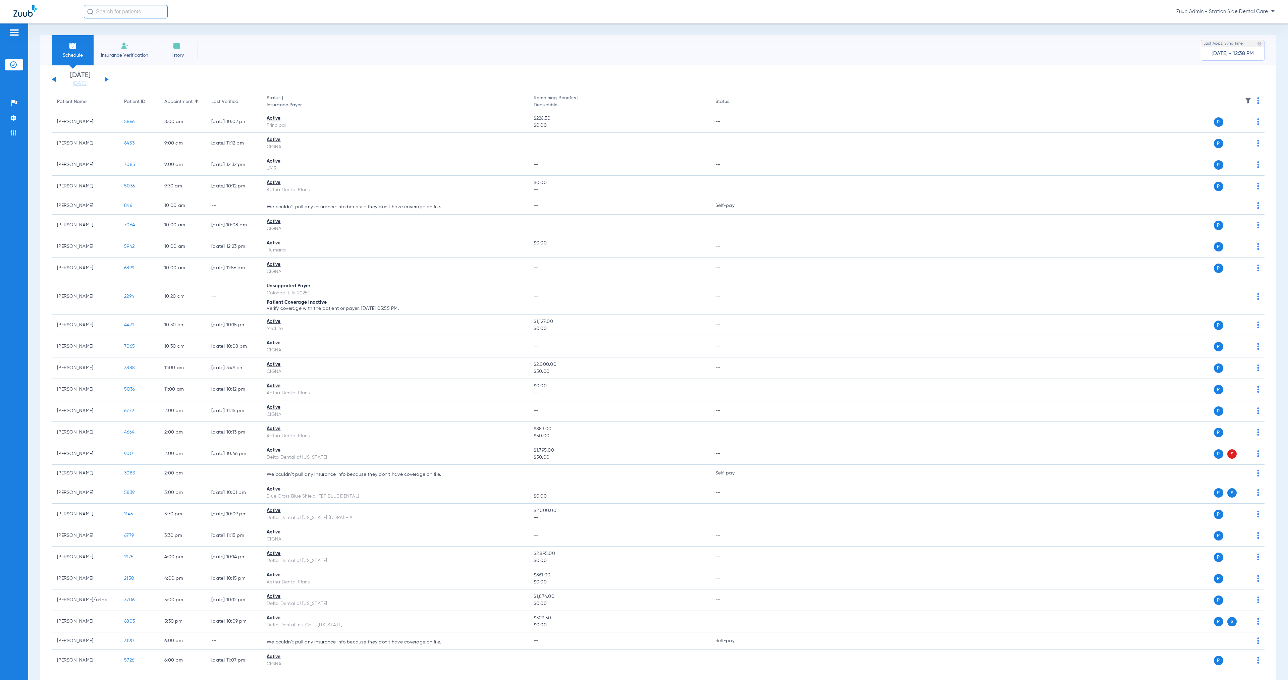
click at [106, 79] on button at bounding box center [107, 79] width 4 height 5
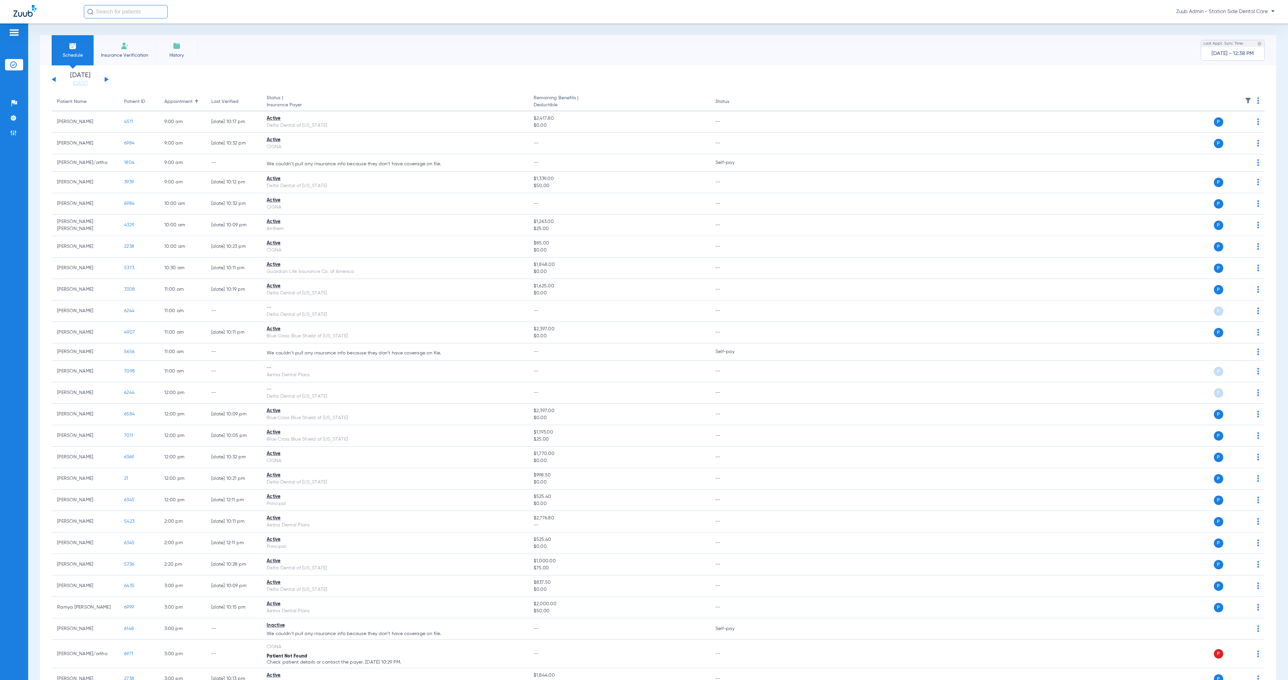
click at [954, 101] on img at bounding box center [1248, 100] width 7 height 7
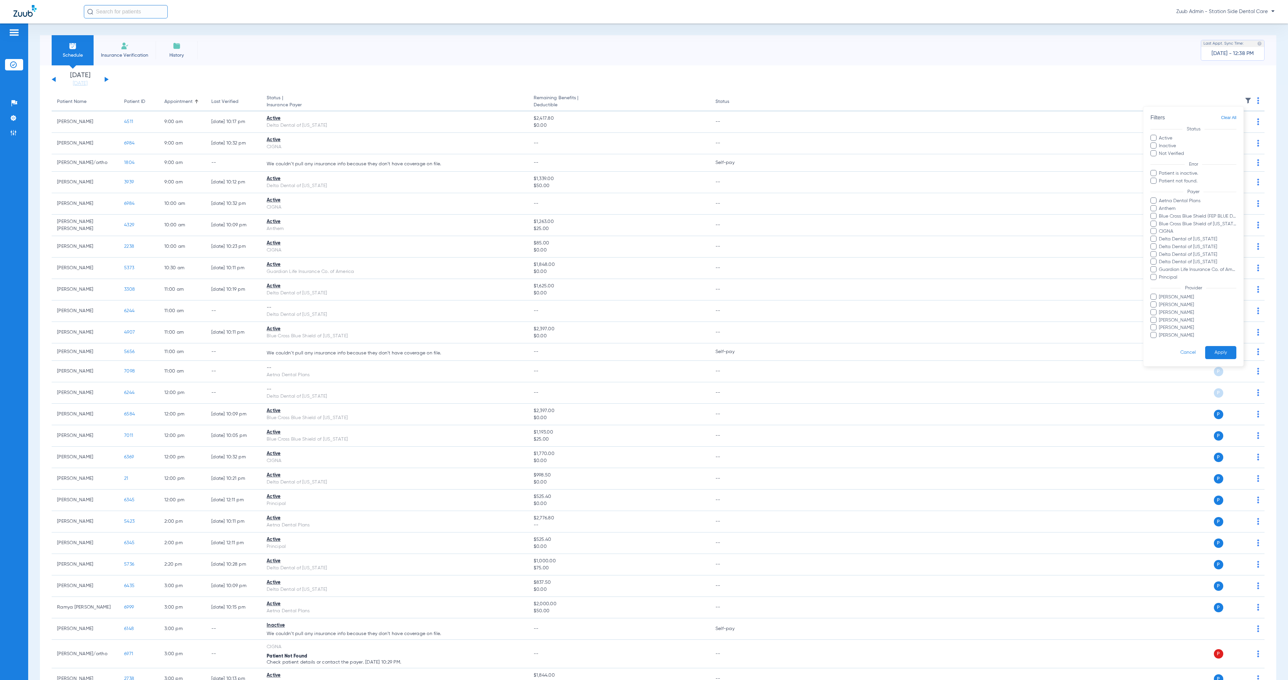
click at [954, 353] on button "Cancel" at bounding box center [1188, 352] width 34 height 13
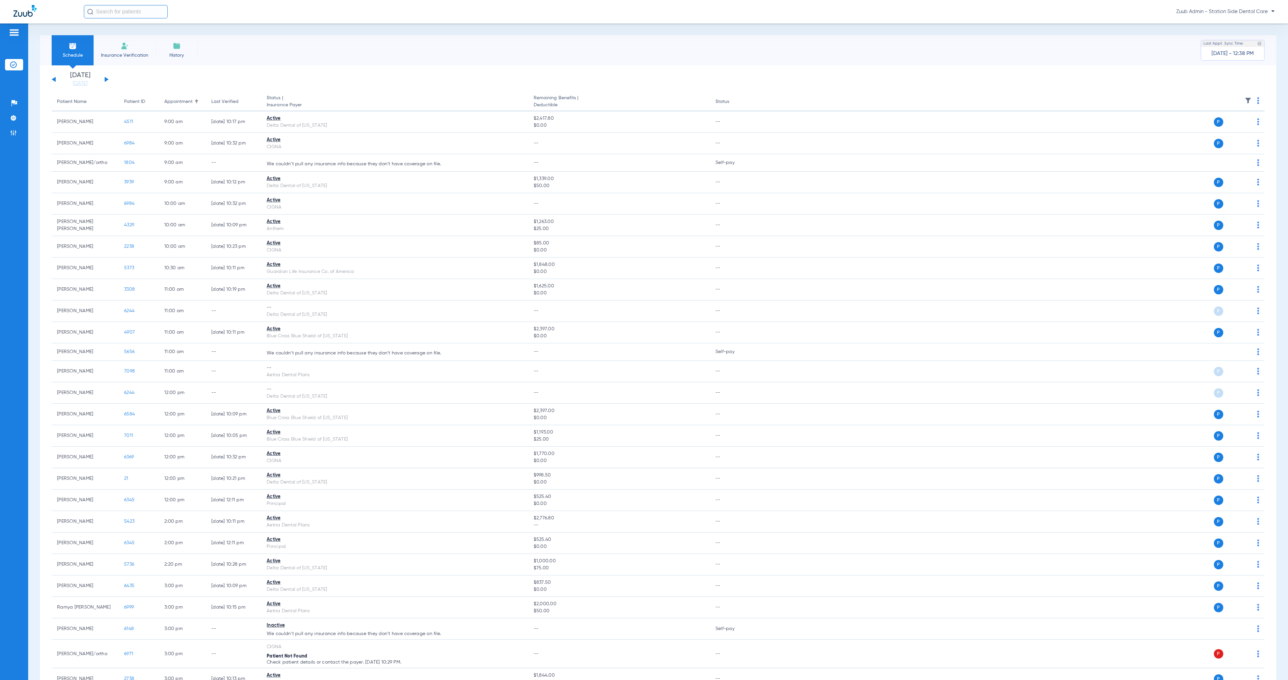
click at [106, 79] on button at bounding box center [107, 79] width 4 height 5
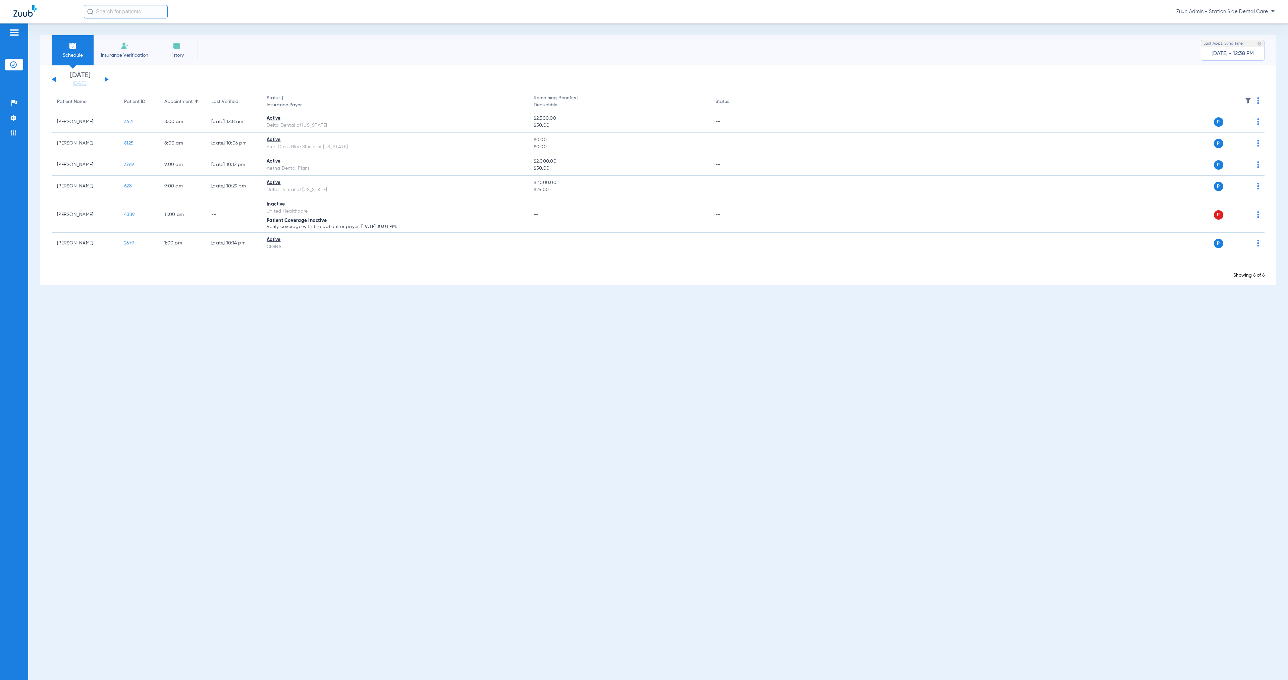
click at [106, 79] on button at bounding box center [107, 79] width 4 height 5
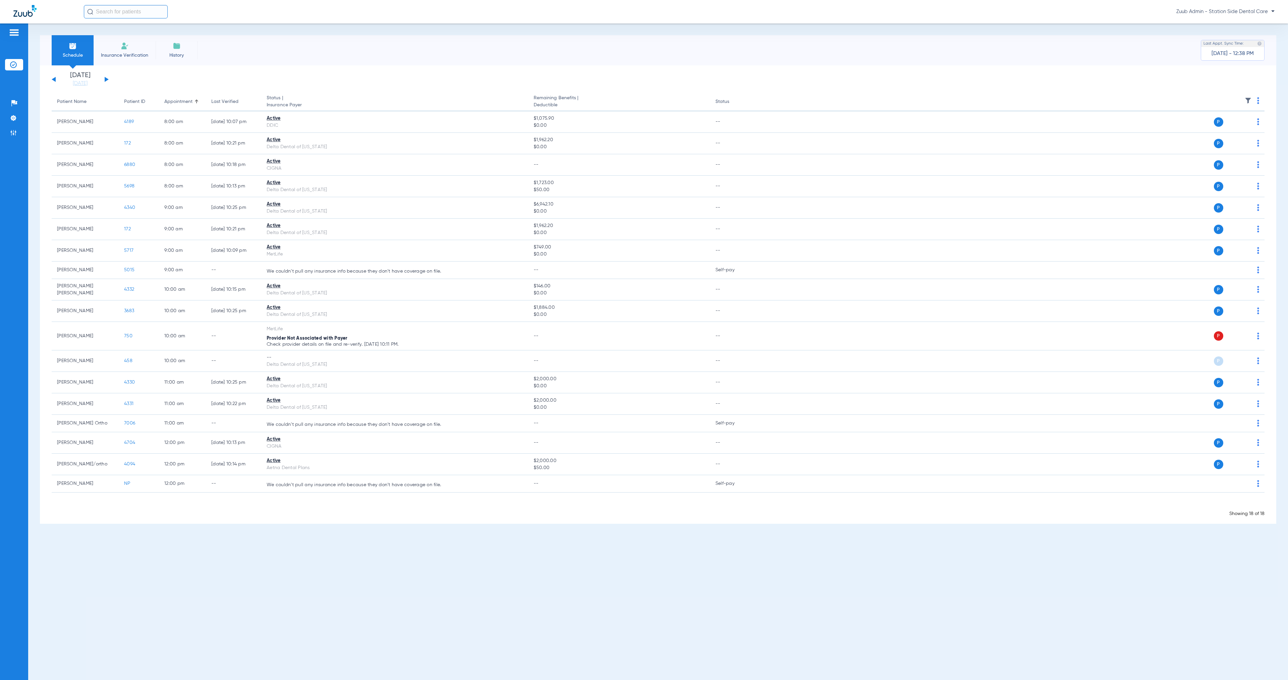
click at [106, 79] on button at bounding box center [107, 79] width 4 height 5
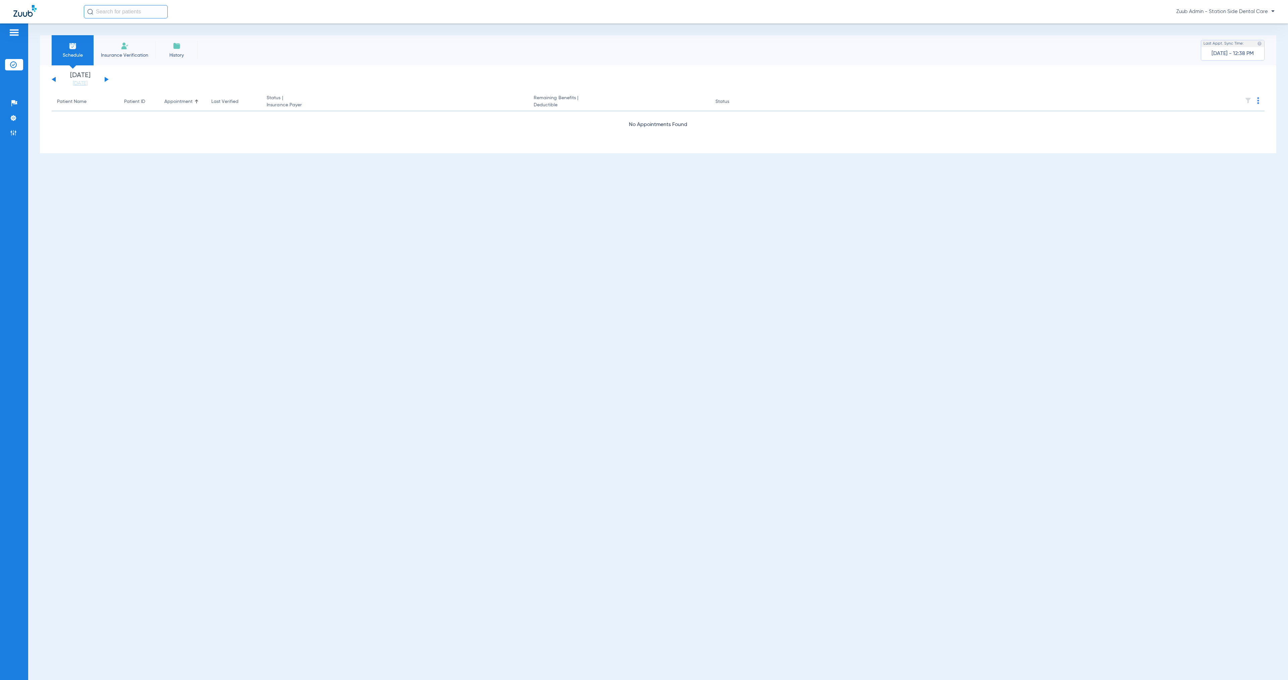
click at [106, 79] on button at bounding box center [107, 79] width 4 height 5
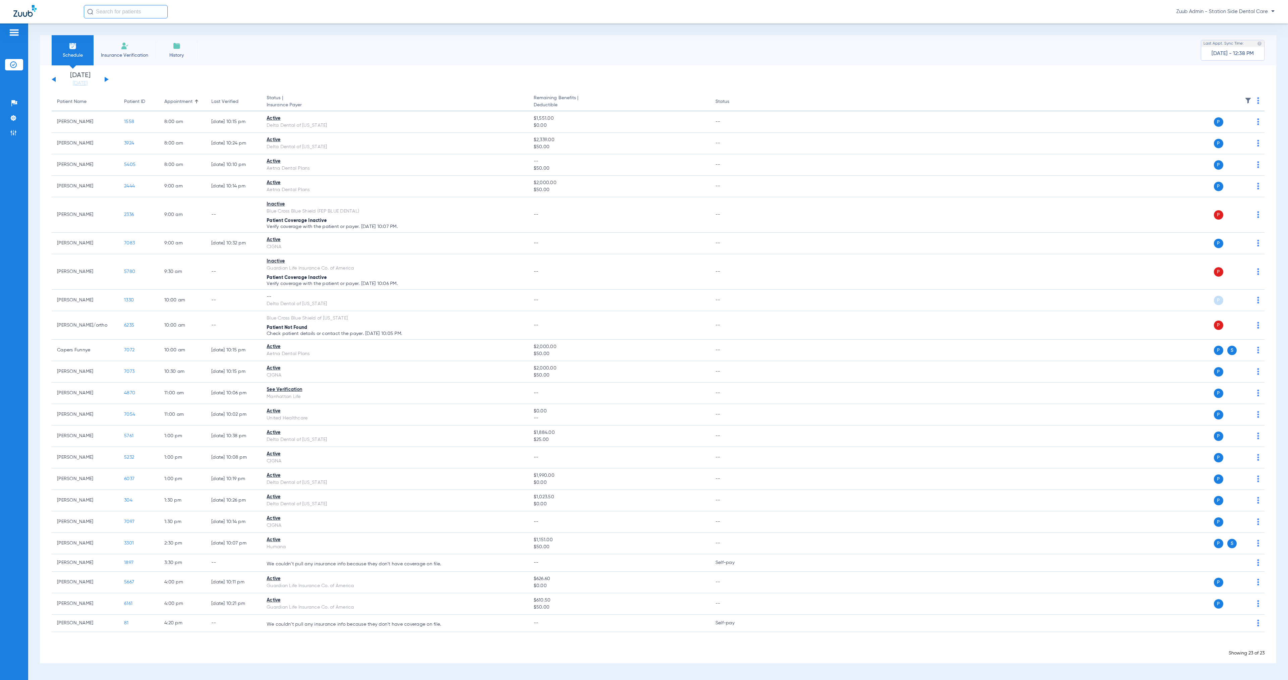
click at [106, 79] on button at bounding box center [107, 79] width 4 height 5
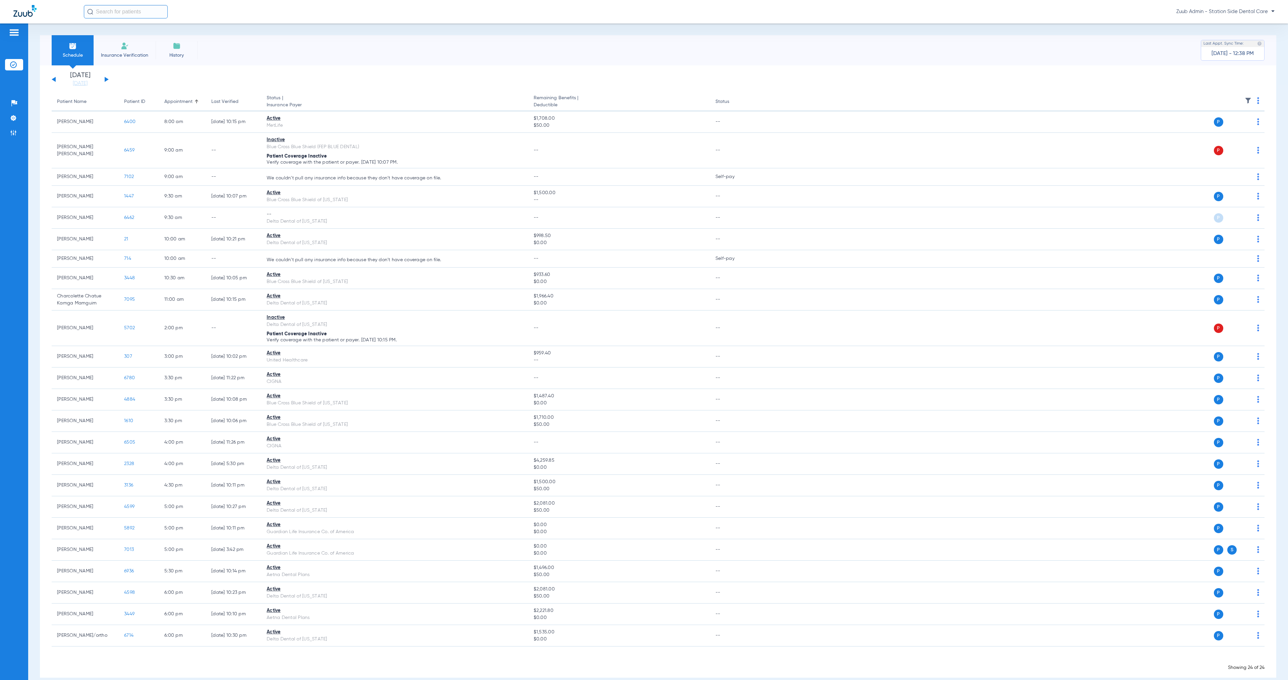
click at [107, 80] on button at bounding box center [107, 79] width 4 height 5
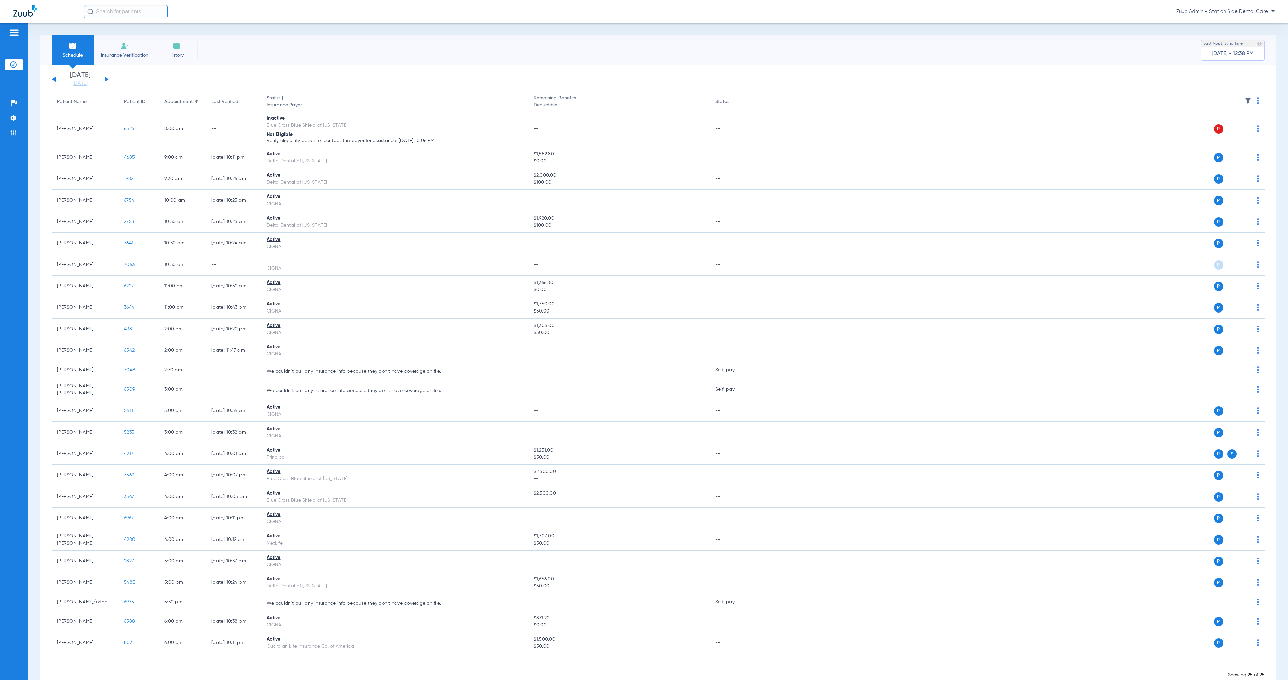
click at [107, 78] on button at bounding box center [107, 79] width 4 height 5
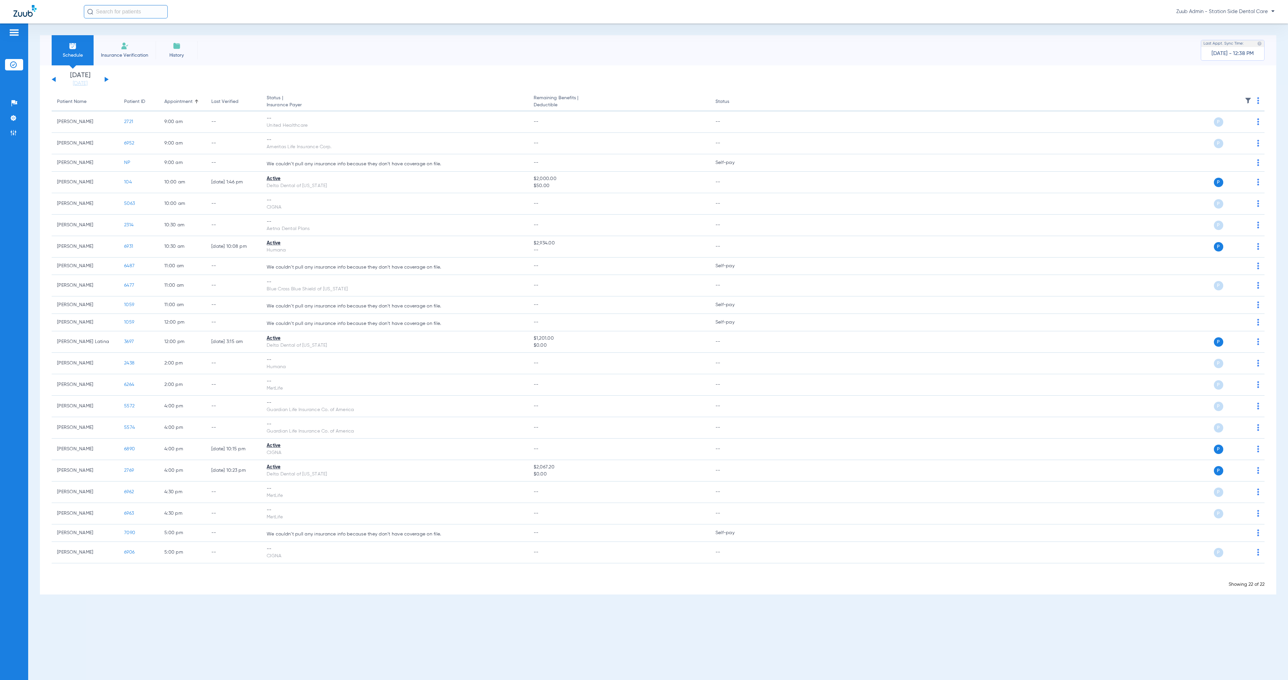
click at [10, 65] on img at bounding box center [13, 64] width 7 height 7
click at [9, 63] on li "Insurance Verification" at bounding box center [14, 64] width 18 height 11
click at [75, 84] on link "[DATE]" at bounding box center [80, 83] width 40 height 7
click at [119, 141] on td "9" at bounding box center [118, 141] width 18 height 13
click at [135, 142] on td "10" at bounding box center [136, 141] width 18 height 13
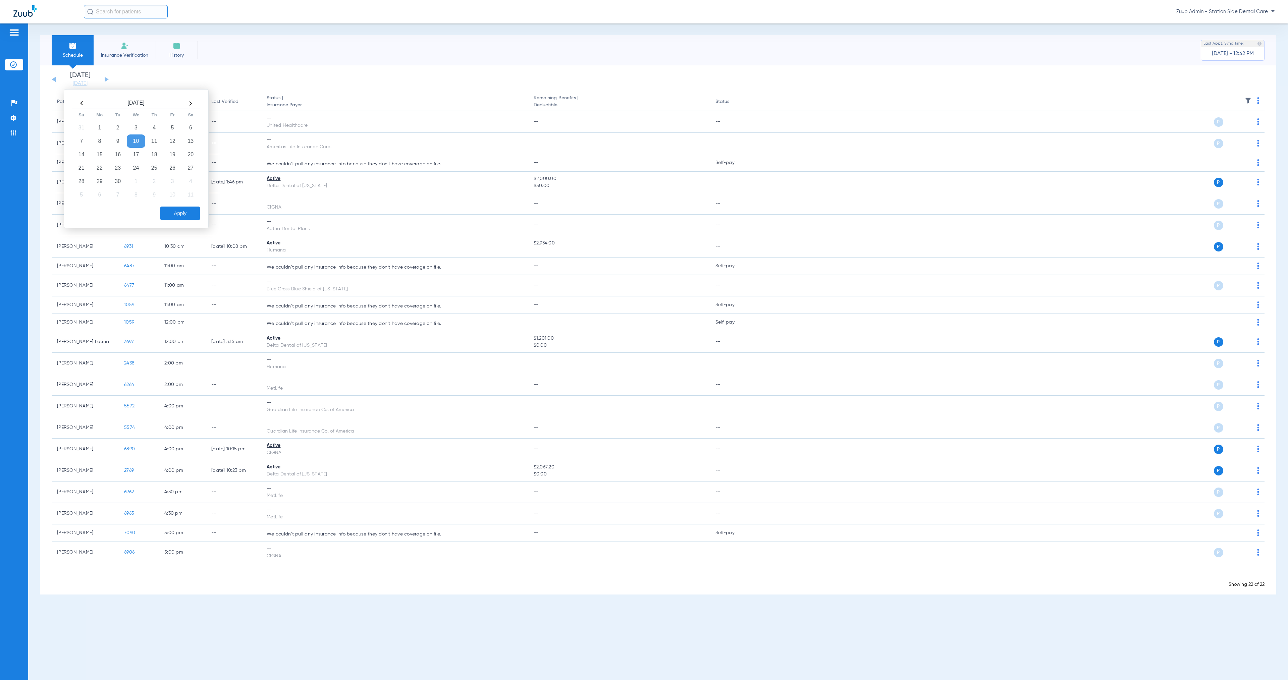
click at [184, 220] on button "Apply" at bounding box center [180, 213] width 40 height 13
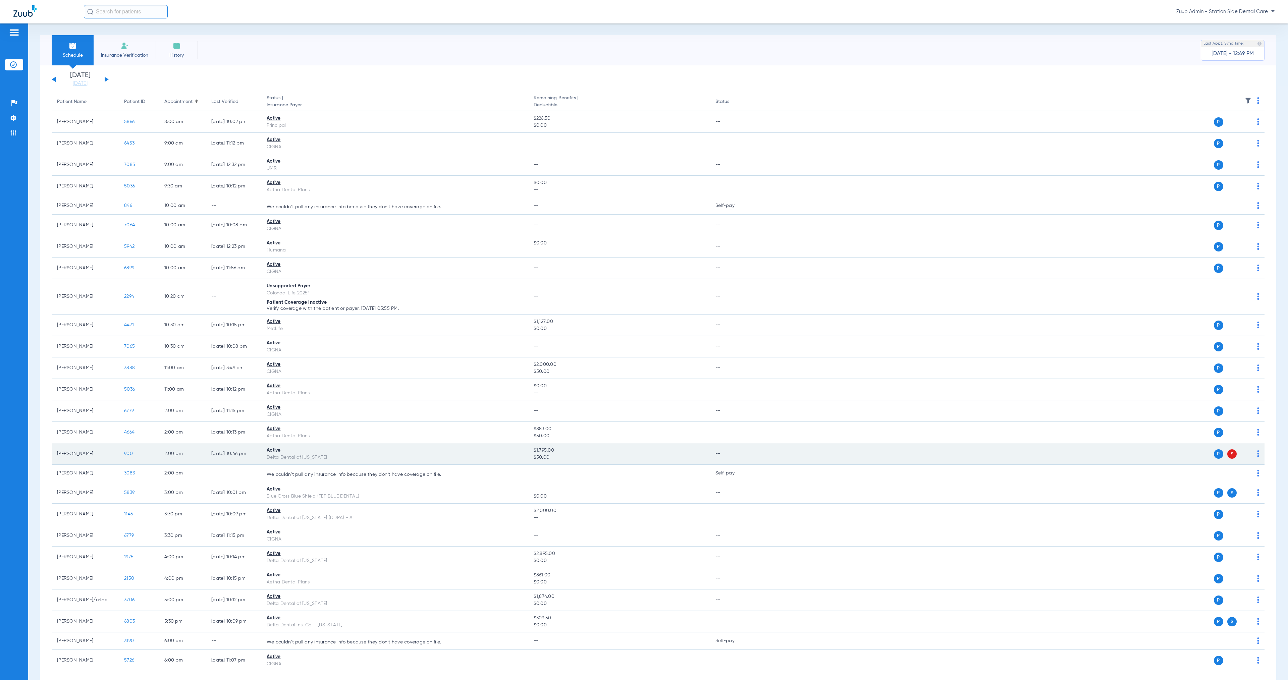
click at [128, 456] on span "900" at bounding box center [128, 453] width 9 height 5
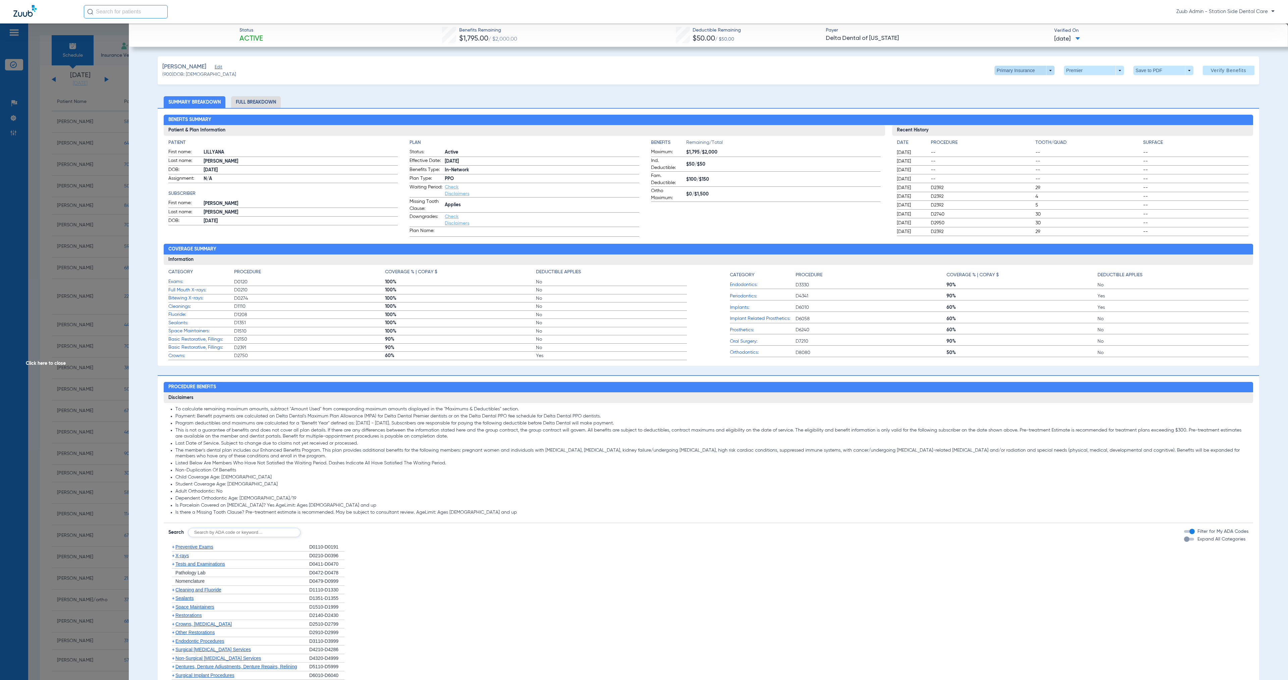
click at [1042, 74] on span at bounding box center [1025, 70] width 60 height 9
click at [1032, 97] on span "Secondary Insurance" at bounding box center [1015, 97] width 44 height 5
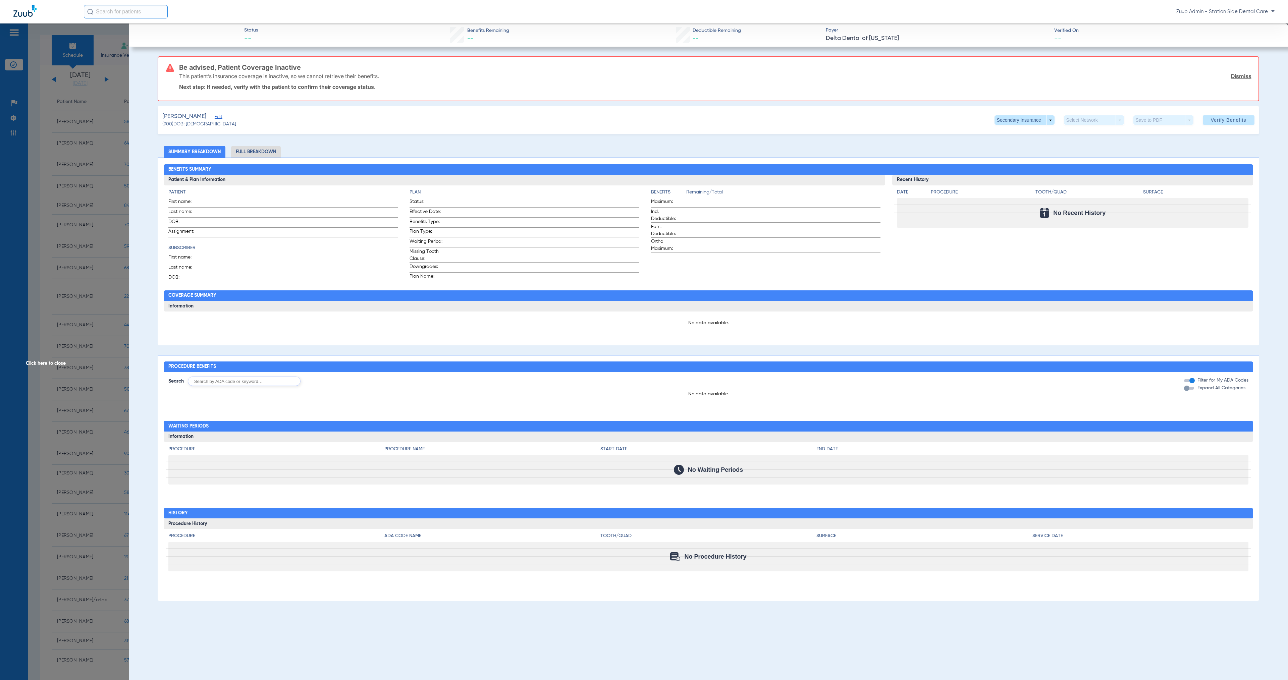
click at [59, 363] on span "Click here to close" at bounding box center [64, 363] width 129 height 680
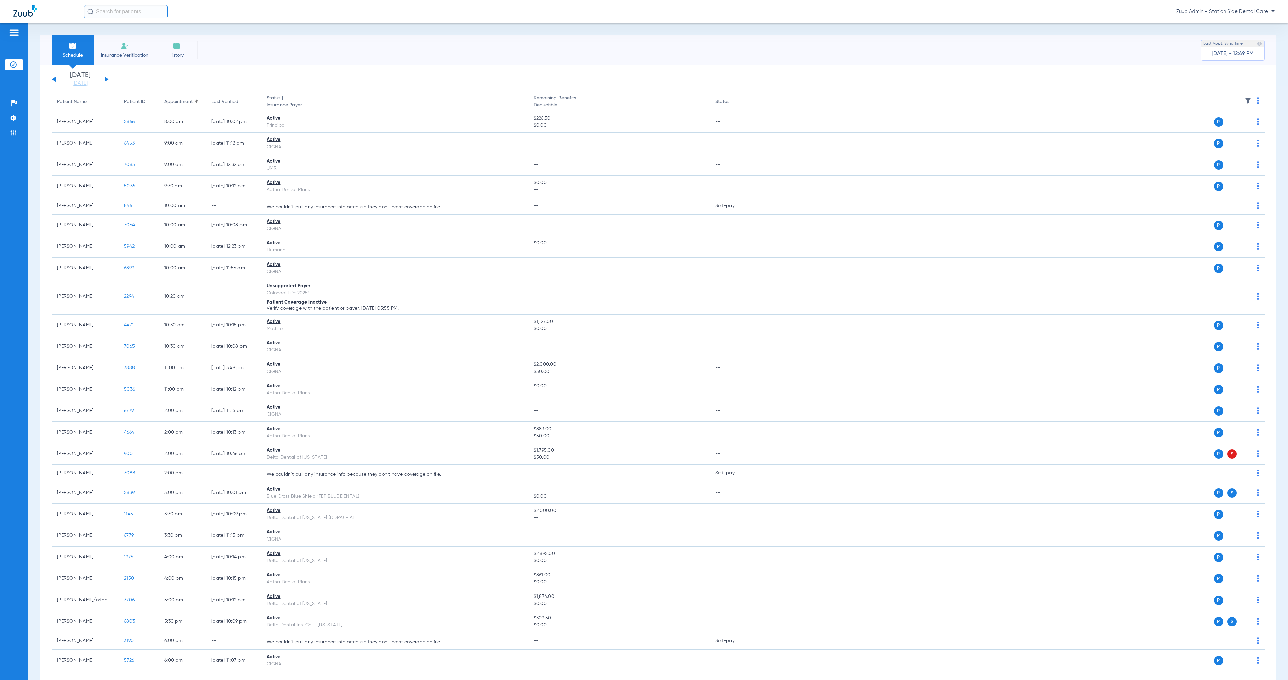
click at [106, 80] on button at bounding box center [107, 79] width 4 height 5
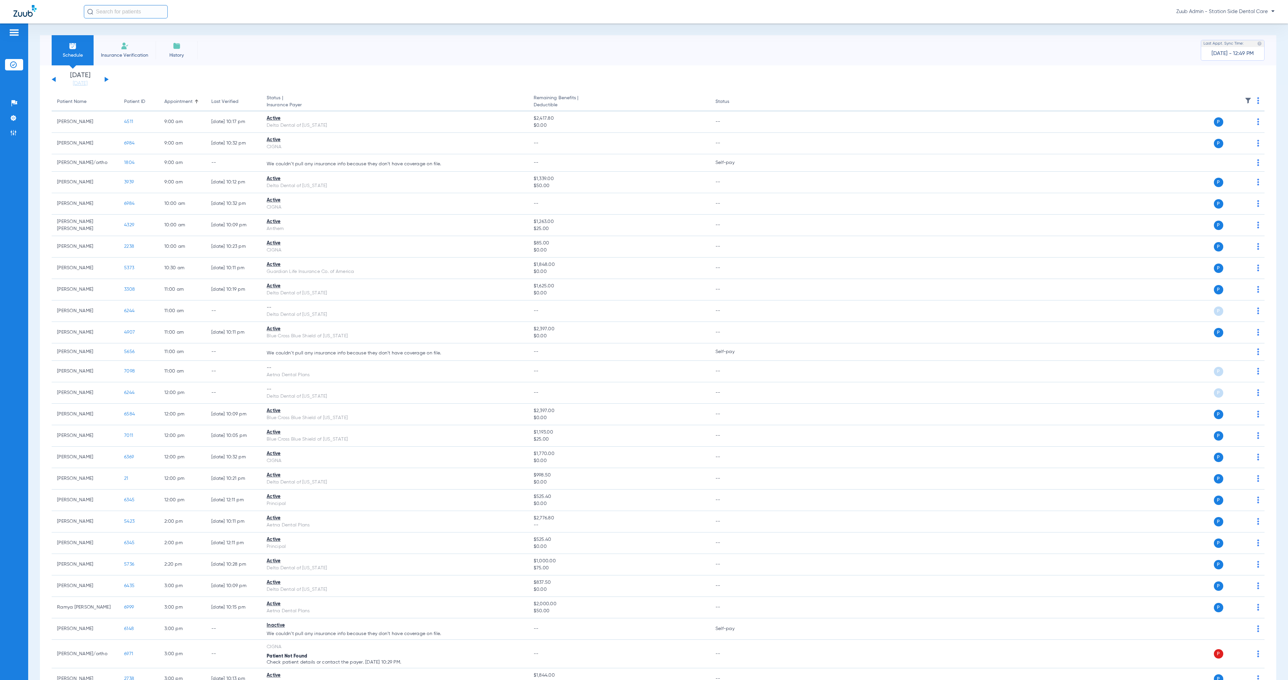
click at [104, 79] on div "Monday 07-07-2025 Tuesday 07-08-2025 Wednesday 07-09-2025 Thursday 07-10-2025 F…" at bounding box center [80, 79] width 57 height 15
click at [105, 79] on button at bounding box center [107, 79] width 4 height 5
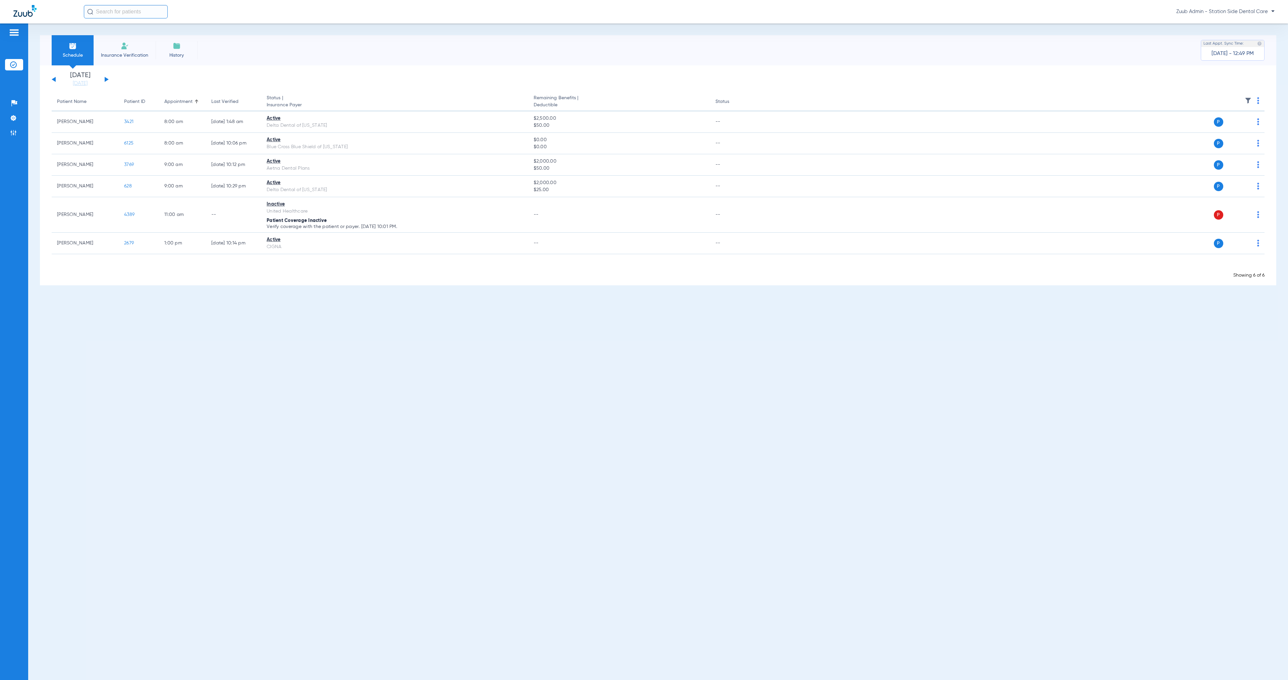
click at [107, 80] on div "Monday 07-07-2025 Tuesday 07-08-2025 Wednesday 07-09-2025 Thursday 07-10-2025 F…" at bounding box center [80, 79] width 57 height 15
click at [106, 79] on button at bounding box center [107, 79] width 4 height 5
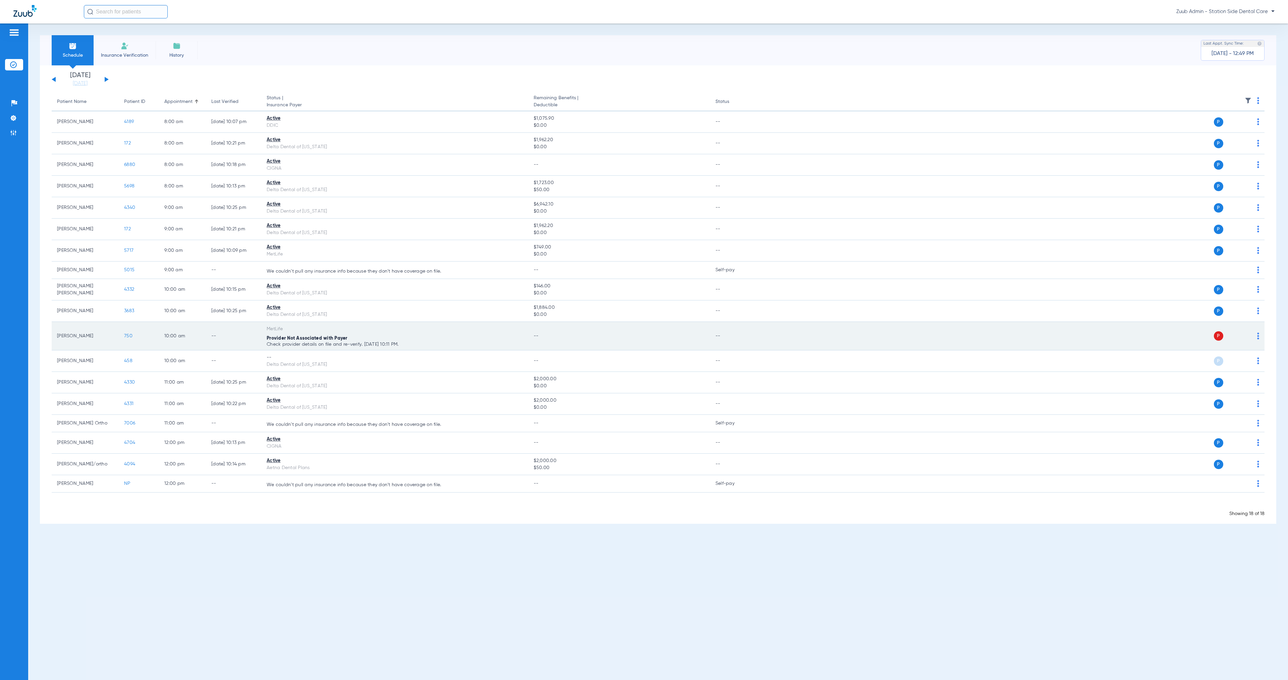
click at [1259, 339] on td "P S" at bounding box center [1009, 336] width 509 height 29
click at [1257, 336] on img at bounding box center [1258, 336] width 2 height 7
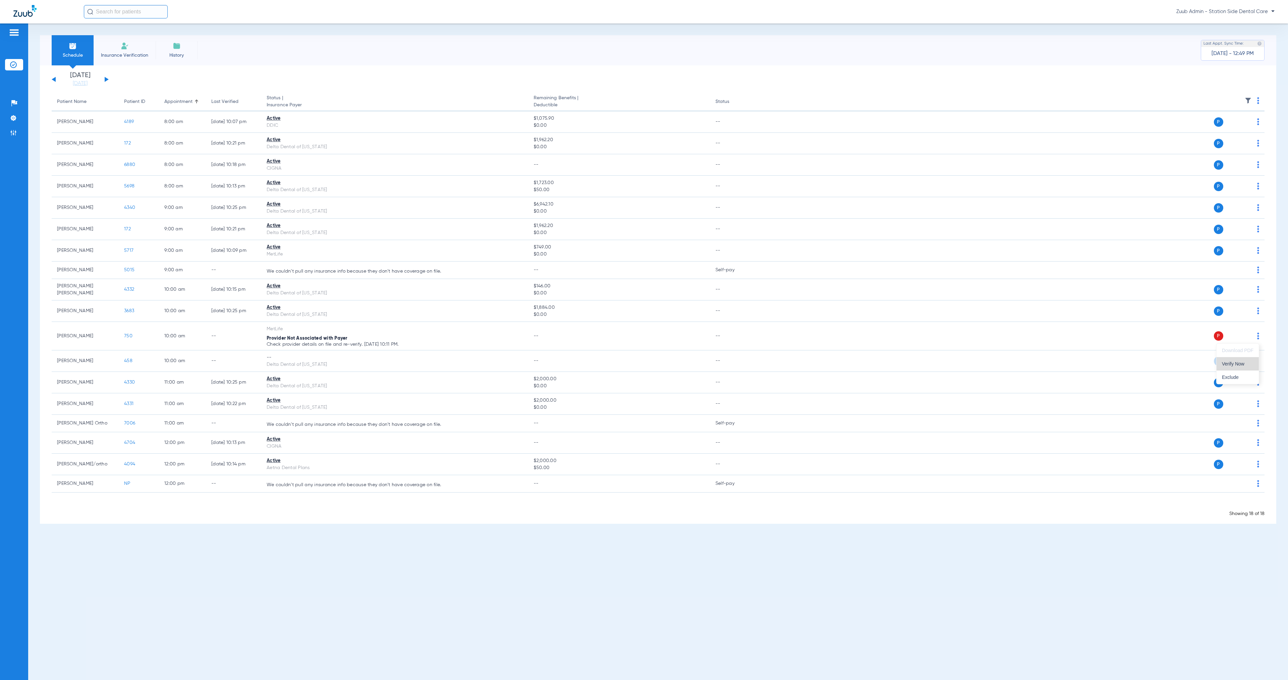
click at [1246, 362] on span "Verify Now" at bounding box center [1238, 364] width 32 height 5
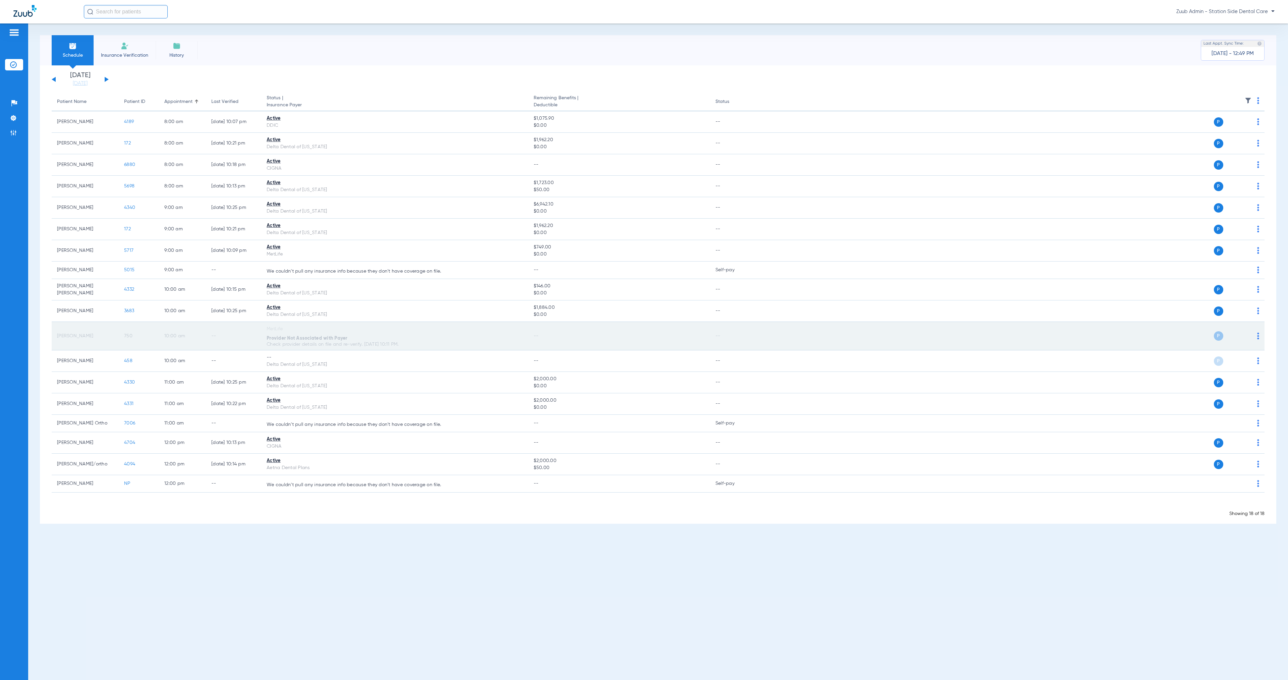
click at [129, 337] on span "750" at bounding box center [128, 336] width 8 height 5
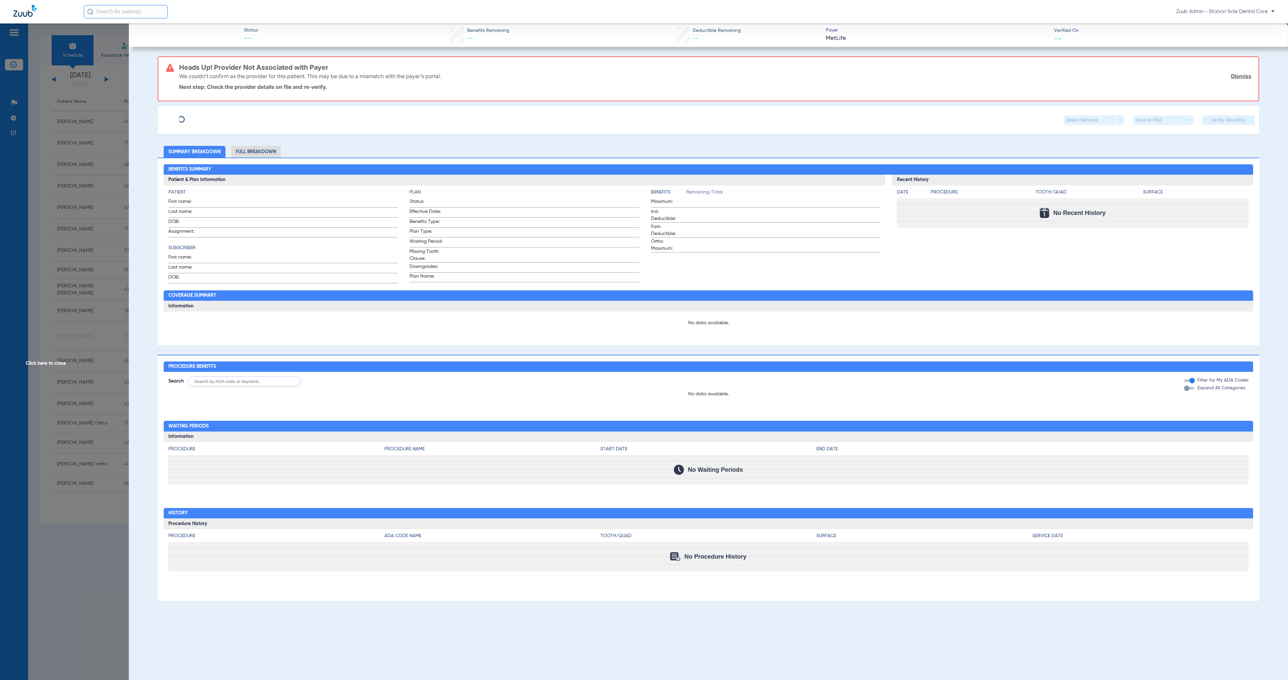
type input "Jaime"
type input "Sotelo"
type input "11/14/1986"
type input "332801231"
type input "302445"
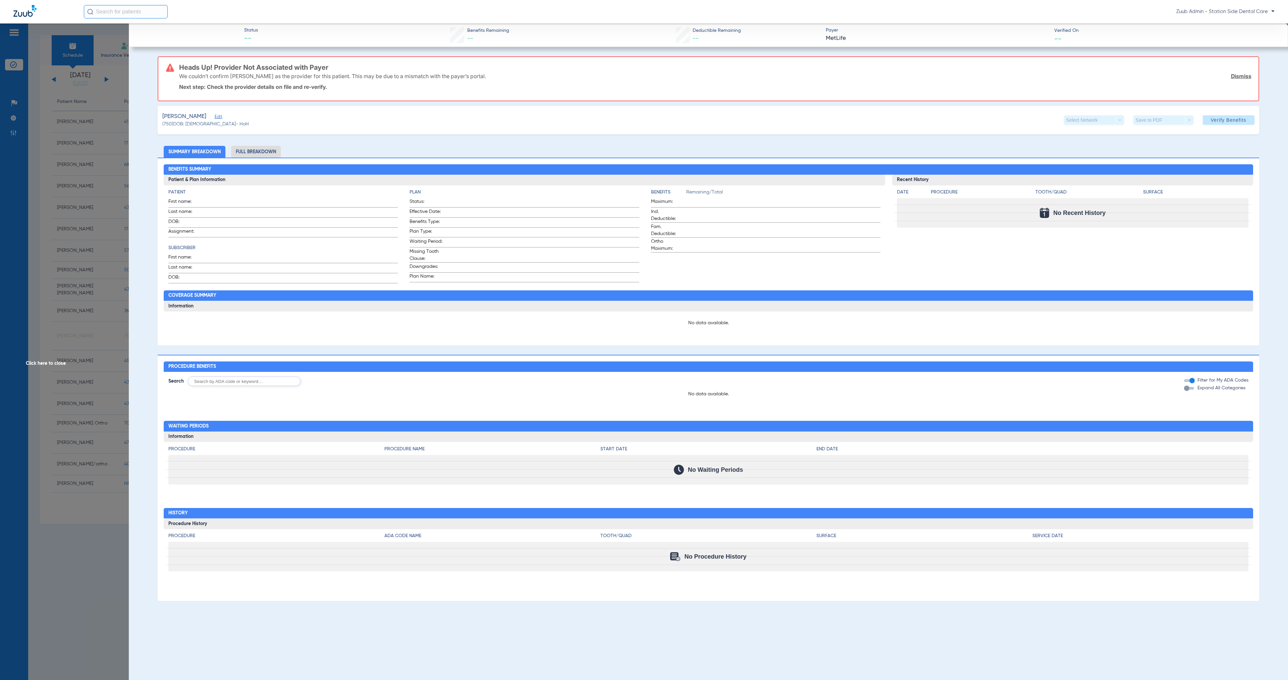
click at [215, 115] on span "Edit" at bounding box center [218, 117] width 6 height 6
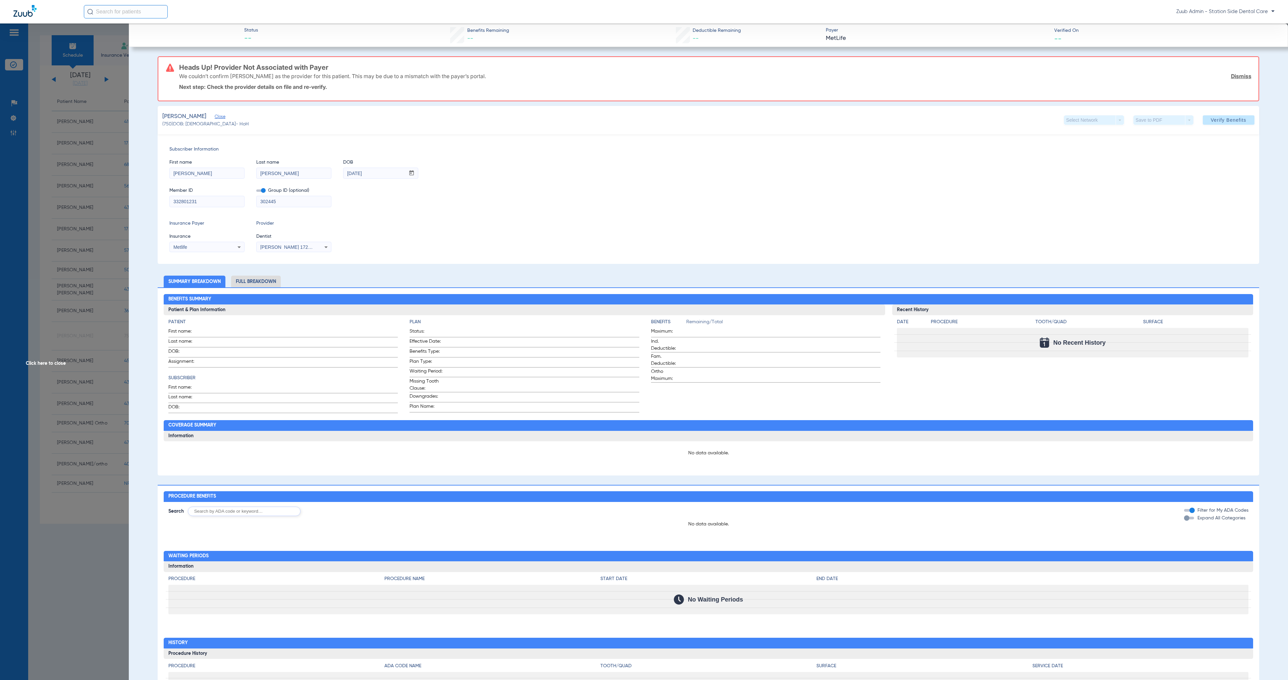
click at [59, 364] on span "Click here to close" at bounding box center [64, 363] width 129 height 680
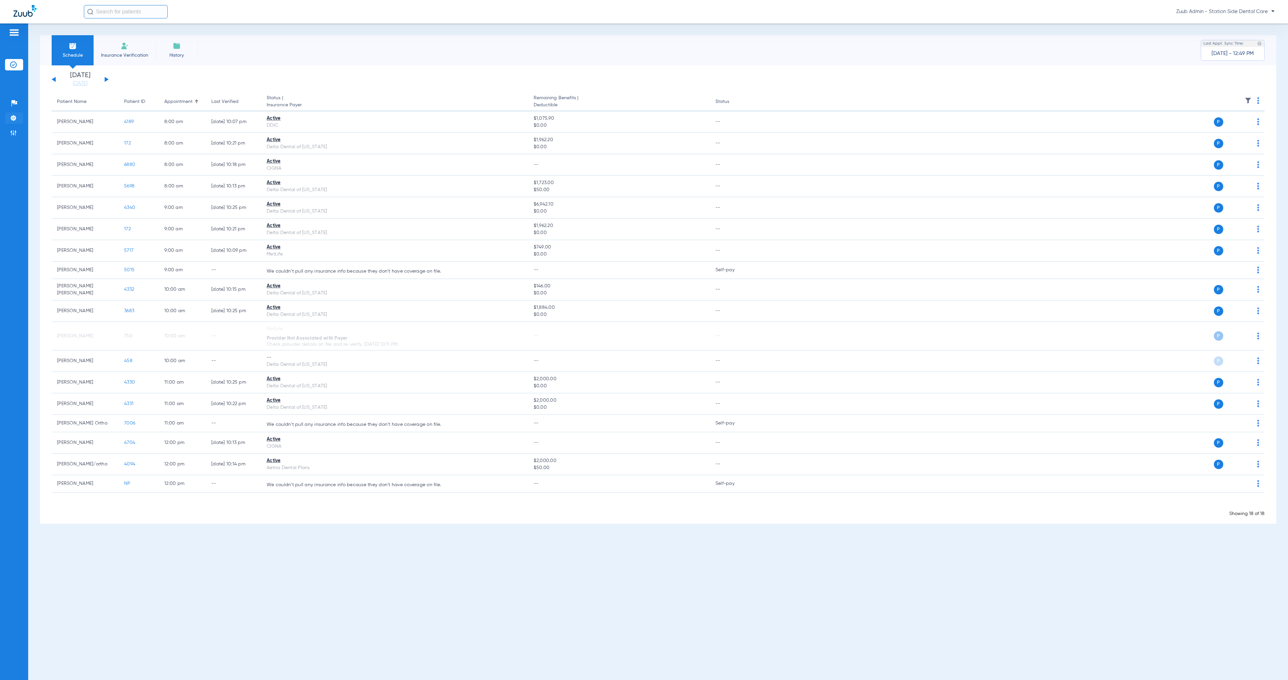
click at [14, 119] on img at bounding box center [13, 118] width 7 height 7
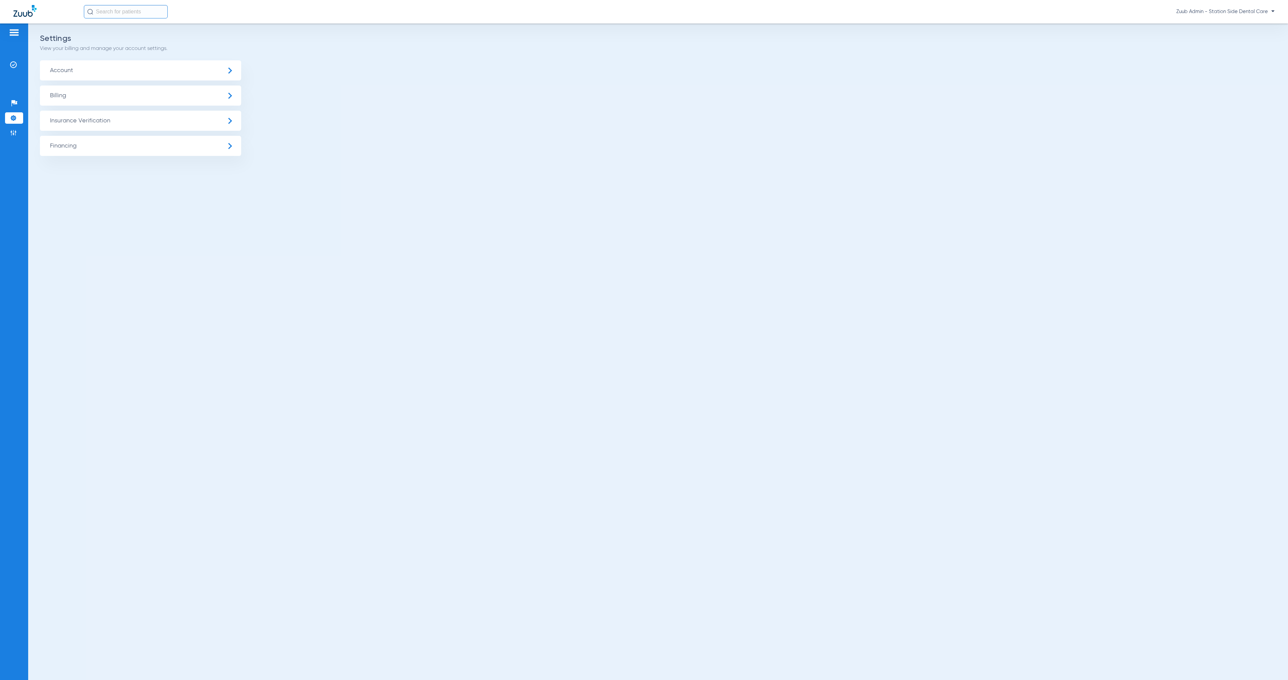
click at [138, 125] on span "Insurance Verification" at bounding box center [140, 121] width 201 height 20
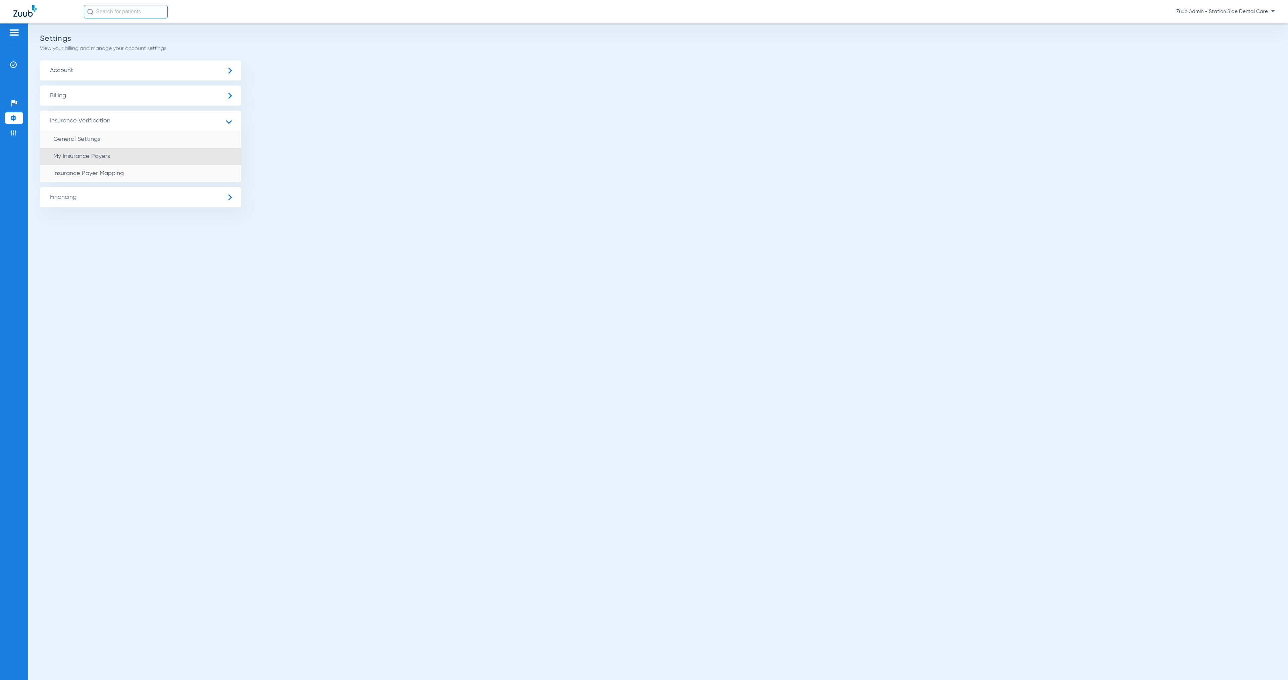
click at [166, 152] on li "My Insurance Payers" at bounding box center [140, 156] width 201 height 17
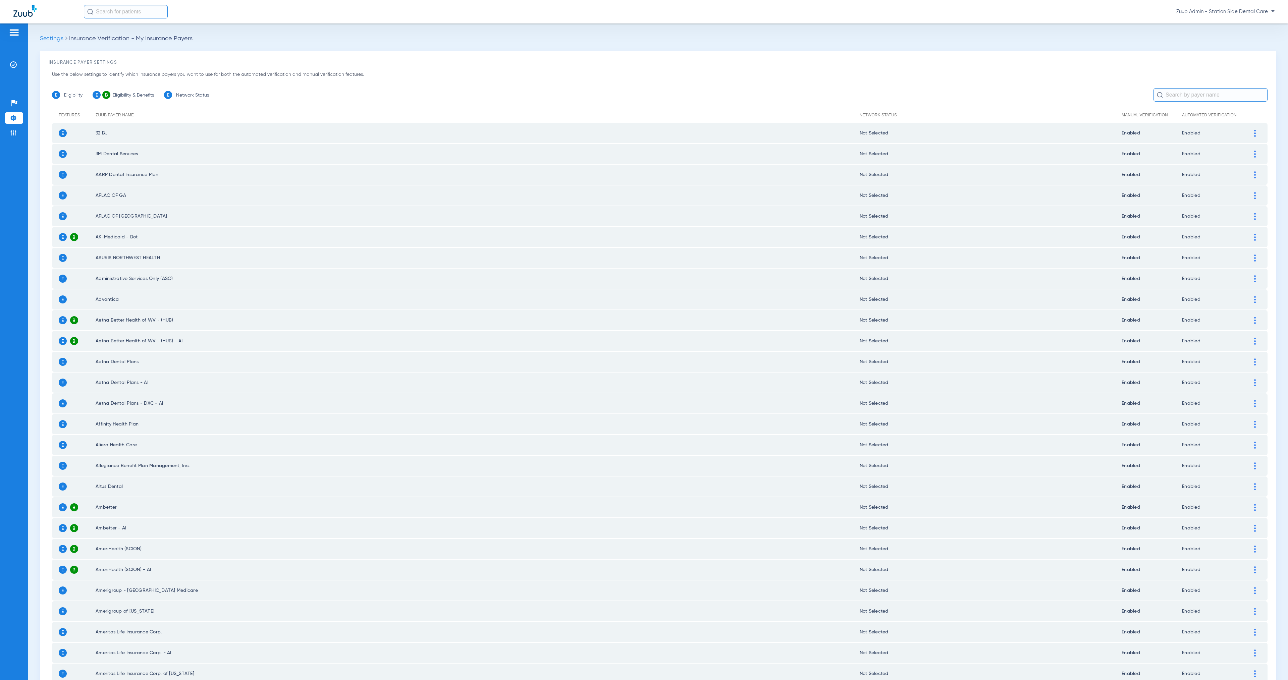
click at [1186, 94] on input "text" at bounding box center [1210, 94] width 114 height 13
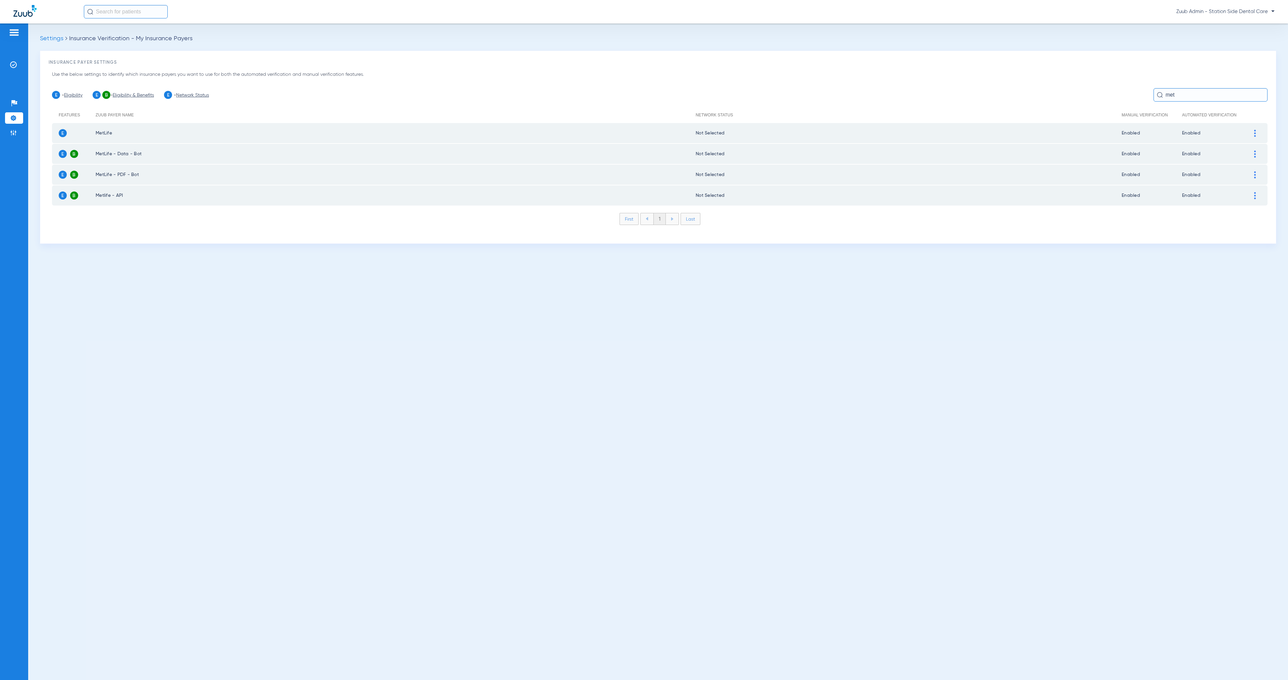
type input "met"
click at [1256, 135] on div at bounding box center [1255, 133] width 12 height 7
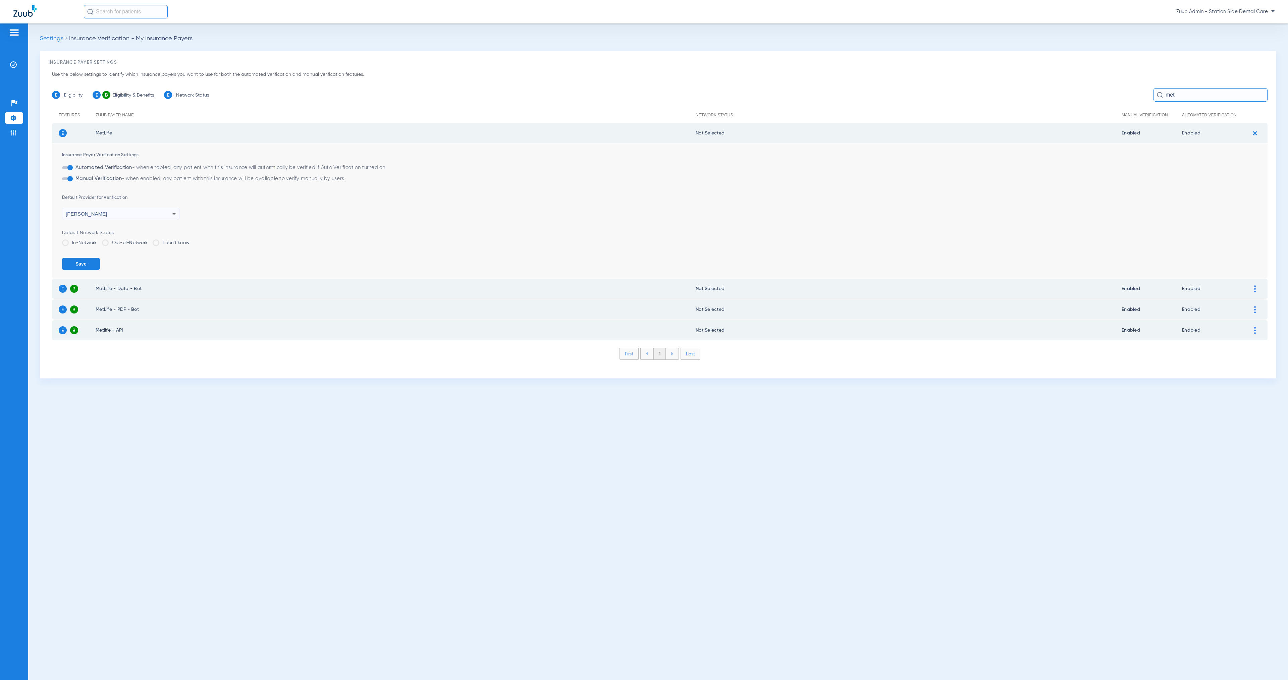
click at [86, 263] on button "Save" at bounding box center [81, 264] width 38 height 12
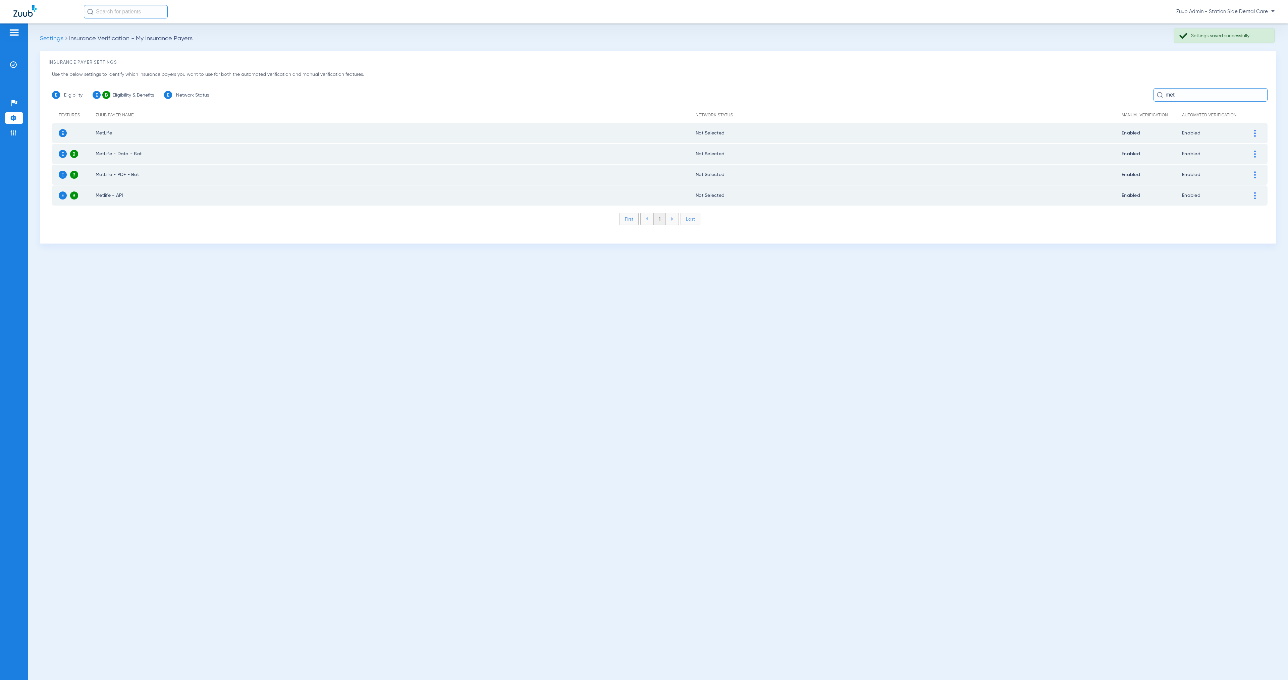
click at [1254, 153] on img at bounding box center [1255, 154] width 2 height 7
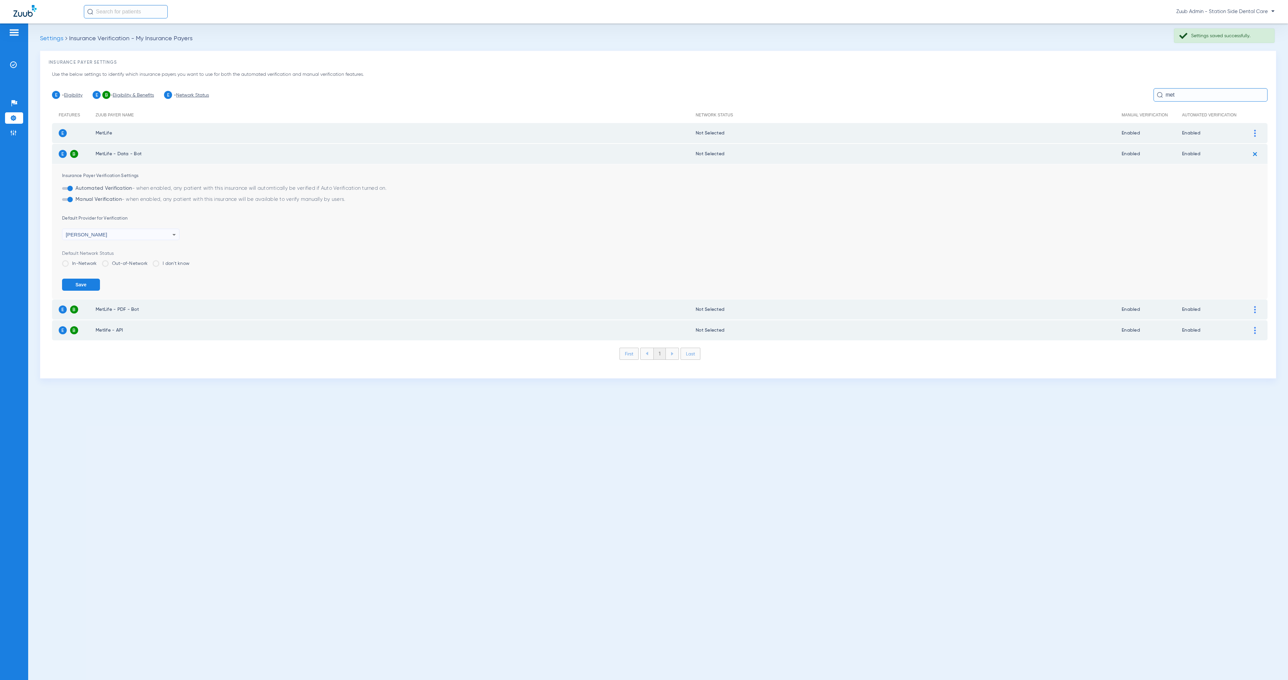
click at [1254, 153] on img at bounding box center [1254, 154] width 11 height 11
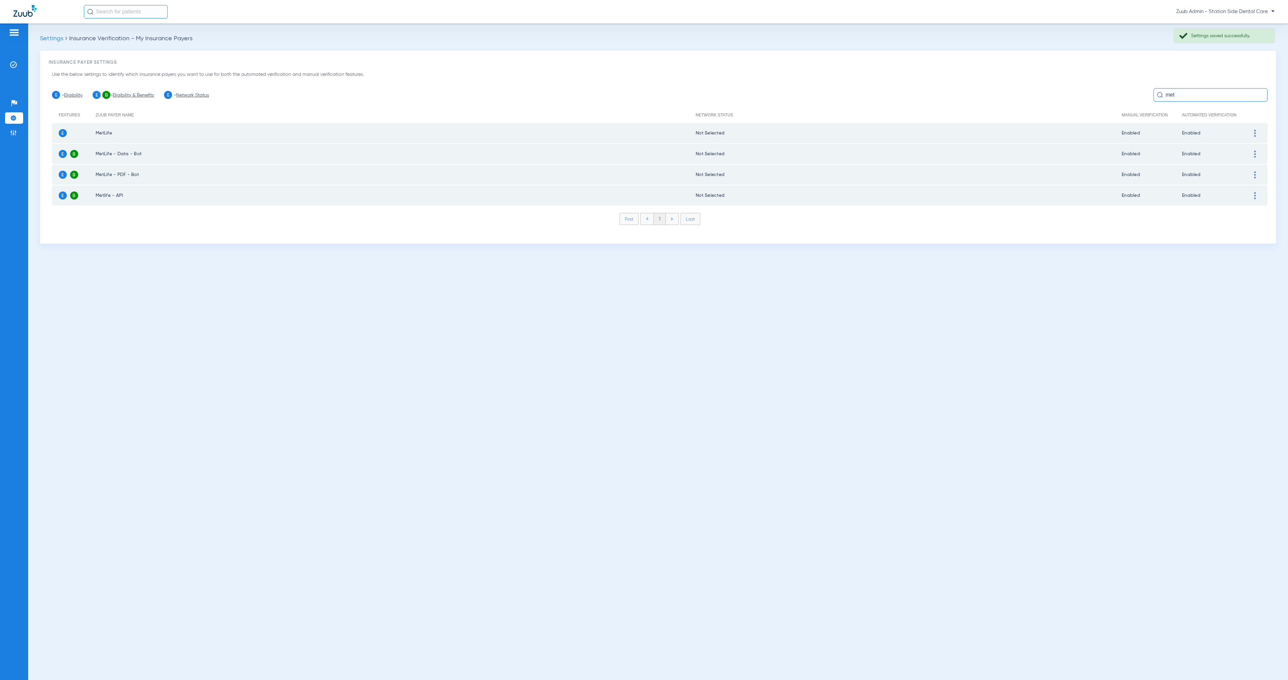
click at [1255, 171] on div at bounding box center [1255, 174] width 12 height 7
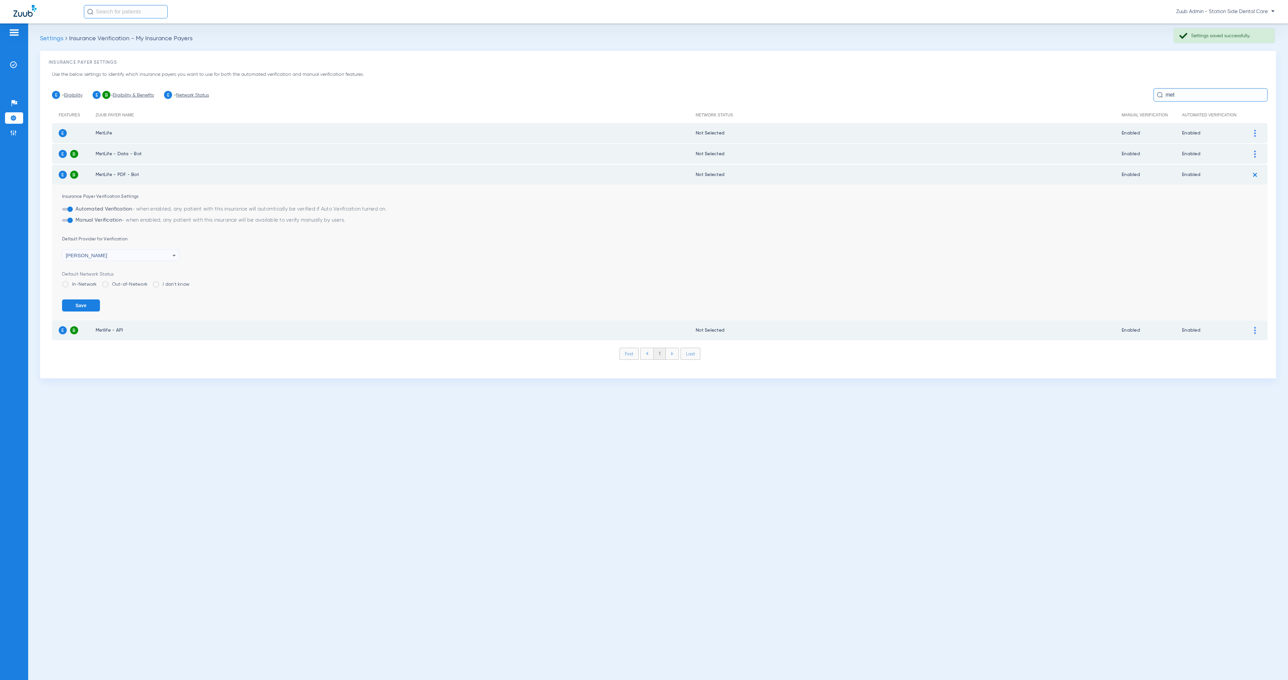
click at [1255, 171] on img at bounding box center [1254, 174] width 11 height 11
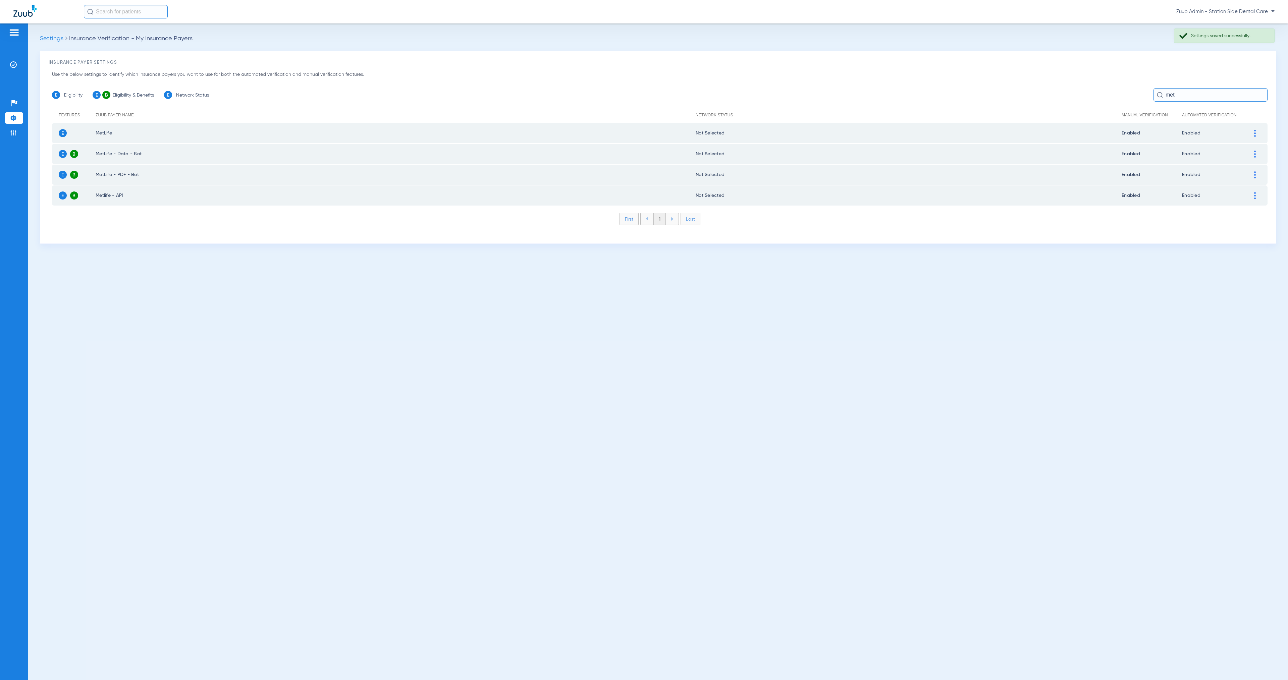
click at [1255, 193] on img at bounding box center [1255, 195] width 2 height 7
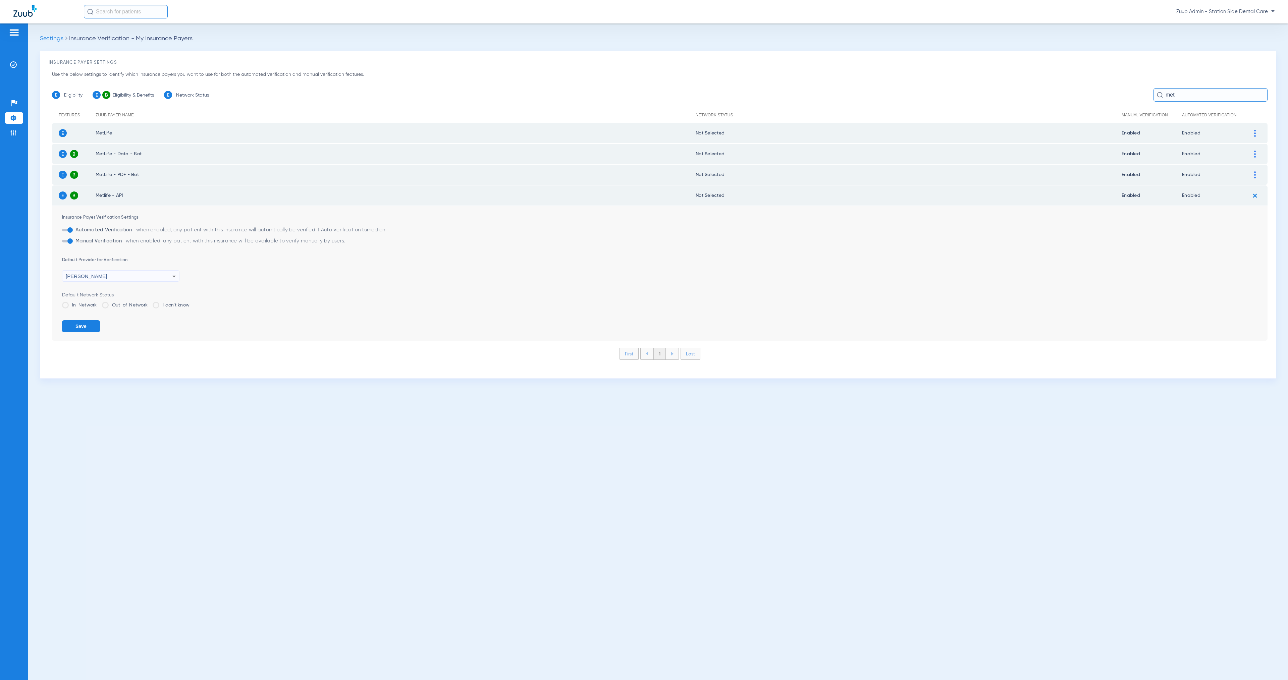
click at [1255, 193] on img at bounding box center [1254, 195] width 11 height 11
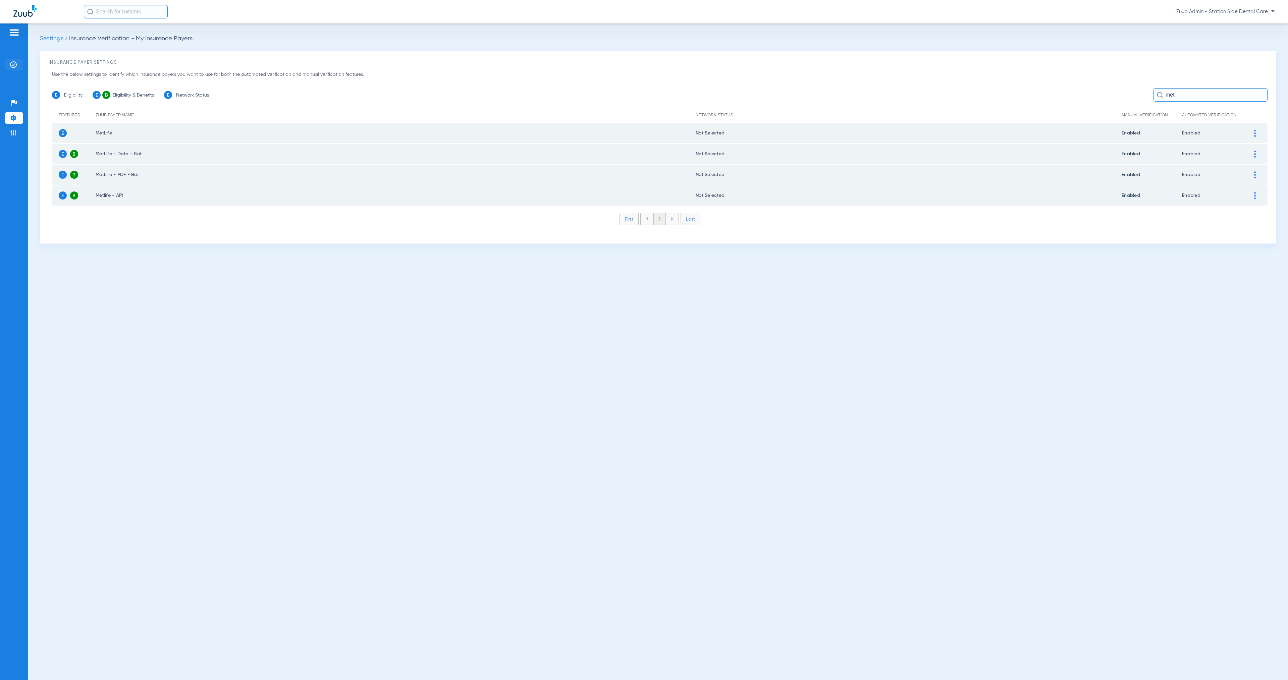
click at [12, 65] on img at bounding box center [13, 64] width 7 height 7
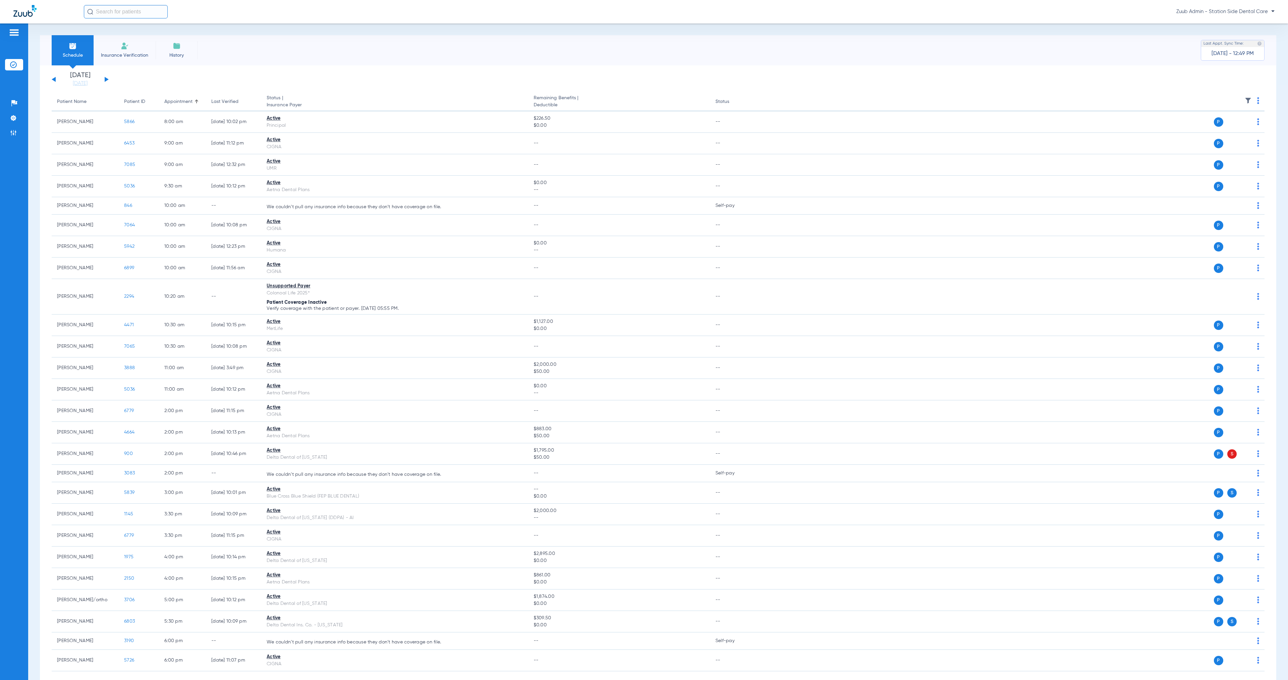
click at [106, 78] on button at bounding box center [107, 79] width 4 height 5
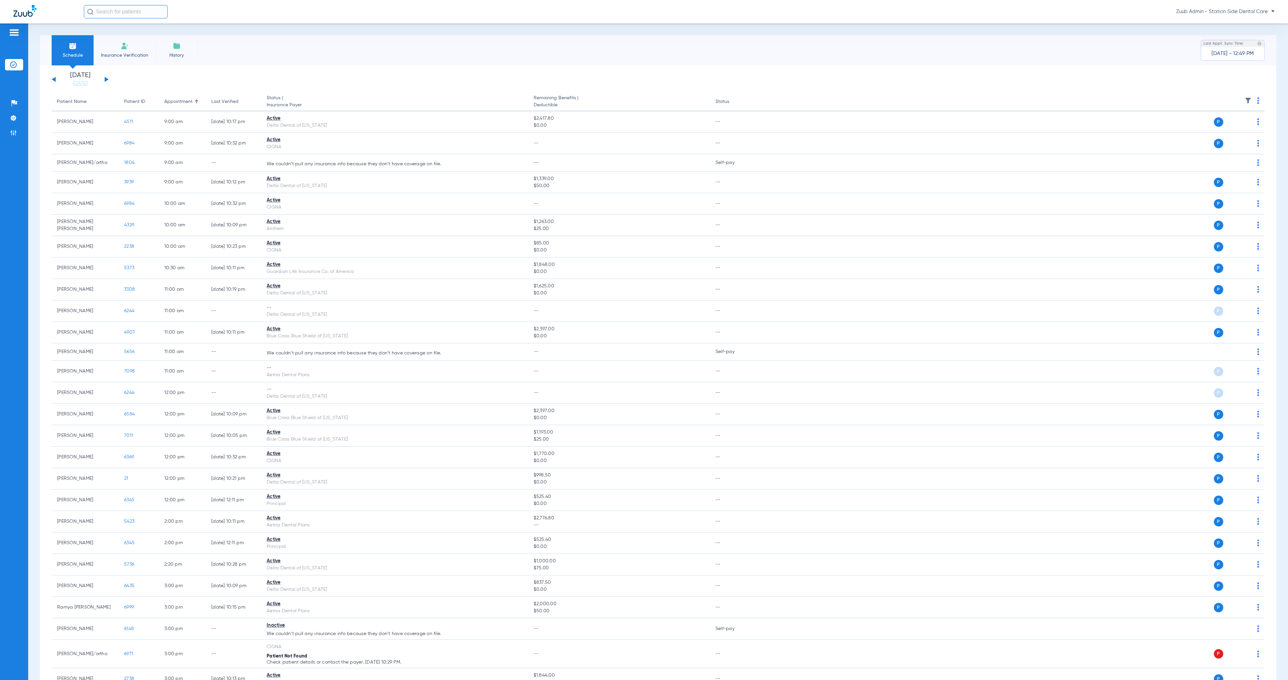
click at [106, 80] on button at bounding box center [107, 79] width 4 height 5
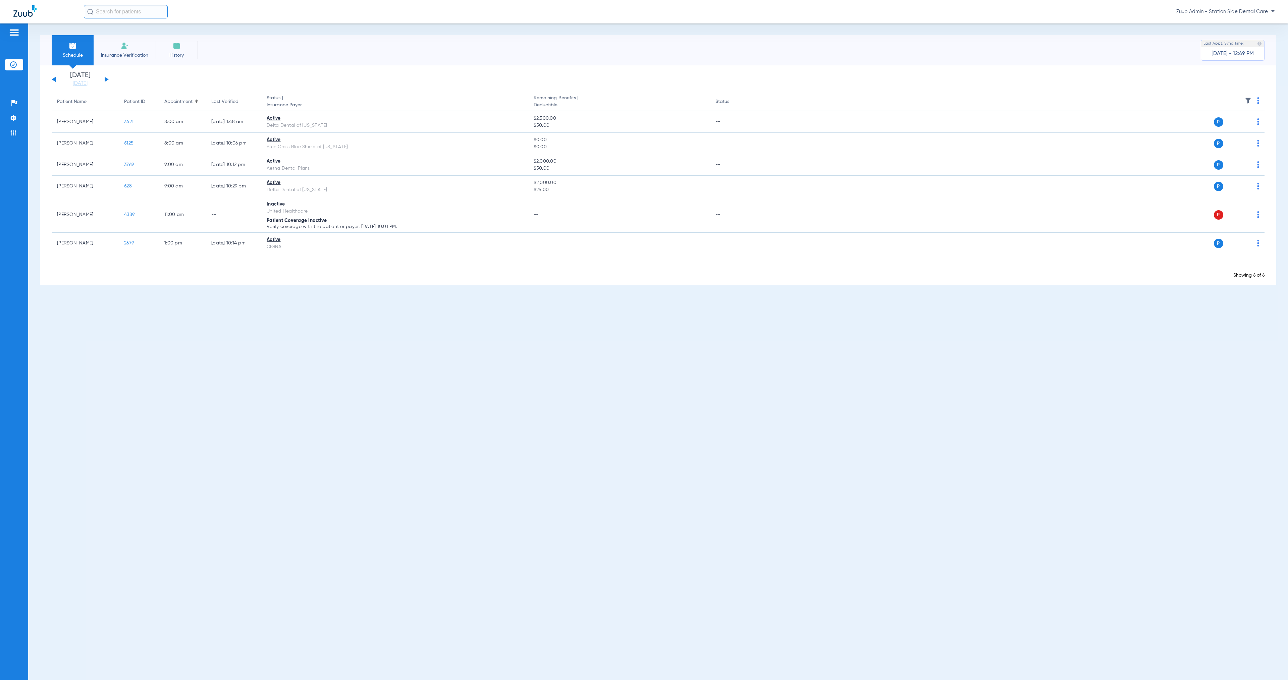
click at [106, 80] on button at bounding box center [107, 79] width 4 height 5
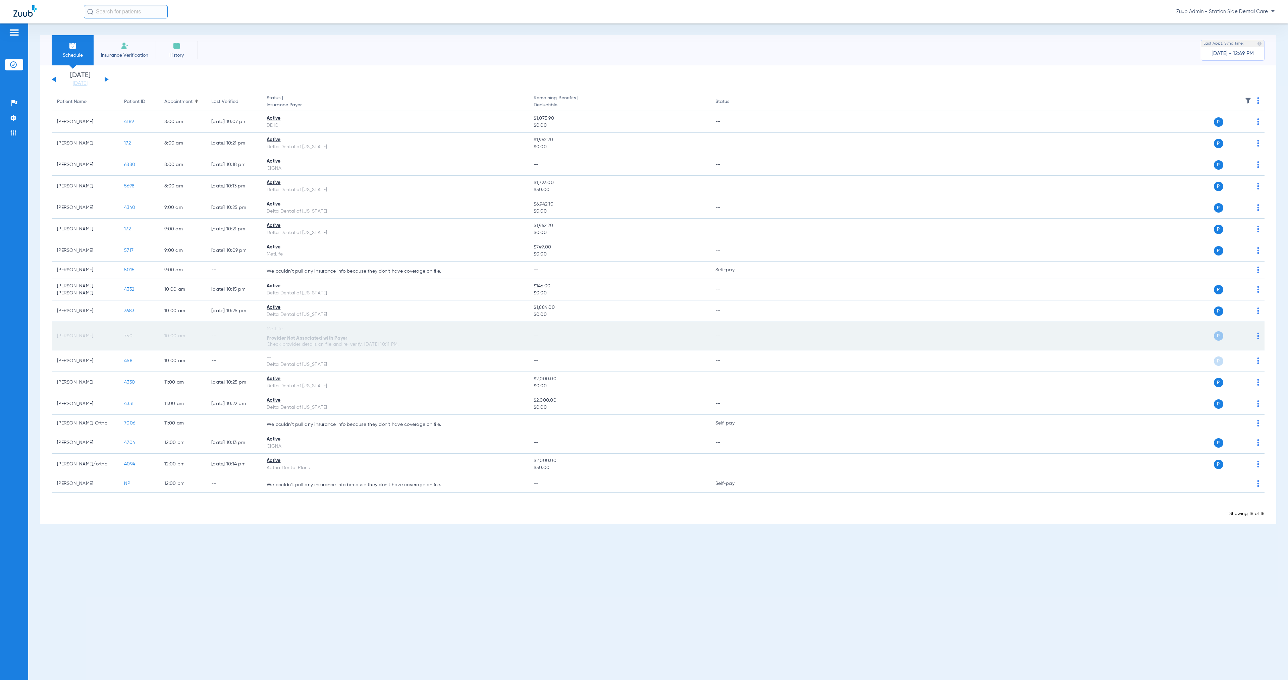
click at [128, 335] on span "750" at bounding box center [128, 336] width 8 height 5
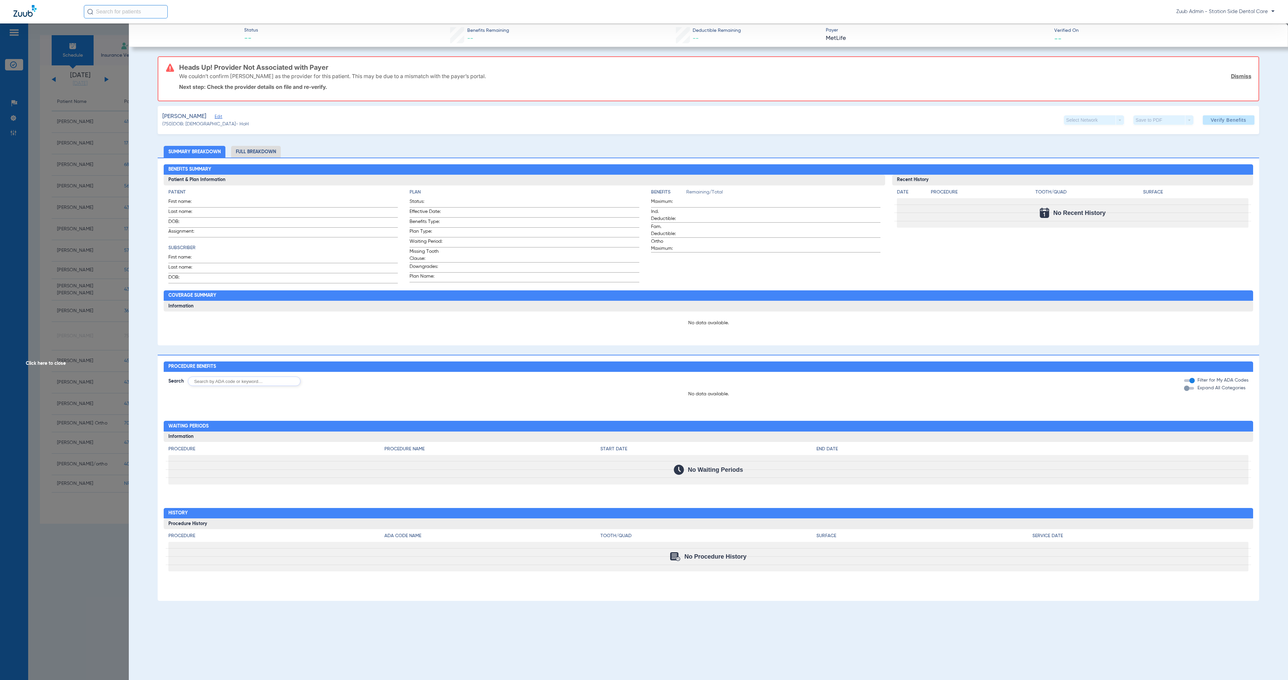
click at [215, 117] on span "Edit" at bounding box center [218, 117] width 6 height 6
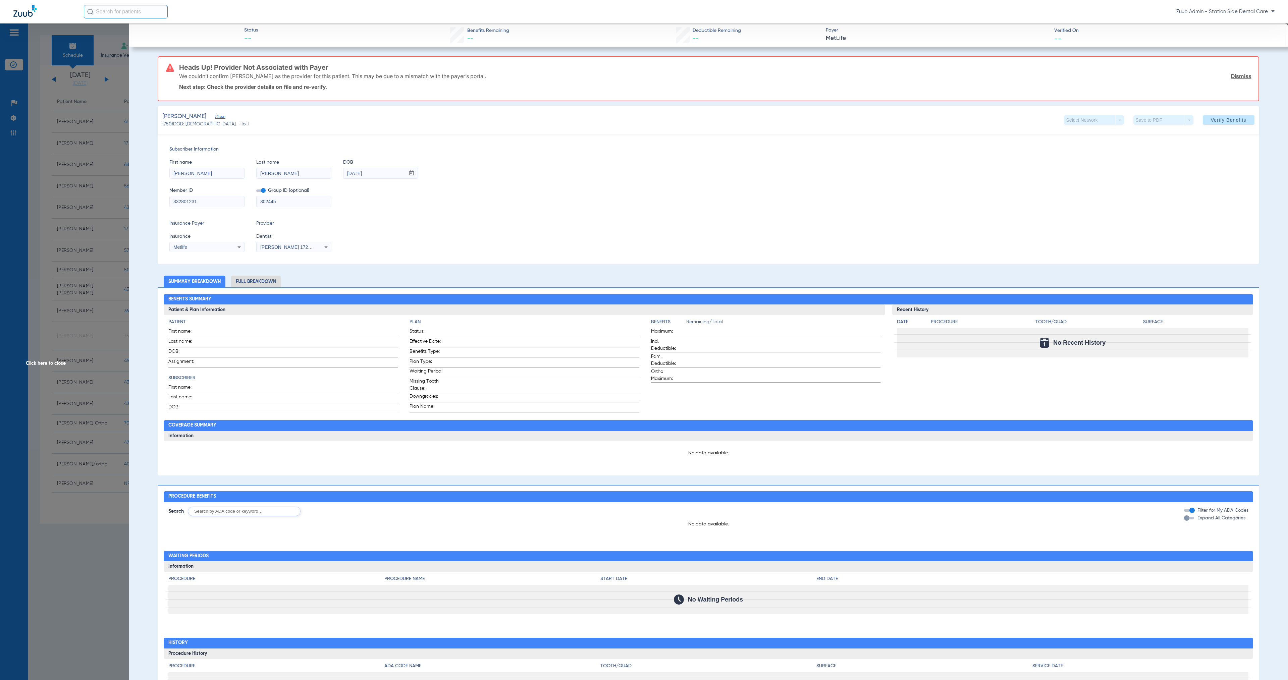
click at [55, 360] on span "Click here to close" at bounding box center [64, 363] width 129 height 680
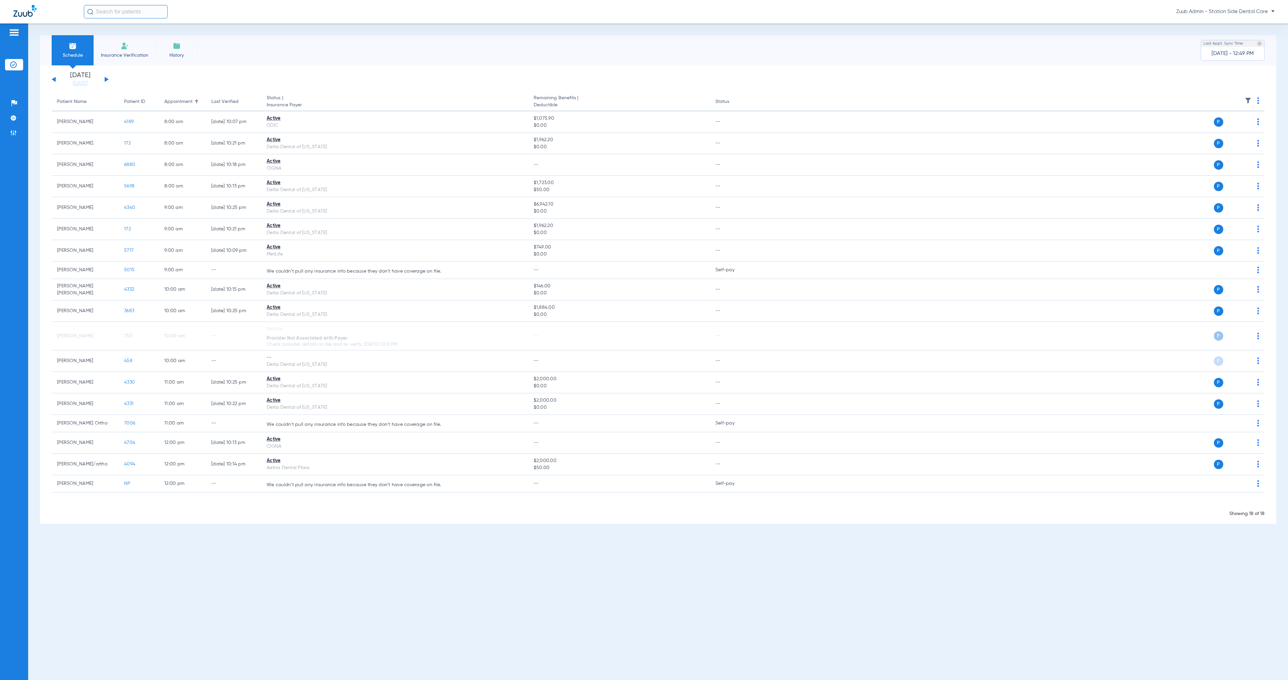
click at [126, 56] on span "Insurance Verification" at bounding box center [125, 55] width 52 height 7
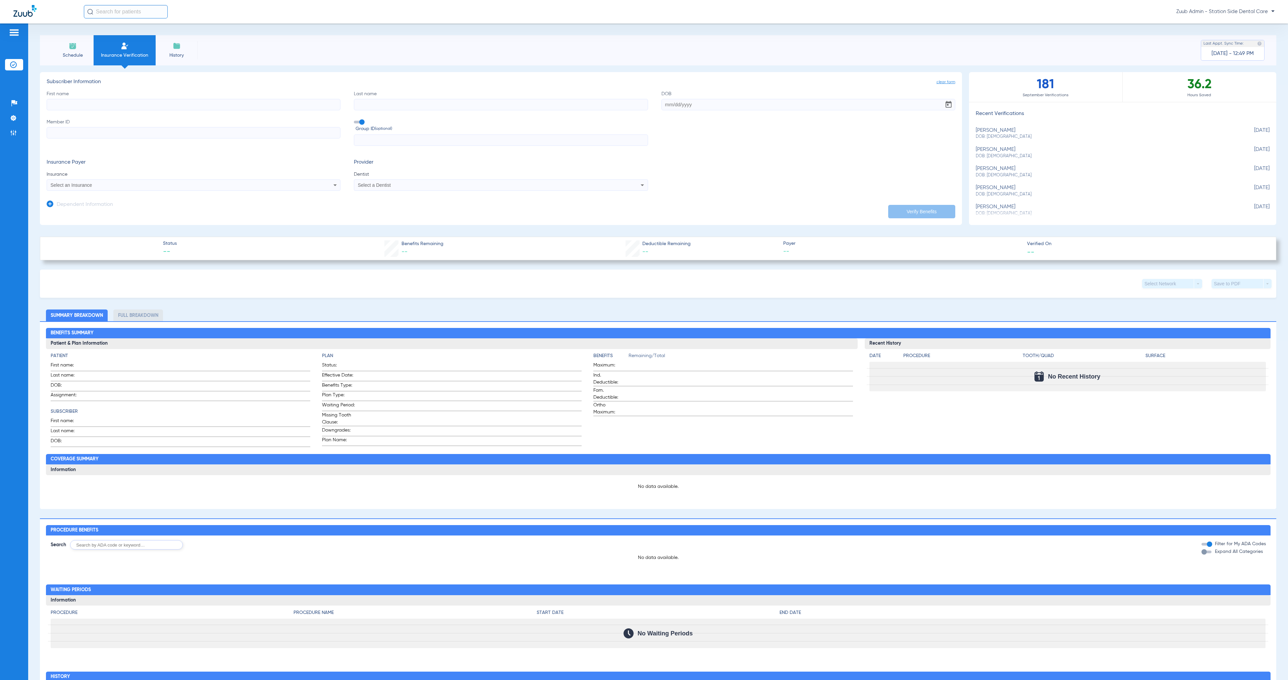
click at [67, 52] on span "Schedule" at bounding box center [73, 55] width 32 height 7
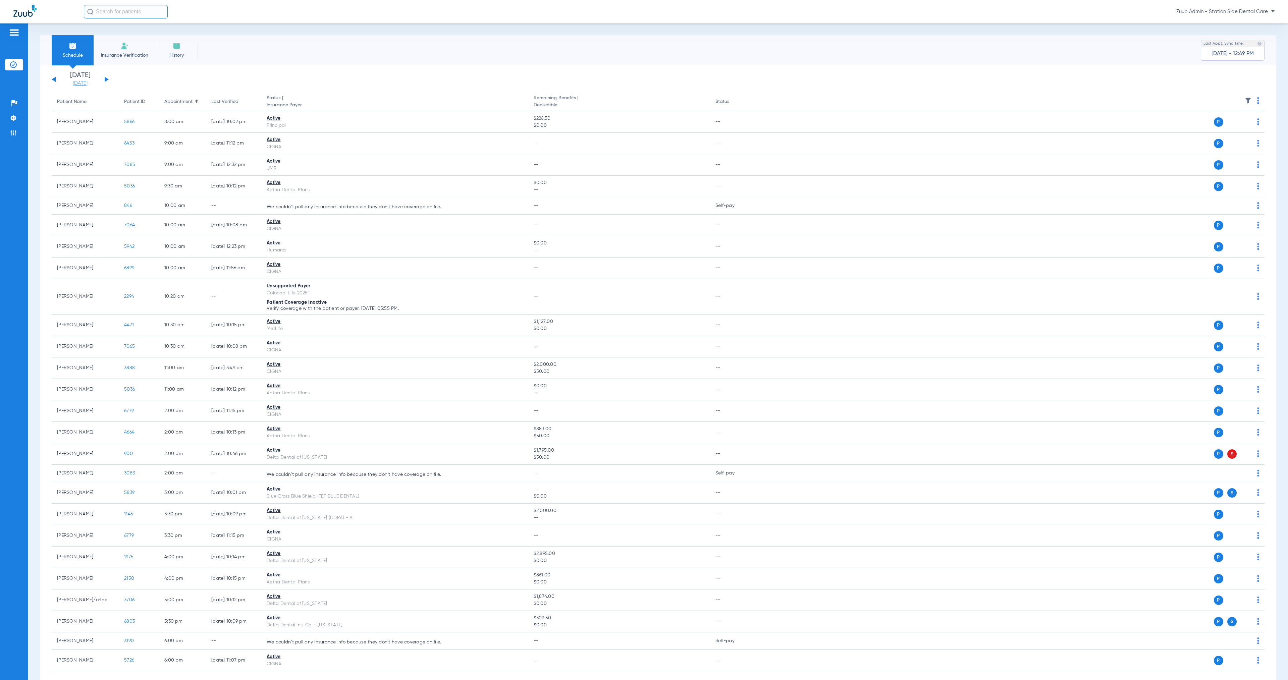
click at [79, 84] on link "[DATE]" at bounding box center [80, 83] width 40 height 7
click at [190, 142] on td "13" at bounding box center [190, 141] width 18 height 13
click at [193, 210] on button "Apply" at bounding box center [180, 213] width 40 height 13
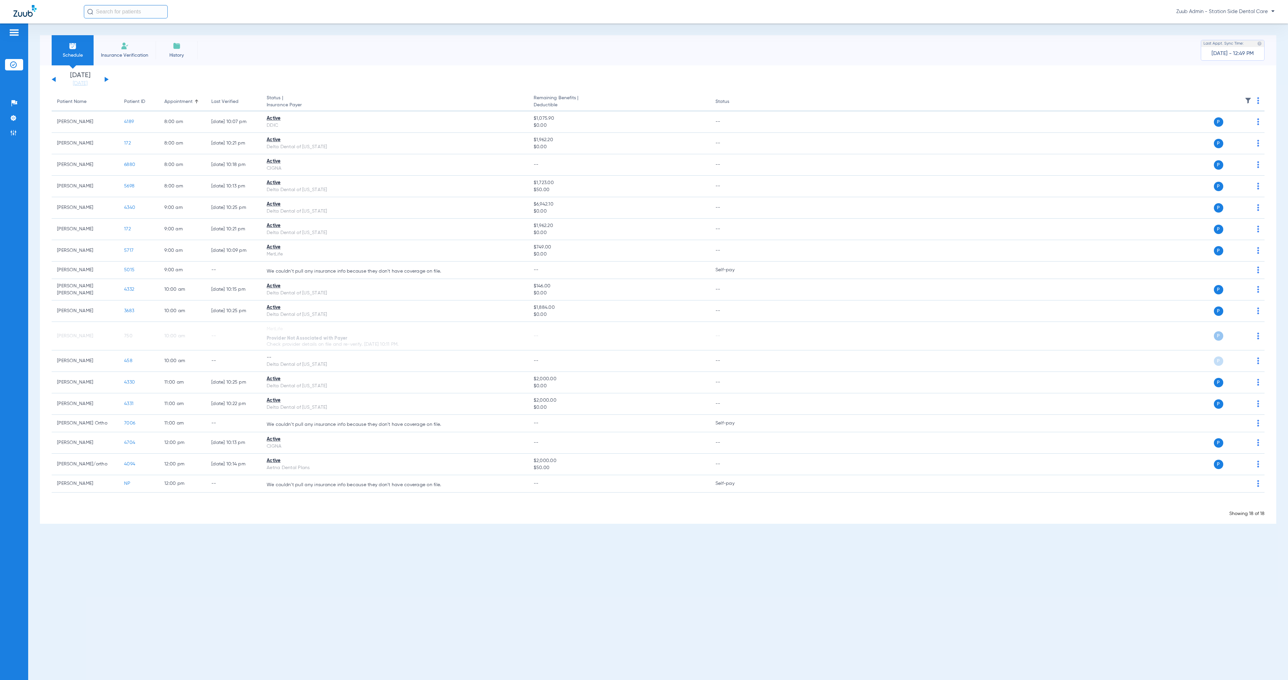
click at [1248, 100] on img at bounding box center [1248, 100] width 7 height 7
click at [1170, 268] on label "[PERSON_NAME]" at bounding box center [1204, 267] width 80 height 7
click at [1174, 272] on input "[PERSON_NAME]" at bounding box center [1174, 272] width 0 height 0
click at [1223, 281] on button "Apply" at bounding box center [1228, 284] width 31 height 13
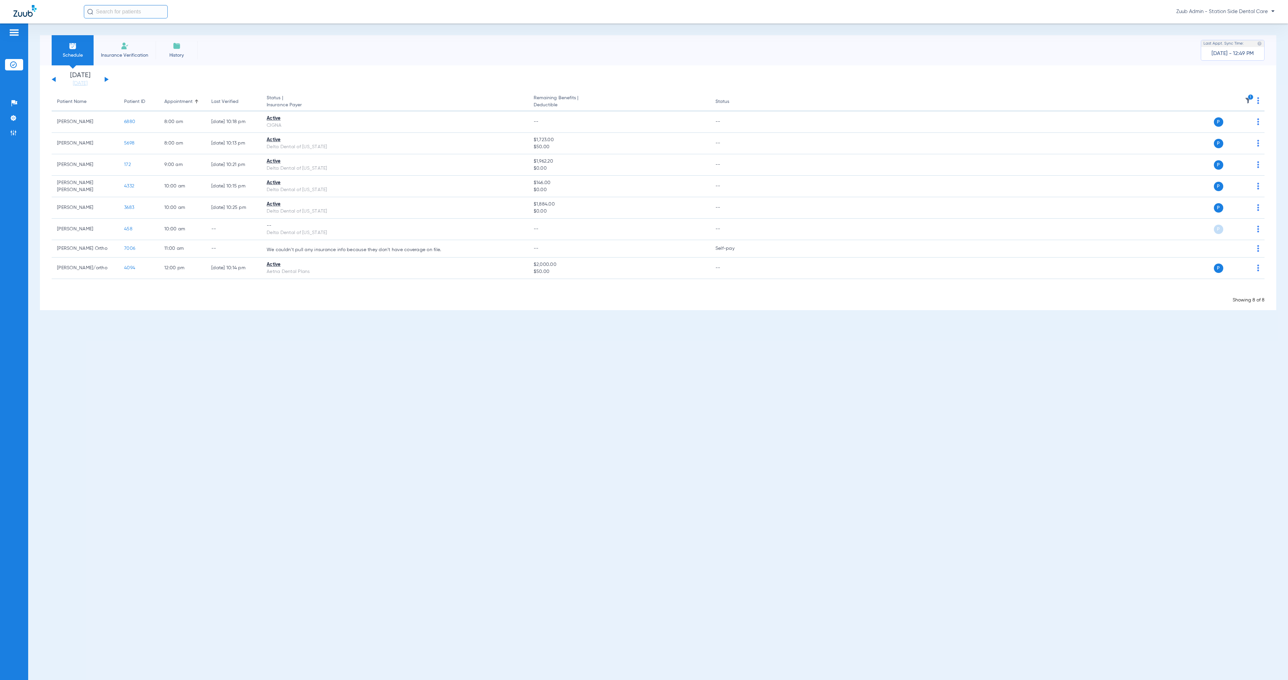
click at [1249, 99] on icon "1" at bounding box center [1251, 97] width 6 height 6
click at [1179, 266] on span "[PERSON_NAME]" at bounding box center [1208, 267] width 72 height 7
click at [1174, 272] on input "[PERSON_NAME]" at bounding box center [1174, 272] width 0 height 0
click at [1179, 256] on span "[PERSON_NAME]" at bounding box center [1208, 259] width 72 height 7
click at [1174, 264] on input "[PERSON_NAME]" at bounding box center [1174, 264] width 0 height 0
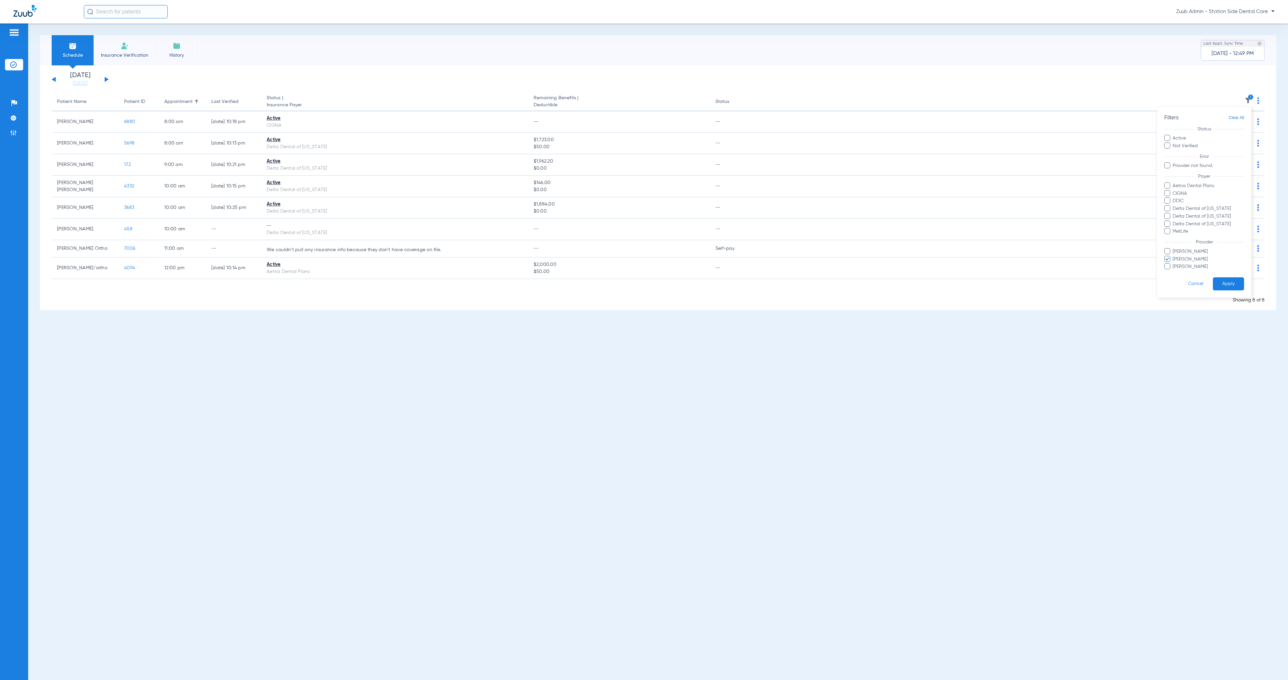
click at [1226, 285] on button "Apply" at bounding box center [1228, 284] width 31 height 13
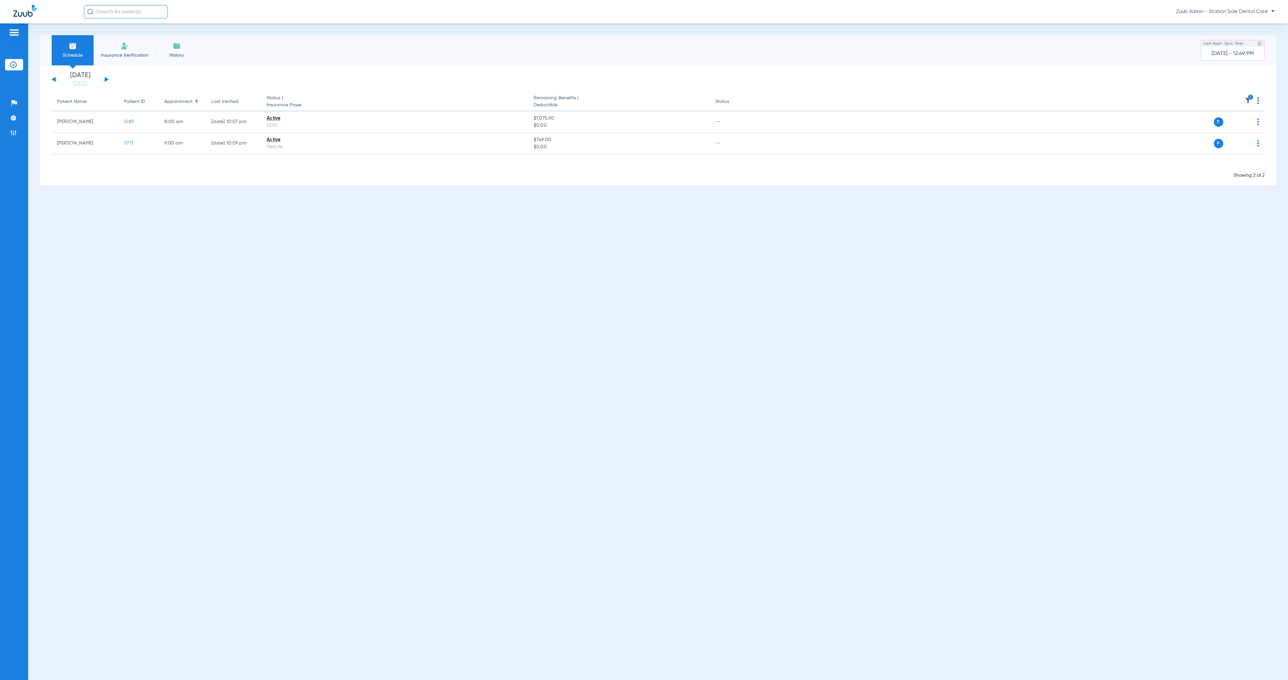
click at [1248, 99] on icon "1" at bounding box center [1251, 97] width 6 height 6
click at [1178, 257] on span "[PERSON_NAME]" at bounding box center [1208, 259] width 72 height 7
click at [1174, 264] on input "[PERSON_NAME]" at bounding box center [1174, 264] width 0 height 0
click at [1178, 247] on form "Filters Clear All Status Active Not Verified Error Provider not found. Payer Ae…" at bounding box center [1204, 202] width 94 height 191
click at [1178, 252] on span "[PERSON_NAME]" at bounding box center [1208, 251] width 72 height 7
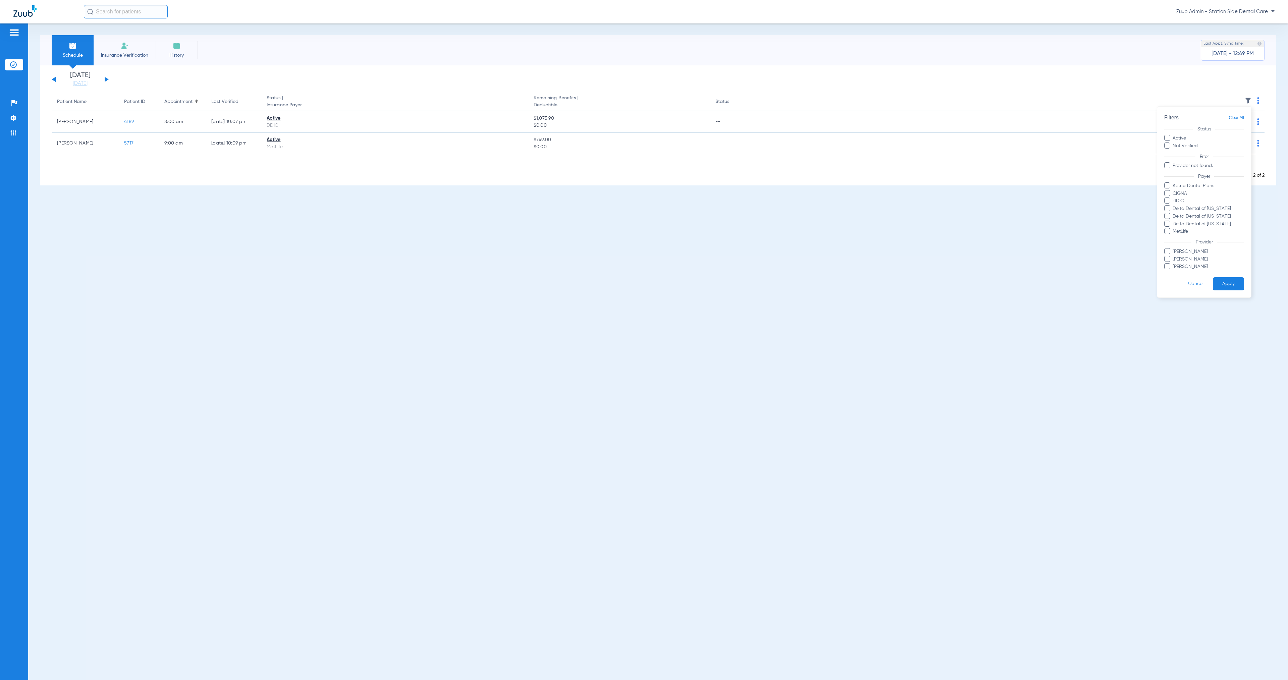
click at [1174, 256] on input "[PERSON_NAME]" at bounding box center [1174, 256] width 0 height 0
click at [1219, 283] on button "Apply" at bounding box center [1228, 284] width 31 height 13
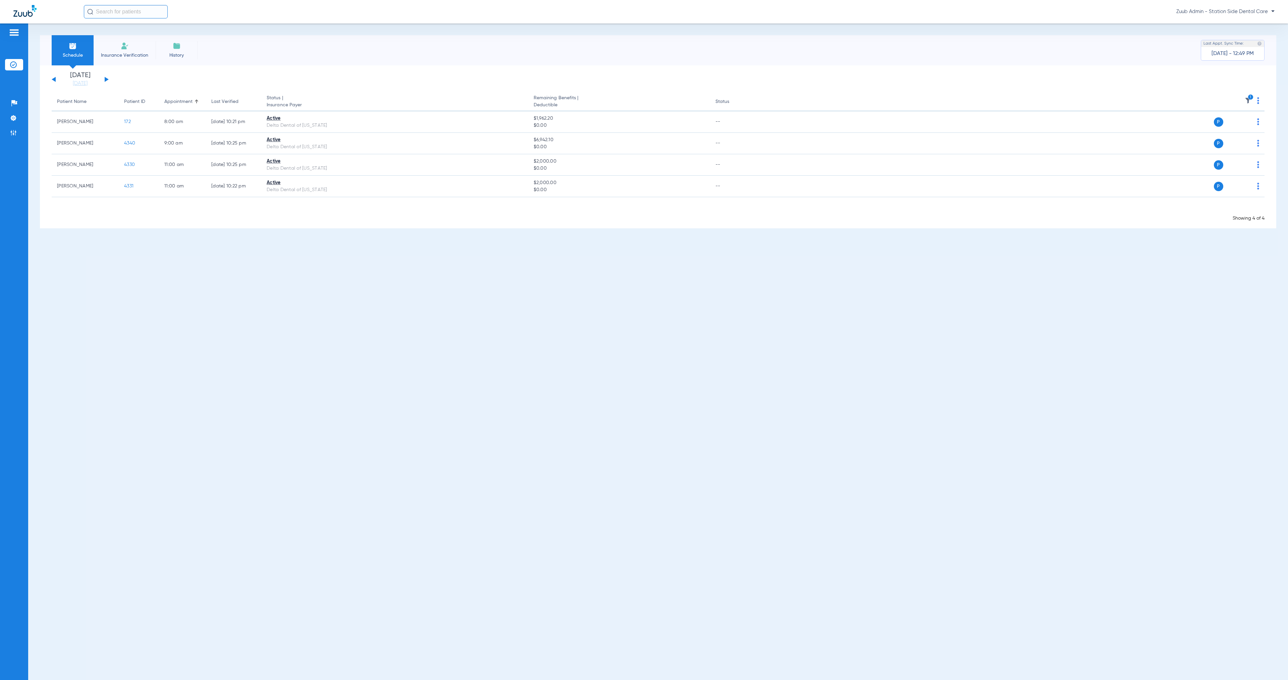
click at [1246, 99] on img at bounding box center [1248, 100] width 7 height 7
click at [1164, 249] on span at bounding box center [1167, 251] width 6 height 6
click at [1174, 256] on input "[PERSON_NAME]" at bounding box center [1174, 256] width 0 height 0
click at [1181, 230] on span "MetLife" at bounding box center [1208, 231] width 72 height 7
click at [1174, 236] on input "MetLife" at bounding box center [1174, 236] width 0 height 0
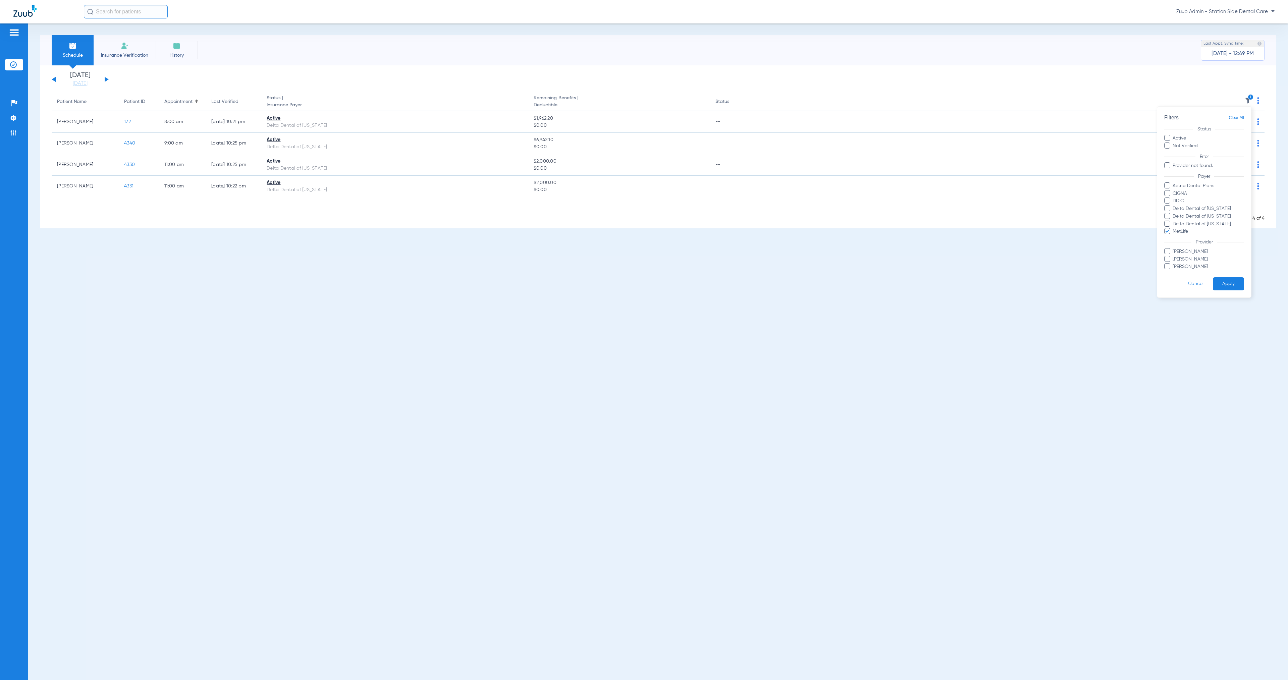
click at [1216, 283] on button "Apply" at bounding box center [1228, 284] width 31 height 13
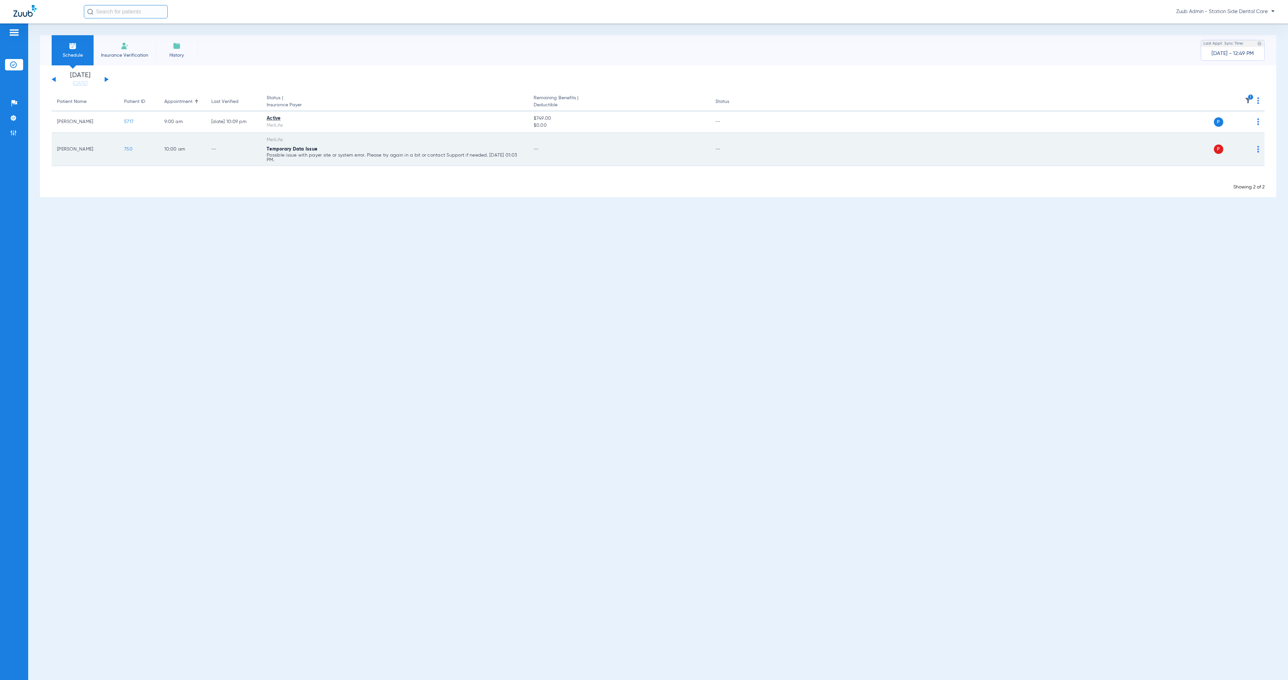
click at [1258, 150] on img at bounding box center [1258, 149] width 2 height 7
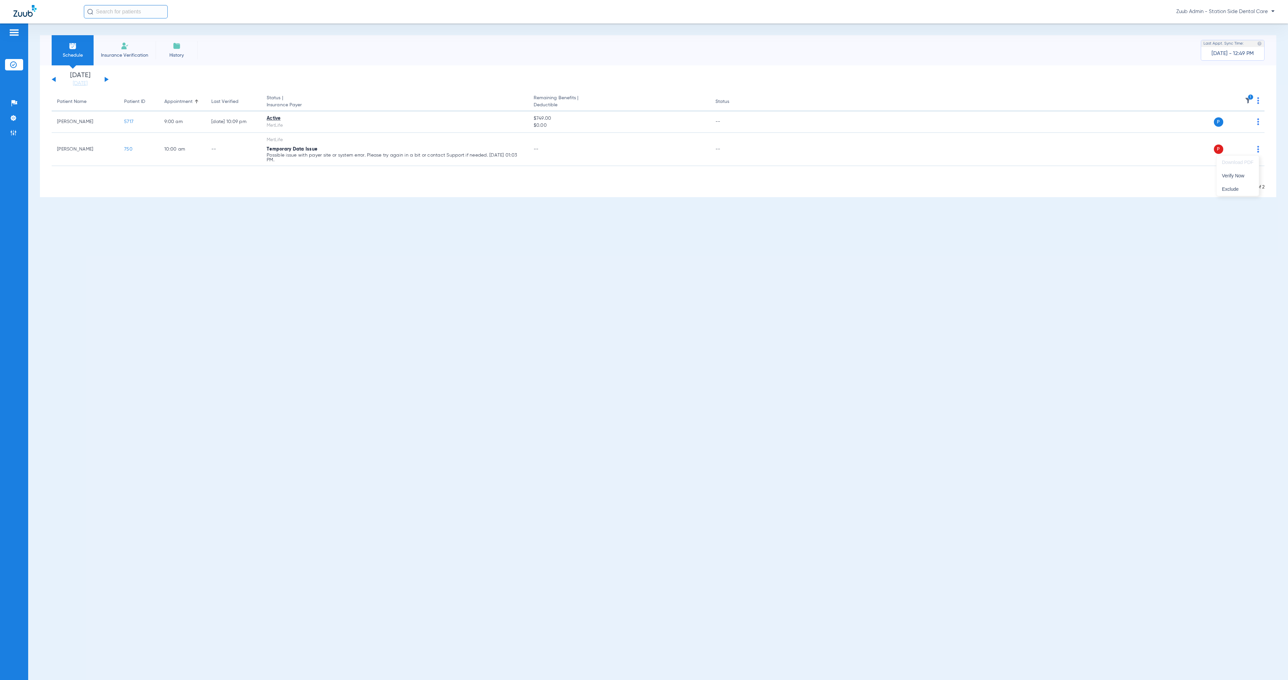
click at [981, 210] on div at bounding box center [644, 340] width 1288 height 680
